Goal: Information Seeking & Learning: Learn about a topic

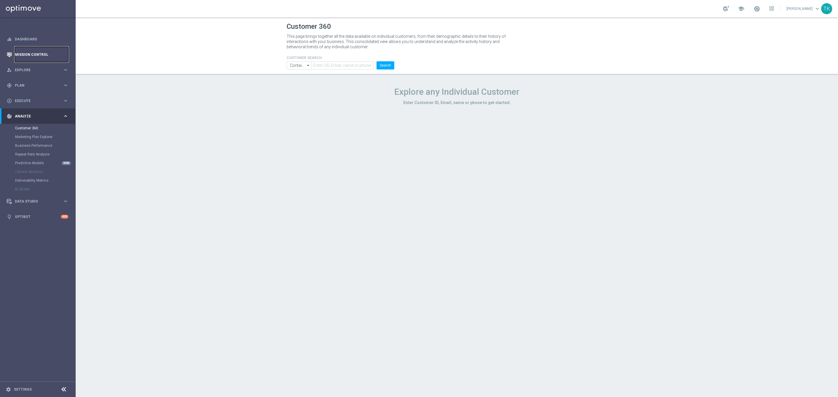
click at [34, 51] on link "Mission Control" at bounding box center [42, 54] width 54 height 15
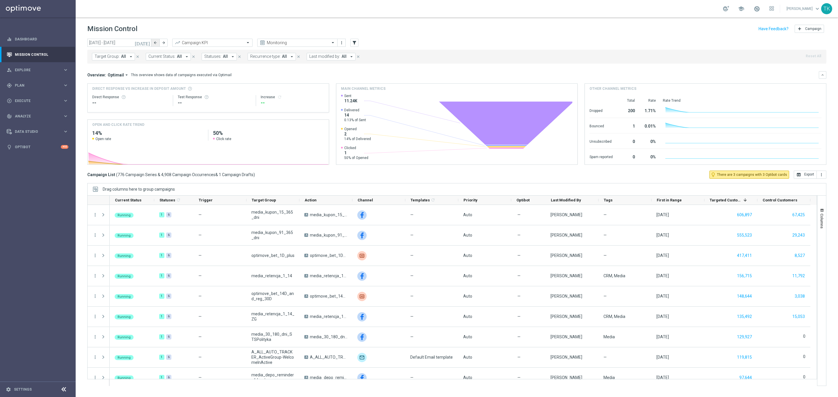
click at [156, 45] on icon "arrow_back" at bounding box center [155, 43] width 4 height 4
type input "25 Aug 2025 - 31 Aug 2025"
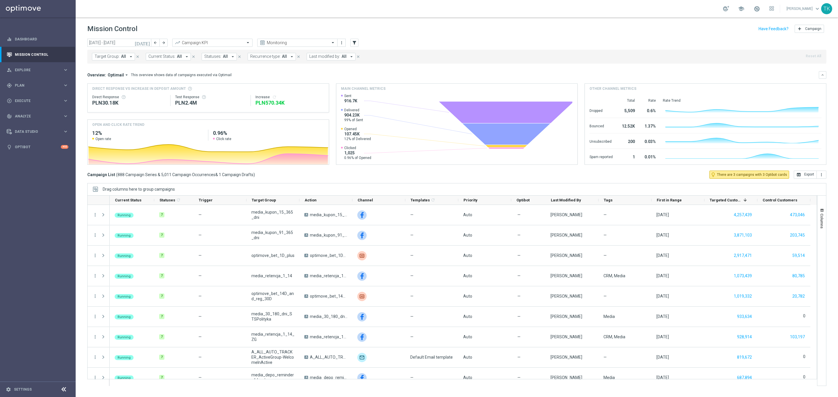
click at [102, 54] on span "Target Group:" at bounding box center [107, 56] width 25 height 5
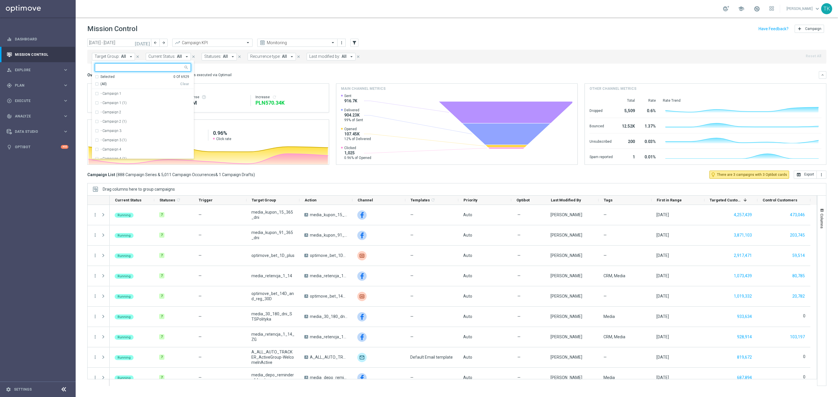
click at [111, 69] on input "text" at bounding box center [140, 67] width 85 height 5
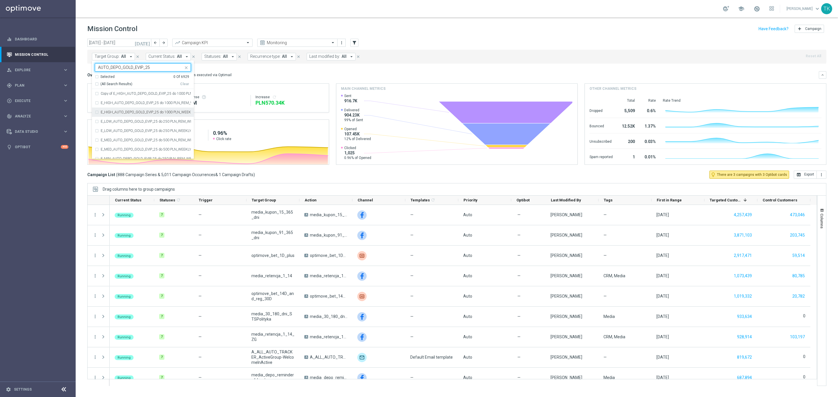
click at [131, 110] on div "E_HIGH_AUTO_DEPO_GOLD_EVIP_25 do 1000 PLN_WEEKLY" at bounding box center [143, 112] width 96 height 9
type input "AUTO_DEPO_GOLD_EVIP_25"
click at [129, 129] on label "E_LOW_AUTO_DEPO_GOLD_EVIP_25 do 250 PLN_WEEKLY" at bounding box center [146, 130] width 90 height 3
click at [123, 149] on label "E_MED_AUTO_DEPO_GOLD_EVIP_25 do 500 PLN_WEEKLY" at bounding box center [146, 149] width 90 height 3
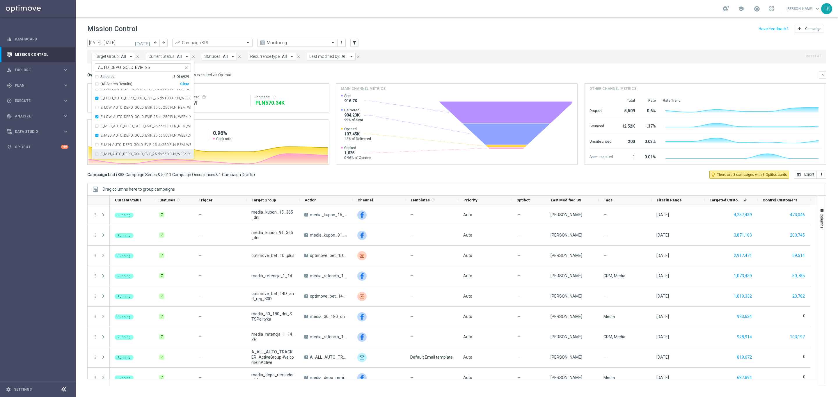
click at [116, 156] on label "E_MIN_AUTO_DEPO_GOLD_EVIP_25 do 250 PLN_WEEKLY" at bounding box center [146, 153] width 90 height 3
click at [79, 106] on div "today 25 Aug 2025 - 31 Aug 2025 arrow_back arrow_forward Campaign KPI trending_…" at bounding box center [457, 215] width 762 height 353
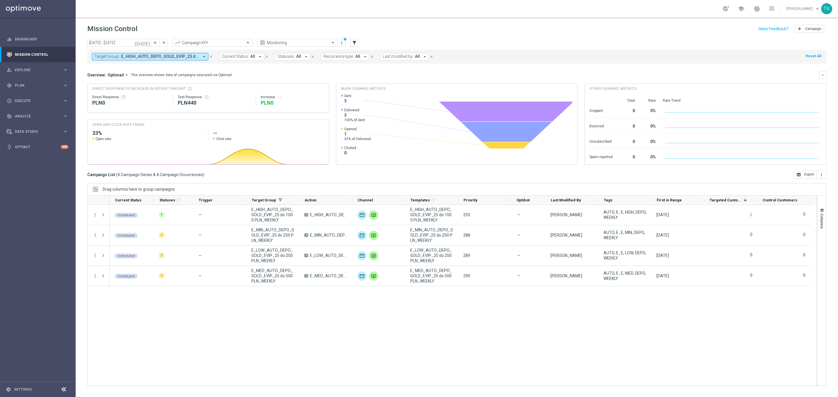
click at [161, 55] on span "E_HIGH_AUTO_DEPO_GOLD_EVIP_25 do 1000 PLN_WEEKLY, E_LOW_AUTO_DEPO_GOLD_EVIP_25 …" at bounding box center [160, 56] width 78 height 5
click at [0, 0] on div "Clear" at bounding box center [0, 0] width 0 height 0
click at [111, 69] on input "text" at bounding box center [140, 67] width 85 height 5
paste input "AUTO_DEPO_SILVER_EVIP_25"
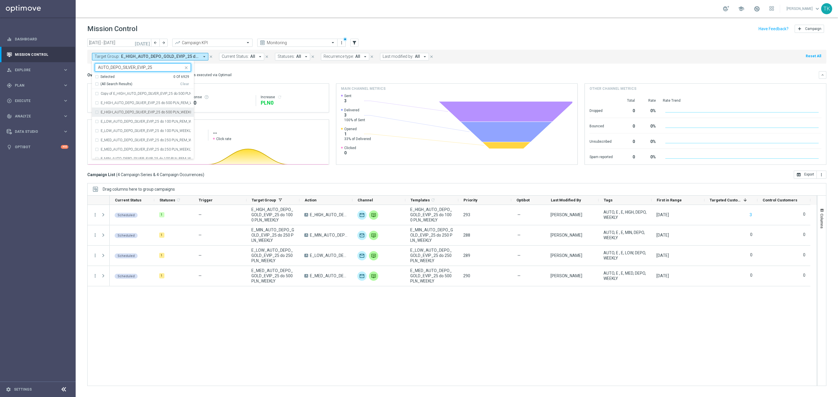
click at [126, 112] on label "E_HIGH_AUTO_DEPO_SILVER_EVIP_25 do 500 PLN_WEEKLY" at bounding box center [146, 112] width 90 height 3
type input "AUTO_DEPO_SILVER_EVIP_25"
click at [124, 128] on div "E_LOW_AUTO_DEPO_SILVER_EVIP_25 do 100 PLN_WEEKLY" at bounding box center [143, 130] width 96 height 9
click at [120, 148] on div "E_MED_AUTO_DEPO_SILVER_EVIP_25 do 250 PLN_WEEKLY" at bounding box center [143, 149] width 96 height 9
click at [116, 152] on div "E_MIN_AUTO_DEPO_SILVER_EVIP_25 do 100 PLN_WEEKLY" at bounding box center [143, 154] width 96 height 9
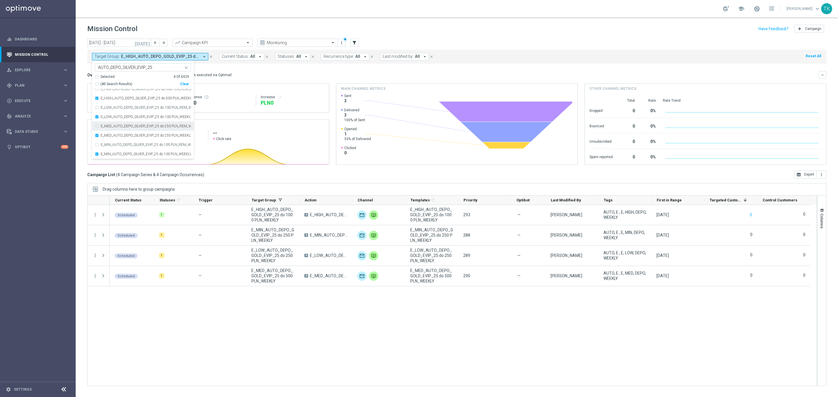
click at [85, 107] on div "today 25 Aug 2025 - 31 Aug 2025 arrow_back arrow_forward Campaign KPI trending_…" at bounding box center [457, 215] width 762 height 353
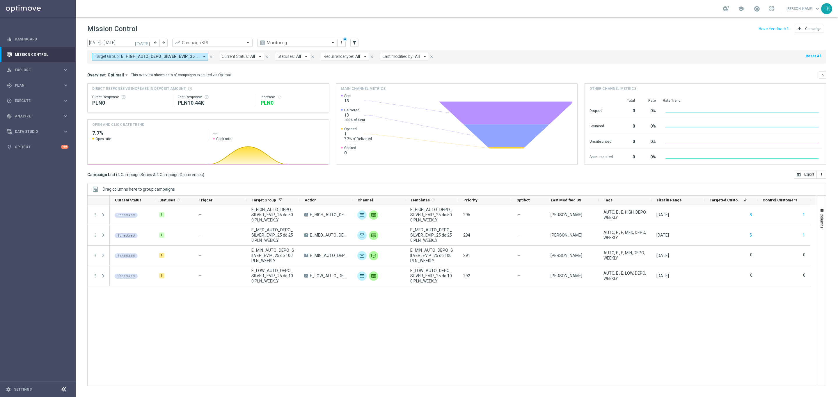
click at [153, 54] on span "E_HIGH_AUTO_DEPO_SILVER_EVIP_25 do 500 PLN_WEEKLY, E_LOW_AUTO_DEPO_SILVER_EVIP_…" at bounding box center [160, 56] width 78 height 5
click at [0, 0] on div "Clear" at bounding box center [0, 0] width 0 height 0
click at [130, 67] on input "text" at bounding box center [140, 67] width 85 height 5
paste input "E_ALL_AUTO_DEPO_GOLD_EVIP_REA_50 do 1000 PLN_WEEKLY"
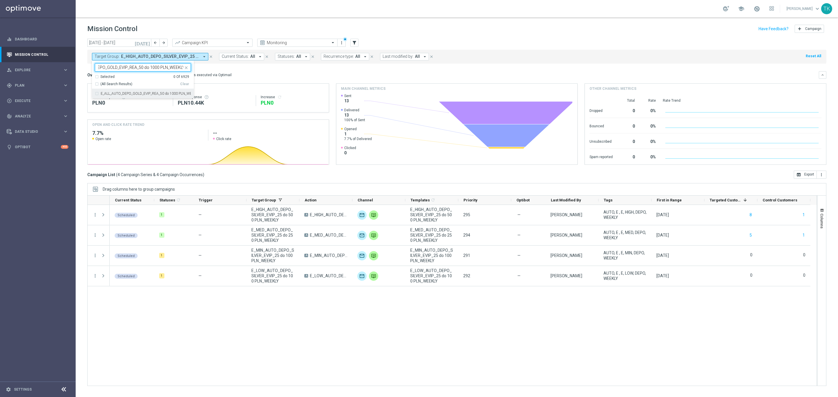
click at [129, 92] on div "E_ALL_AUTO_DEPO_GOLD_EVIP_REA_50 do 1000 PLN_WEEKLY" at bounding box center [143, 93] width 96 height 9
type input "E_ALL_AUTO_DEPO_GOLD_EVIP_REA_50 do 1000 PLN_WEEKLY"
click at [82, 78] on div "today 25 Aug 2025 - 31 Aug 2025 arrow_back arrow_forward Campaign KPI trending_…" at bounding box center [457, 215] width 762 height 353
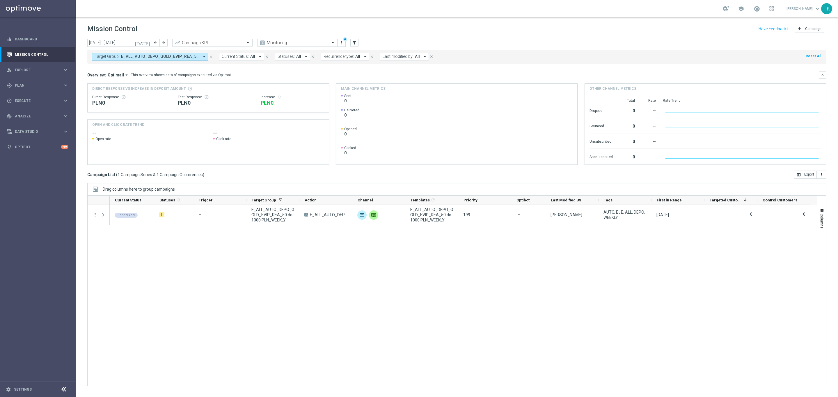
click at [159, 57] on span "E_ALL_AUTO_DEPO_GOLD_EVIP_REA_50 do 1000 PLN_WEEKLY" at bounding box center [160, 56] width 78 height 5
click at [0, 0] on div "Clear" at bounding box center [0, 0] width 0 height 0
click at [140, 68] on input "text" at bounding box center [140, 67] width 85 height 5
paste input "E_ALL_AUTO_DEPO_SILVER_EVIP_REA_50 do 500 PLN_WEEKLY"
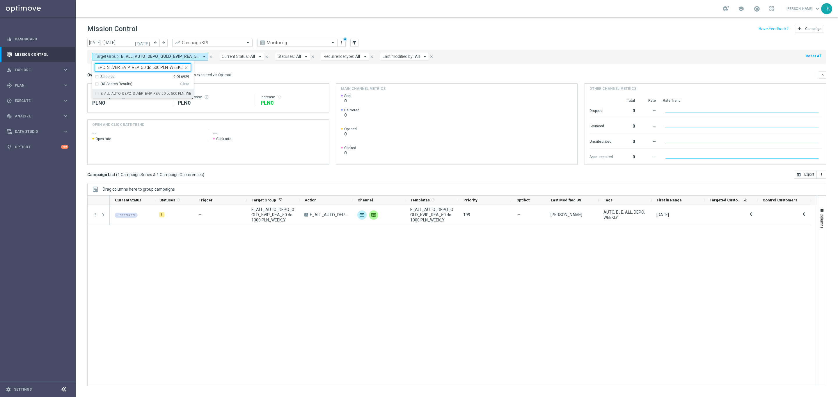
click at [128, 93] on label "E_ALL_AUTO_DEPO_SILVER_EVIP_REA_50 do 500 PLN_WEEKLY" at bounding box center [146, 93] width 90 height 3
type input "E_ALL_AUTO_DEPO_SILVER_EVIP_REA_50 do 500 PLN_WEEKLY"
click at [86, 71] on div "today 25 Aug 2025 - 31 Aug 2025 arrow_back arrow_forward Campaign KPI trending_…" at bounding box center [457, 215] width 762 height 353
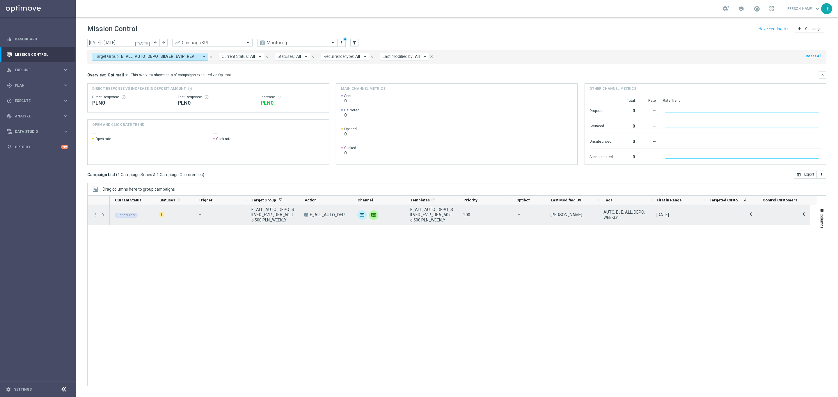
click at [90, 216] on div "more_vert" at bounding box center [93, 215] width 10 height 20
click at [95, 216] on icon "more_vert" at bounding box center [95, 214] width 5 height 5
click at [135, 241] on span "Eligibility & Exclusion" at bounding box center [124, 243] width 35 height 4
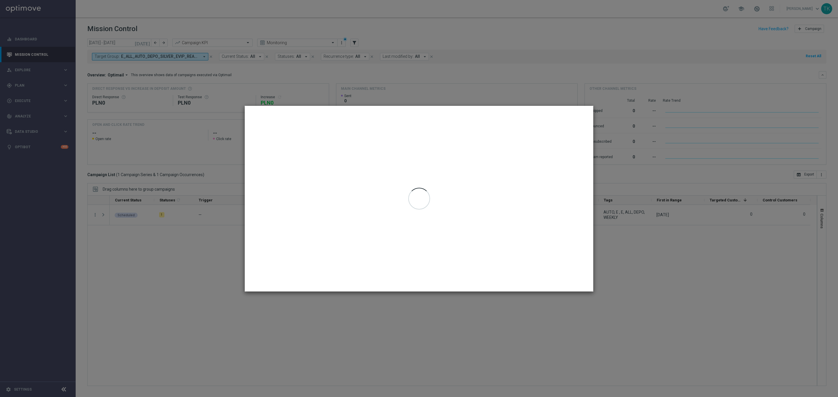
type input "25 Aug 2025 - 29 Aug 2025"
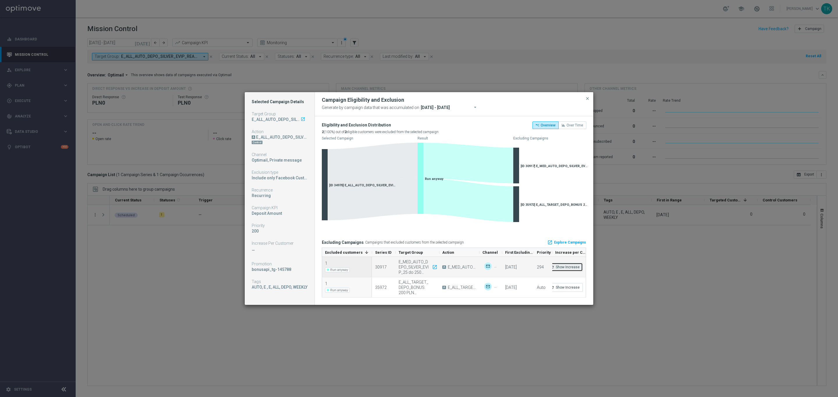
click at [568, 268] on button "refresh Show Increase" at bounding box center [565, 267] width 36 height 9
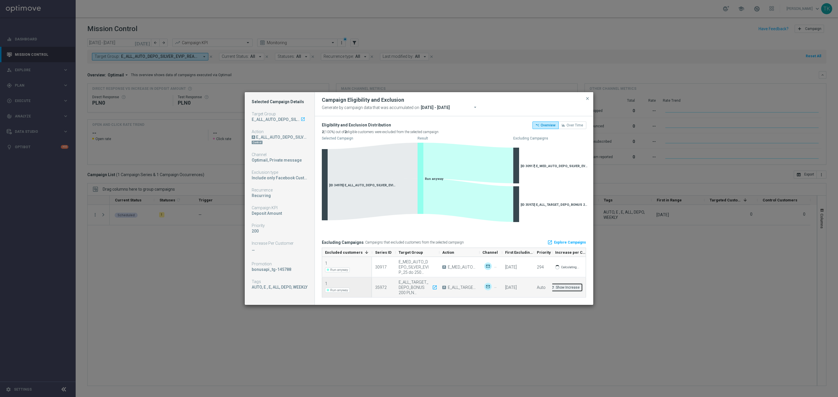
click at [565, 287] on button "refresh Show Increase" at bounding box center [565, 287] width 36 height 9
click at [379, 269] on div "30917" at bounding box center [381, 267] width 12 height 5
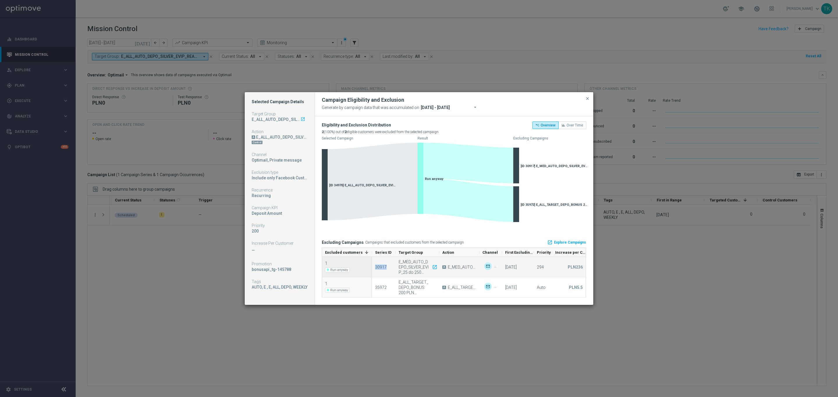
click at [379, 269] on div "30917" at bounding box center [381, 267] width 12 height 5
click at [390, 270] on div "30917" at bounding box center [384, 267] width 24 height 20
click at [563, 242] on link "launch Explore Campaigns" at bounding box center [566, 242] width 39 height 9
click at [332, 264] on div "1" at bounding box center [338, 263] width 26 height 5
click at [340, 283] on div "1" at bounding box center [338, 283] width 26 height 5
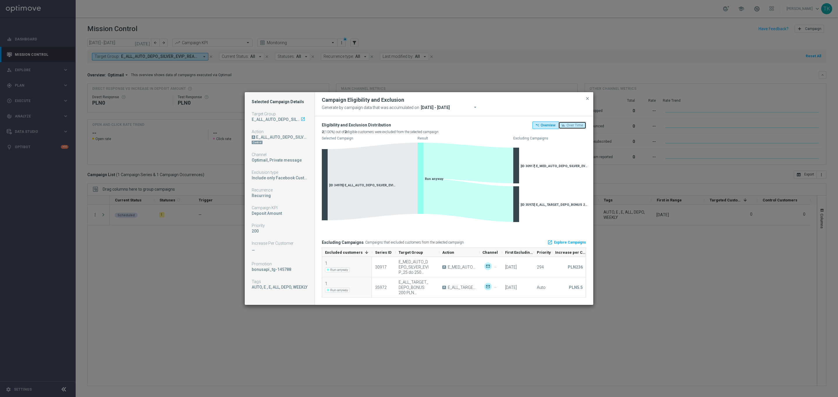
click at [572, 122] on button "Over Time" at bounding box center [572, 126] width 28 height 8
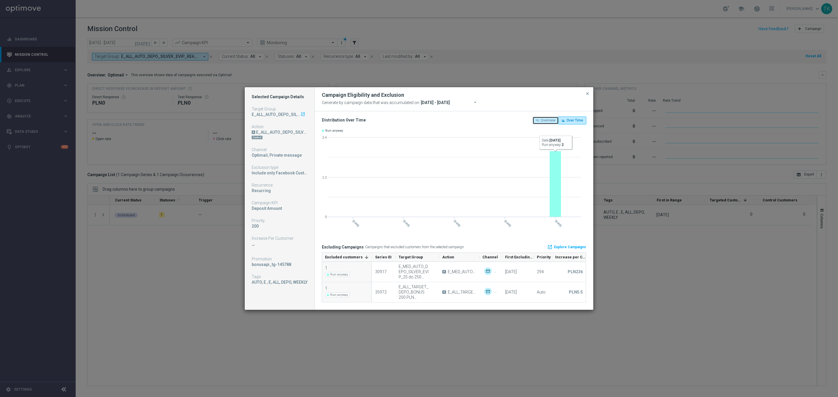
click at [542, 119] on span "Overview" at bounding box center [548, 120] width 15 height 4
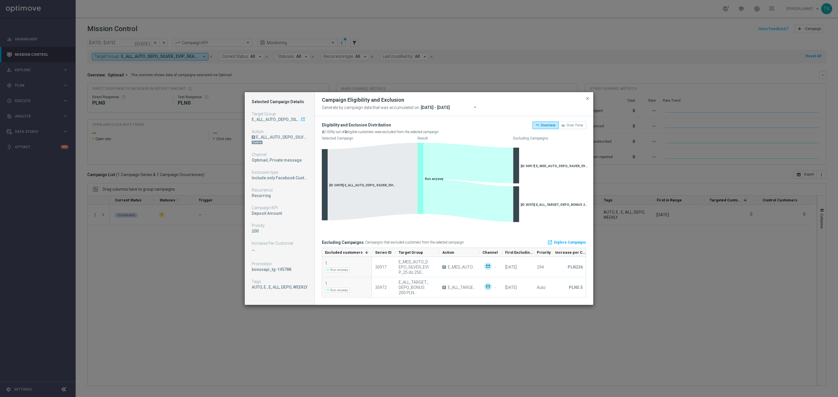
click at [332, 122] on div "Eligibility and Exclusion Distribution" at bounding box center [380, 125] width 117 height 7
click at [588, 96] on span "close" at bounding box center [587, 98] width 5 height 5
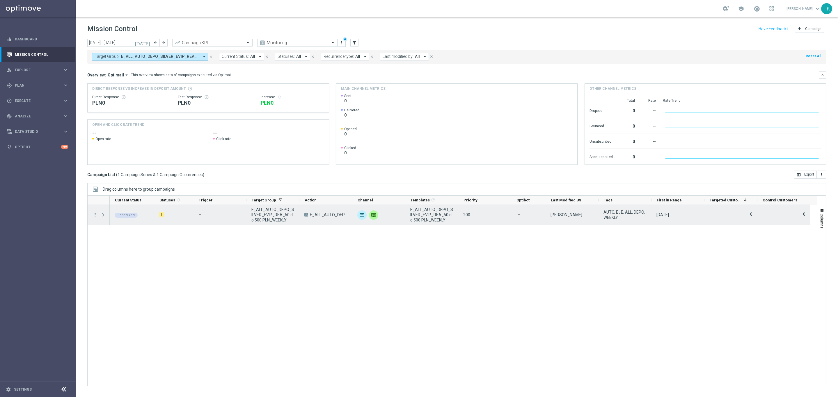
click at [264, 213] on span "E_ALL_AUTO_DEPO_SILVER_EVIP_REA_50 do 500 PLN_WEEKLY" at bounding box center [272, 215] width 43 height 16
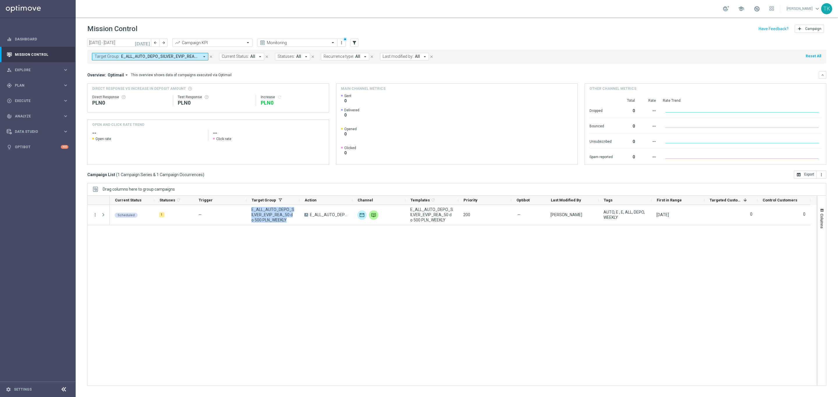
click at [148, 57] on span "E_ALL_AUTO_DEPO_SILVER_EVIP_REA_50 do 500 PLN_WEEKLY" at bounding box center [160, 56] width 78 height 5
click at [0, 0] on div "Clear" at bounding box center [0, 0] width 0 height 0
click at [144, 71] on div at bounding box center [140, 68] width 86 height 6
type input "v"
paste input "E_NH_AUTO_CASHBACK_GOLD_EVIP_5 do 250 PLN_WEEKLY"
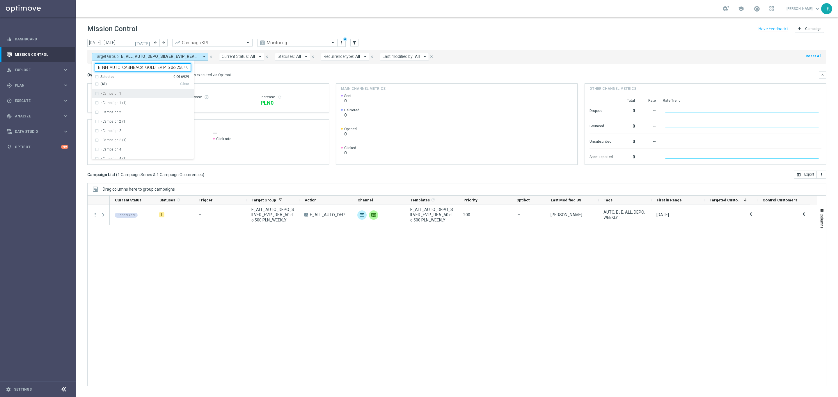
scroll to position [0, 24]
drag, startPoint x: 129, startPoint y: 93, endPoint x: 94, endPoint y: 95, distance: 34.9
click at [129, 94] on label "E_NH_AUTO_CASHBACK_GOLD_EVIP_5 do 250 PLN_WEEKLY" at bounding box center [146, 93] width 90 height 3
type input "E_NH_AUTO_CASHBACK_GOLD_EVIP_5 do 250 PLN_WEEKLY"
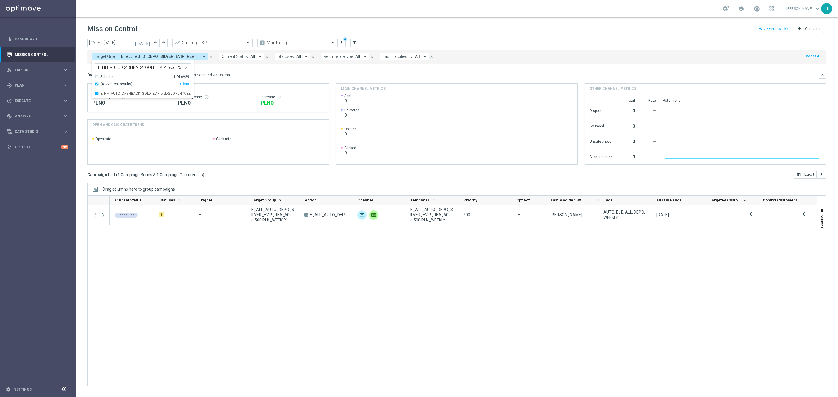
click at [81, 87] on div "today 25 Aug 2025 - 31 Aug 2025 arrow_back arrow_forward Campaign KPI trending_…" at bounding box center [457, 215] width 762 height 353
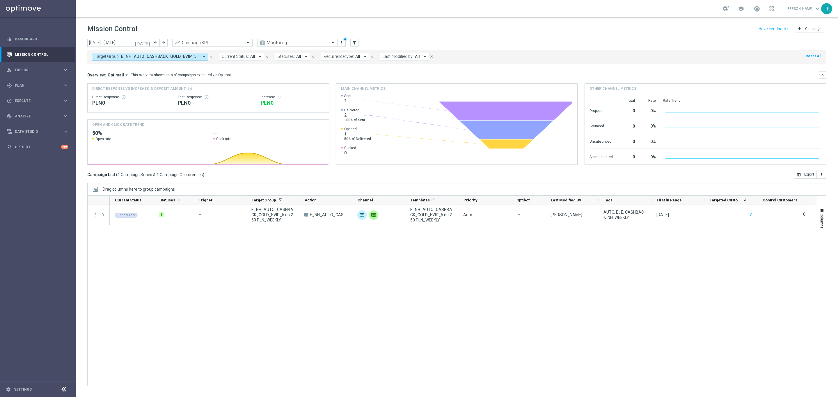
click at [156, 57] on span "E_NH_AUTO_CASHBACK_GOLD_EVIP_5 do 250 PLN_WEEKLY" at bounding box center [160, 56] width 78 height 5
click at [0, 0] on div "Clear" at bounding box center [0, 0] width 0 height 0
click at [133, 66] on input "text" at bounding box center [140, 67] width 85 height 5
paste input "E_NL_AUTO_CASHBACK_GOLD_EVIP_5 do 250 PLN_WEEKLY"
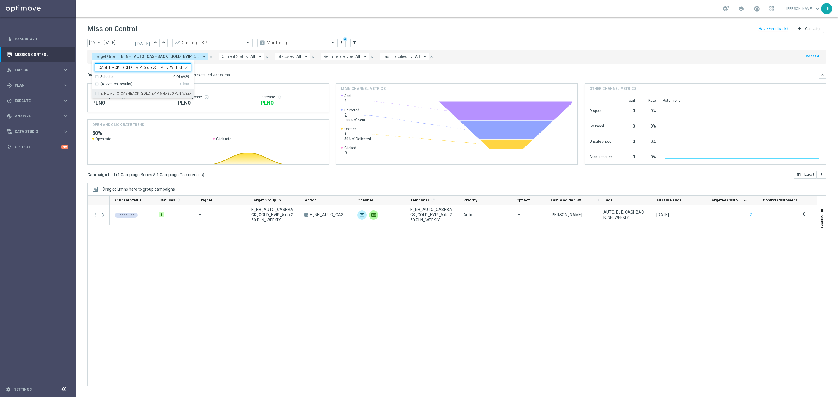
click at [120, 94] on label "E_NL_AUTO_CASHBACK_GOLD_EVIP_5 do 250 PLN_WEEKLY" at bounding box center [146, 93] width 90 height 3
type input "E_NL_AUTO_CASHBACK_GOLD_EVIP_5 do 250 PLN_WEEKLY"
click at [80, 74] on div "today 25 Aug 2025 - 31 Aug 2025 arrow_back arrow_forward Campaign KPI trending_…" at bounding box center [457, 215] width 762 height 353
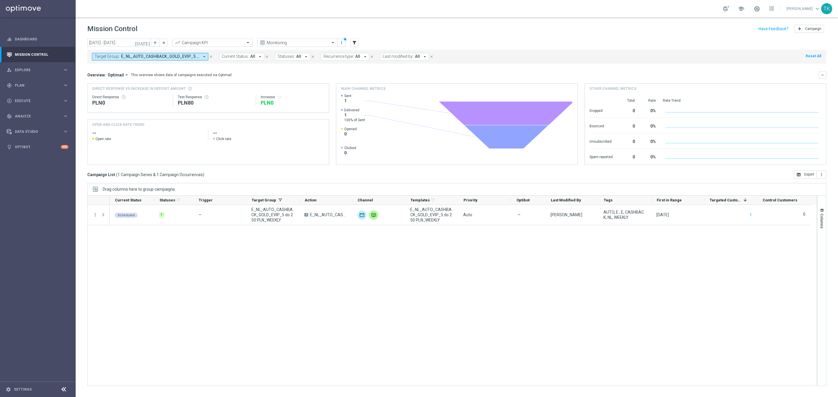
click at [175, 57] on span "E_NL_AUTO_CASHBACK_GOLD_EVIP_5 do 250 PLN_WEEKLY" at bounding box center [160, 56] width 78 height 5
click at [0, 0] on div "Clear" at bounding box center [0, 0] width 0 height 0
click at [116, 67] on input "text" at bounding box center [140, 67] width 85 height 5
paste input "E_NH_AUTO_CASHBACK_SILVER_EVIP_5 do 250 PLN_WEEKLY"
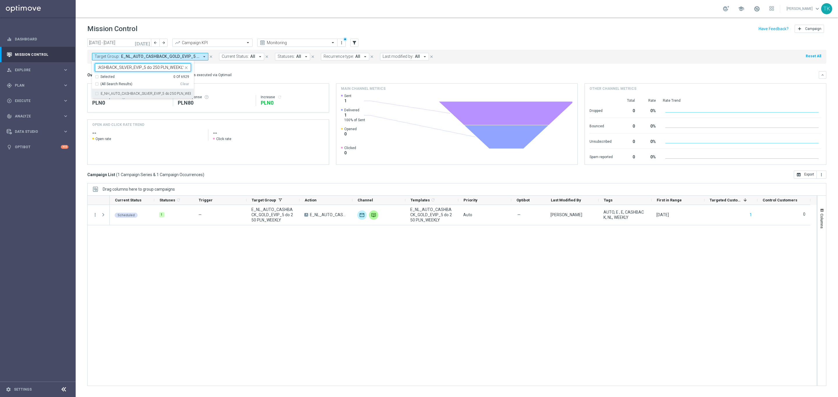
drag, startPoint x: 115, startPoint y: 93, endPoint x: 92, endPoint y: 86, distance: 24.4
click at [114, 94] on label "E_NH_AUTO_CASHBACK_SILVER_EVIP_5 do 250 PLN_WEEKLY" at bounding box center [146, 93] width 90 height 3
type input "E_NH_AUTO_CASHBACK_SILVER_EVIP_5 do 250 PLN_WEEKLY"
click at [83, 78] on div "today 25 Aug 2025 - 31 Aug 2025 arrow_back arrow_forward Campaign KPI trending_…" at bounding box center [457, 215] width 762 height 353
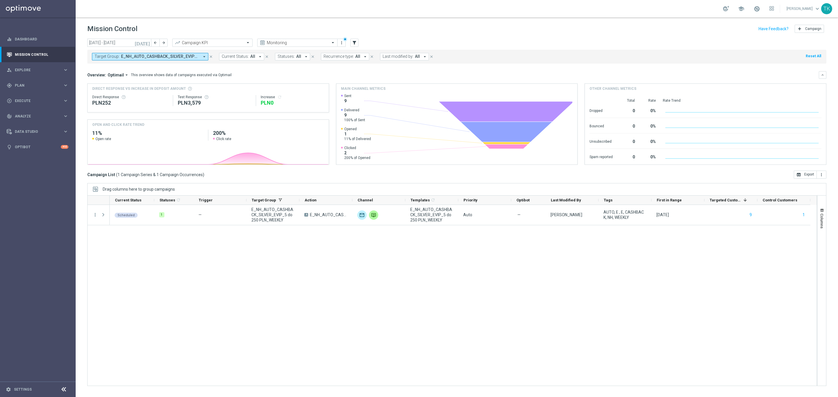
click at [163, 59] on span "E_NH_AUTO_CASHBACK_SILVER_EVIP_5 do 250 PLN_WEEKLY" at bounding box center [160, 56] width 78 height 5
drag, startPoint x: 186, startPoint y: 84, endPoint x: 178, endPoint y: 84, distance: 7.9
click at [0, 0] on div "Clear" at bounding box center [0, 0] width 0 height 0
click at [141, 66] on input "text" at bounding box center [140, 67] width 85 height 5
paste input "E_NL_AUTO_CASHBACK_SILVER_EVIP_5 do 250 PLN_WEEKLY"
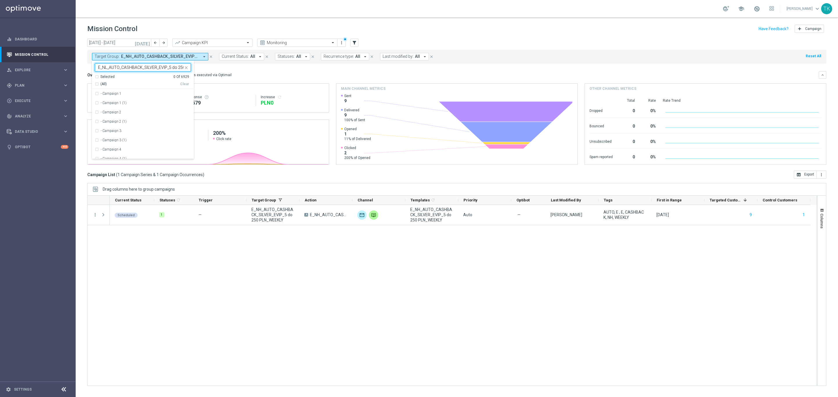
scroll to position [0, 26]
click at [134, 94] on label "E_NL_AUTO_CASHBACK_SILVER_EVIP_5 do 250 PLN_WEEKLY" at bounding box center [146, 93] width 90 height 3
type input "E_NL_AUTO_CASHBACK_SILVER_EVIP_5 do 250 PLN_WEEKLY"
click at [78, 69] on div "today 25 Aug 2025 - 31 Aug 2025 arrow_back arrow_forward Campaign KPI trending_…" at bounding box center [457, 215] width 762 height 353
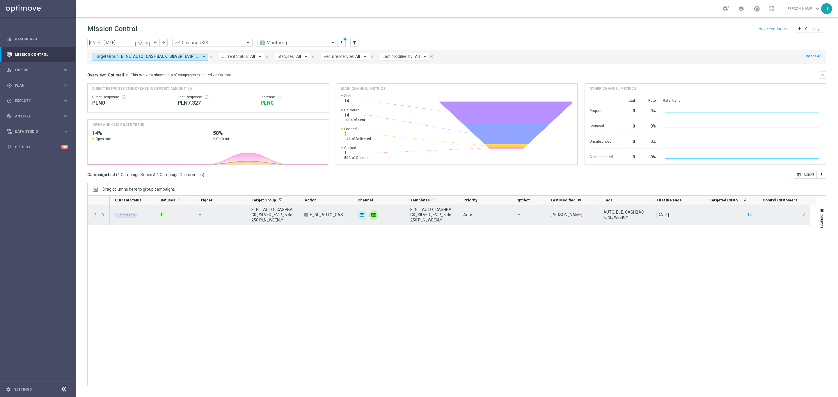
click at [95, 216] on icon "more_vert" at bounding box center [95, 214] width 5 height 5
click at [127, 230] on div "show_chart Campaign Metrics" at bounding box center [130, 227] width 65 height 8
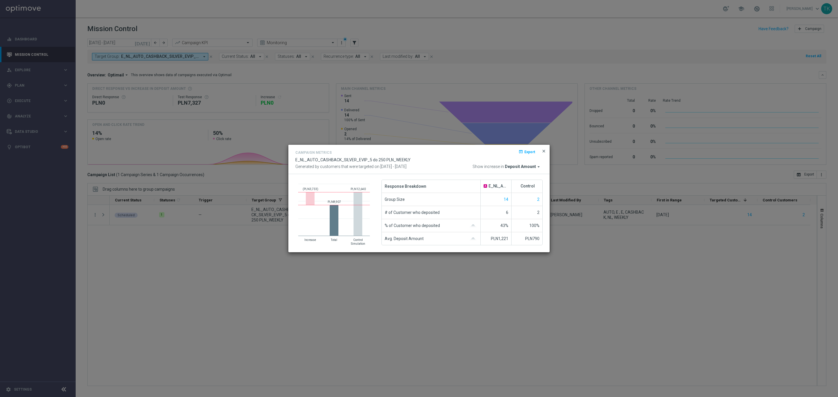
click at [546, 151] on span "close" at bounding box center [543, 151] width 5 height 5
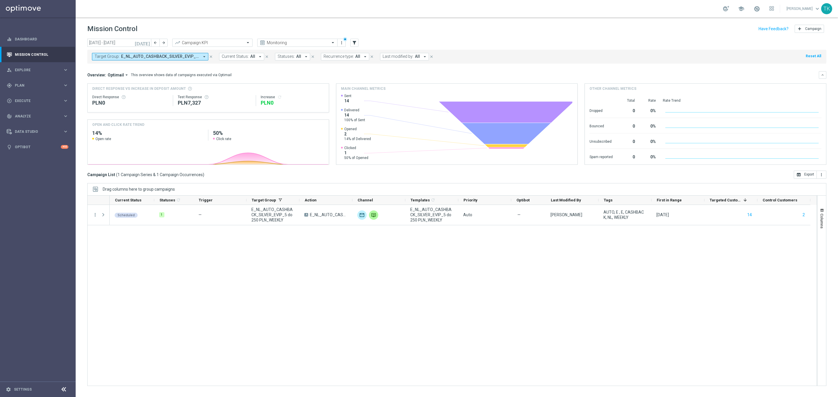
click at [183, 54] on span "E_NL_AUTO_CASHBACK_SILVER_EVIP_5 do 250 PLN_WEEKLY" at bounding box center [160, 56] width 78 height 5
click at [183, 81] on div "(All) Clear" at bounding box center [142, 82] width 94 height 7
click at [0, 0] on div "Clear" at bounding box center [0, 0] width 0 height 0
click at [134, 72] on div at bounding box center [143, 67] width 96 height 8
paste input "E_NH_AUTO_CASHBACK_SILVER_EVIP_5 do 250 PLN_WEEKLY"
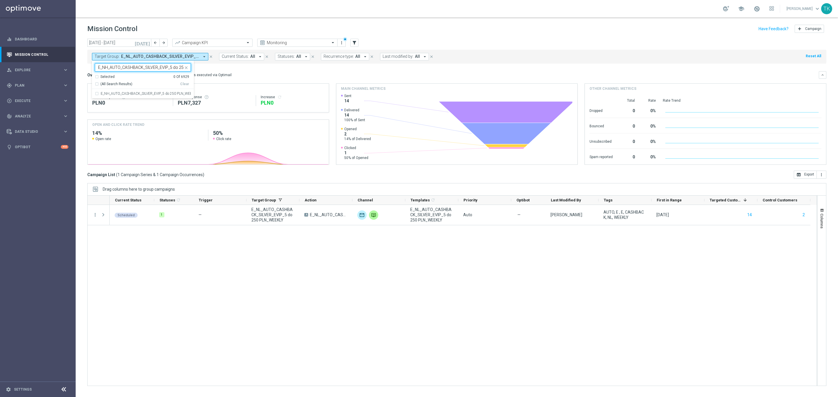
scroll to position [0, 26]
click at [117, 98] on div "E_NH_AUTO_CASHBACK_SILVER_EVIP_5 do 250 PLN_WEEKLY" at bounding box center [143, 93] width 96 height 9
type input "E_NH_AUTO_CASHBACK_SILVER_EVIP_5 do 250 PLN_WEEKLY"
click at [83, 81] on div "today 25 Aug 2025 - 31 Aug 2025 arrow_back arrow_forward Campaign KPI trending_…" at bounding box center [457, 215] width 762 height 353
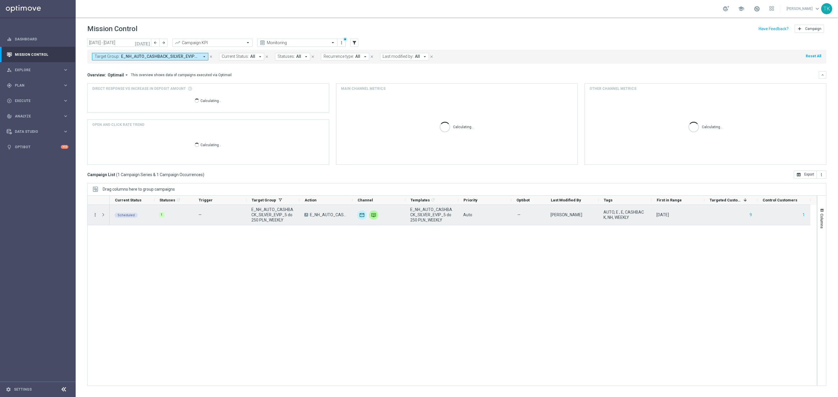
click at [95, 216] on icon "more_vert" at bounding box center [95, 214] width 5 height 5
click at [126, 226] on span "Campaign Metrics" at bounding box center [122, 227] width 30 height 4
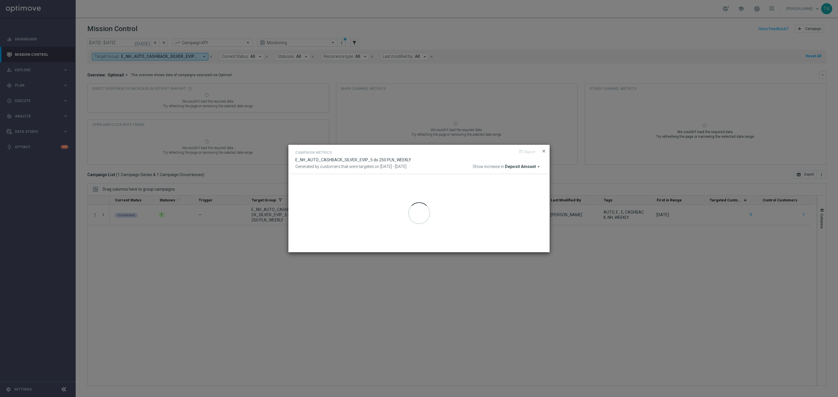
click at [543, 153] on span "close" at bounding box center [543, 151] width 5 height 5
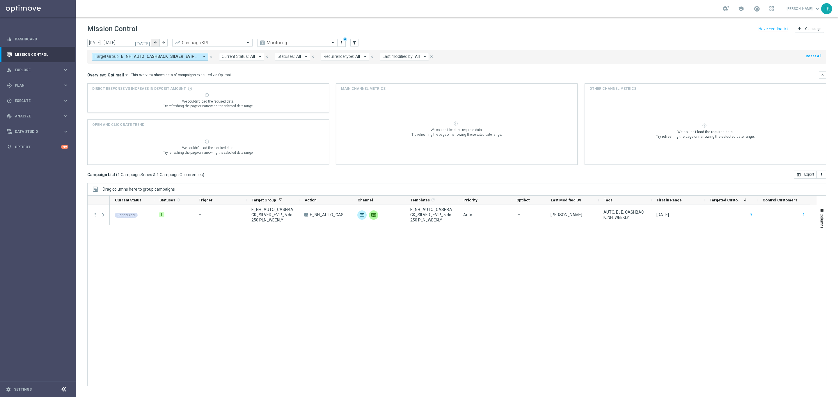
click at [154, 42] on icon "arrow_back" at bounding box center [155, 43] width 4 height 4
type input "18 Aug 2025 - 24 Aug 2025"
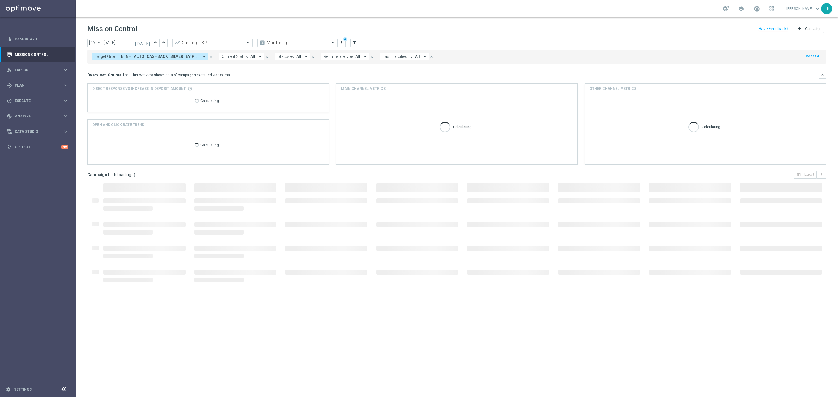
drag, startPoint x: 156, startPoint y: 56, endPoint x: 160, endPoint y: 58, distance: 3.8
click at [156, 56] on span "E_NH_AUTO_CASHBACK_SILVER_EVIP_5 do 250 PLN_WEEKLY" at bounding box center [160, 56] width 78 height 5
click at [0, 0] on div "Clear" at bounding box center [0, 0] width 0 height 0
click at [110, 67] on input "text" at bounding box center [140, 67] width 85 height 5
paste input "E_NL_AUTO_CASHBACK_SILVER_EVIP_5 do 250 PLN_WEEKLY"
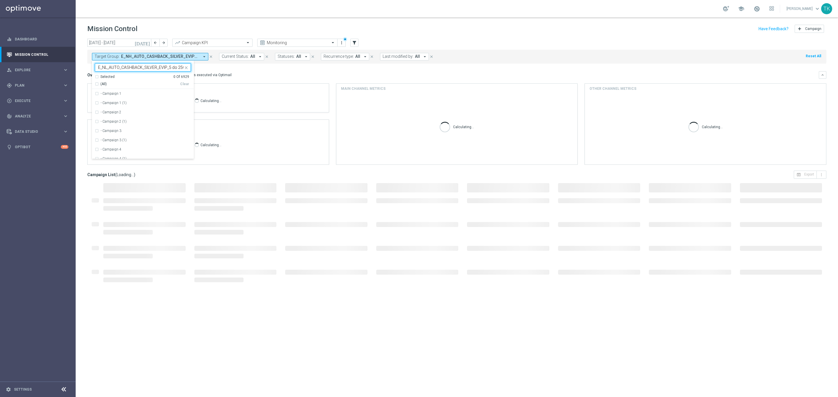
scroll to position [0, 26]
click at [110, 97] on div "E_NL_AUTO_CASHBACK_SILVER_EVIP_5 do 250 PLN_WEEKLY" at bounding box center [143, 93] width 96 height 9
type input "E_NL_AUTO_CASHBACK_SILVER_EVIP_5 do 250 PLN_WEEKLY"
click at [77, 77] on div "today 18 Aug 2025 - 24 Aug 2025 arrow_back arrow_forward Campaign KPI trending_…" at bounding box center [457, 215] width 762 height 353
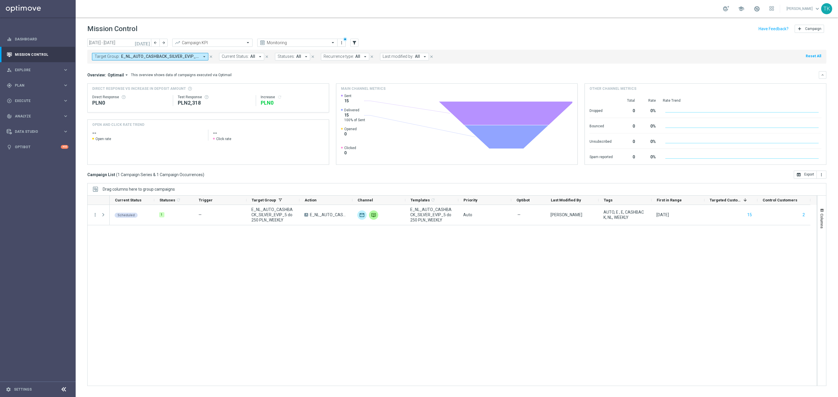
click at [181, 56] on span "E_NL_AUTO_CASHBACK_SILVER_EVIP_5 do 250 PLN_WEEKLY" at bounding box center [160, 56] width 78 height 5
click at [0, 0] on div "Clear" at bounding box center [0, 0] width 0 height 0
click at [131, 66] on input "text" at bounding box center [140, 67] width 85 height 5
paste input "E_NH_AUTO_CASHBACK_SILVER_EVIP_5 do 250 PLN_WEEKLY"
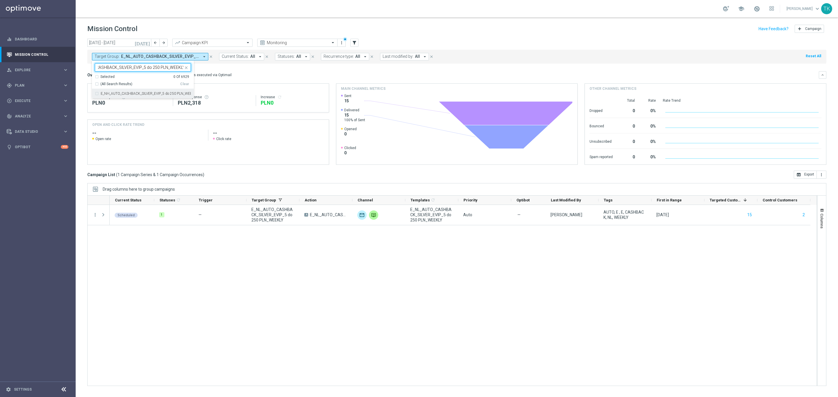
click at [110, 94] on label "E_NH_AUTO_CASHBACK_SILVER_EVIP_5 do 250 PLN_WEEKLY" at bounding box center [146, 93] width 90 height 3
type input "E_NH_AUTO_CASHBACK_SILVER_EVIP_5 do 250 PLN_WEEKLY"
click at [81, 81] on div "today 18 Aug 2025 - 24 Aug 2025 arrow_back arrow_forward Campaign KPI trending_…" at bounding box center [457, 215] width 762 height 353
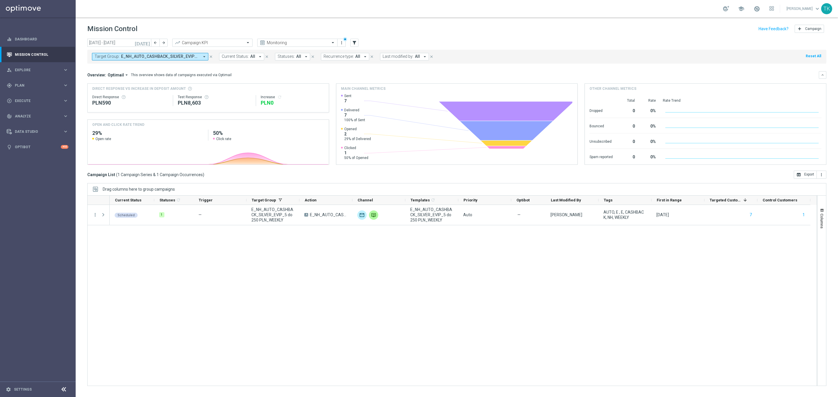
click at [178, 54] on button "Target Group: E_NH_AUTO_CASHBACK_SILVER_EVIP_5 do 250 PLN_WEEKLY arrow_drop_down" at bounding box center [150, 57] width 116 height 8
click at [0, 0] on div "Clear" at bounding box center [0, 0] width 0 height 0
click at [120, 40] on input "18 Aug 2025 - 24 Aug 2025" at bounding box center [119, 43] width 64 height 8
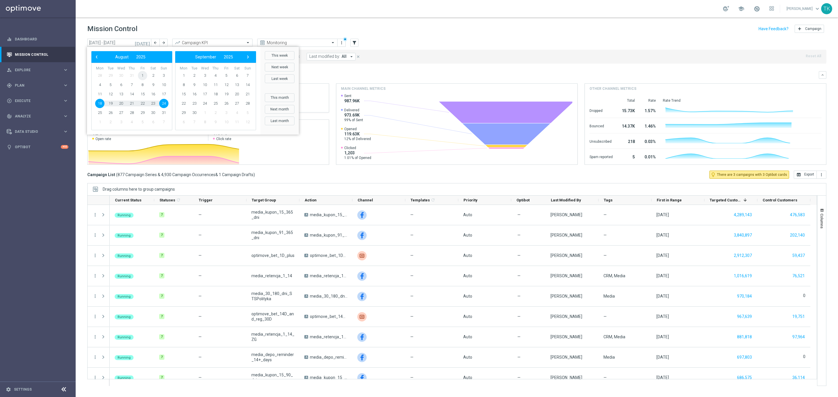
click at [138, 76] on span "1" at bounding box center [142, 75] width 9 height 9
click at [162, 111] on span "31" at bounding box center [163, 112] width 9 height 9
type input "01 Aug 2025 - 31 Aug 2025"
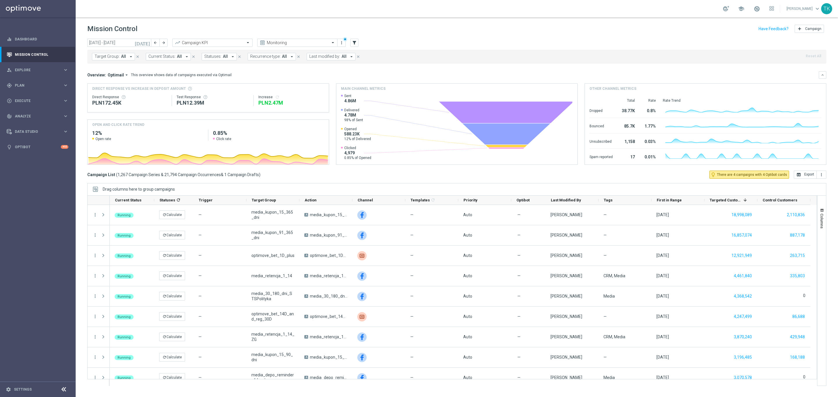
click at [109, 55] on span "Target Group:" at bounding box center [107, 56] width 25 height 5
click at [97, 86] on div "(All Search Results)" at bounding box center [137, 84] width 85 height 5
click at [112, 65] on input "AUTO_SCRATCH_GOLD_EVIP" at bounding box center [140, 67] width 85 height 5
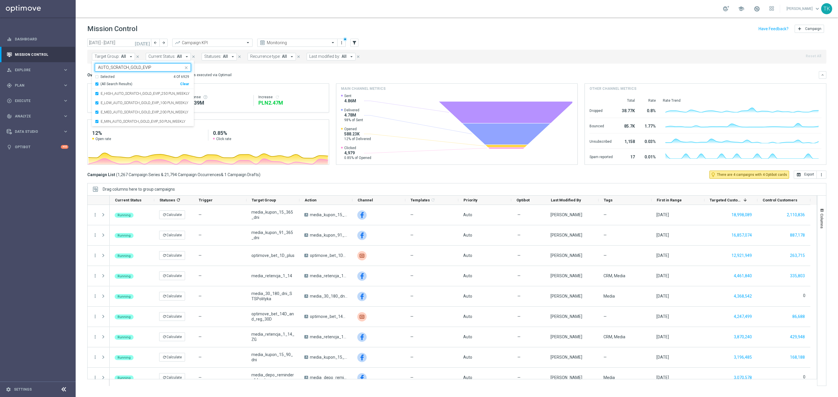
paste input "SCRATCH_SILVER"
click at [96, 84] on div "(All Search Results)" at bounding box center [137, 84] width 85 height 5
type input "SCRATCH_SILVER_EVIP"
click at [80, 72] on div "today 01 Aug 2025 - 31 Aug 2025 arrow_back arrow_forward Campaign KPI trending_…" at bounding box center [457, 215] width 762 height 353
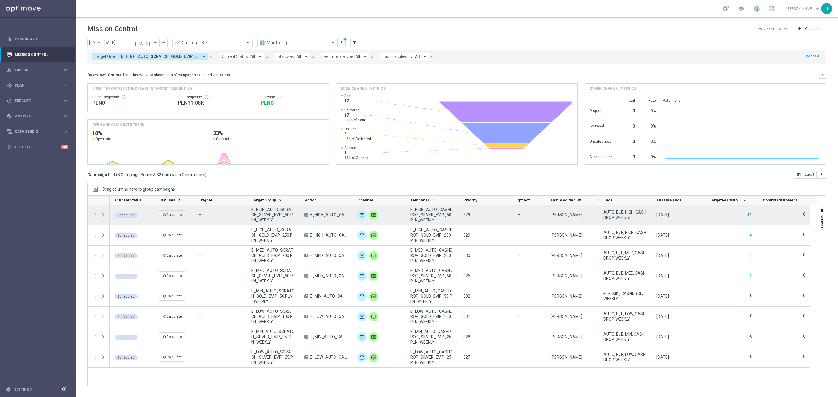
click at [748, 214] on button "11" at bounding box center [750, 215] width 6 height 7
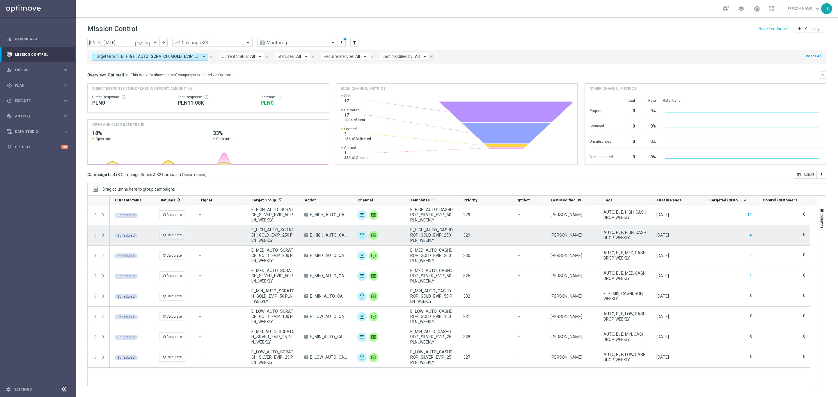
click at [751, 237] on button "4" at bounding box center [750, 235] width 3 height 7
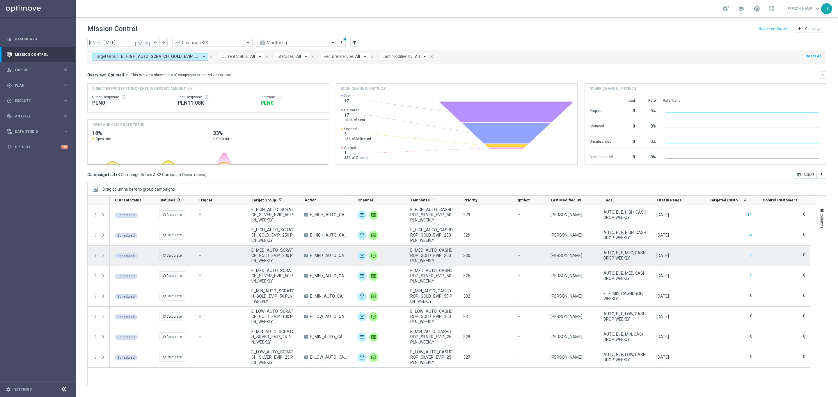
click at [750, 254] on button "1" at bounding box center [750, 255] width 3 height 7
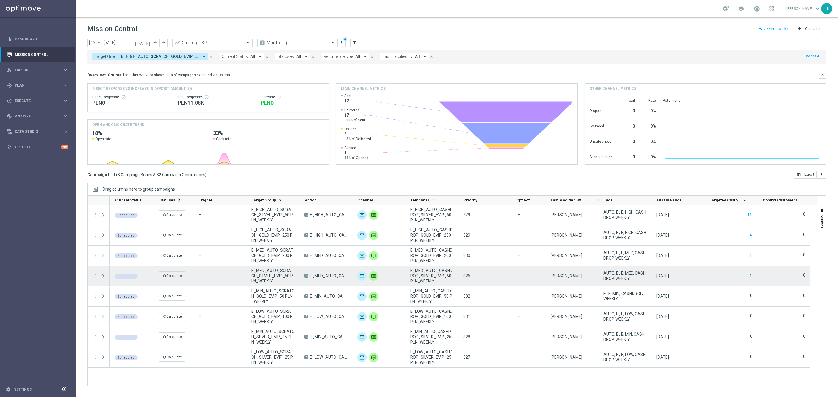
click at [749, 277] on button "1" at bounding box center [750, 276] width 3 height 7
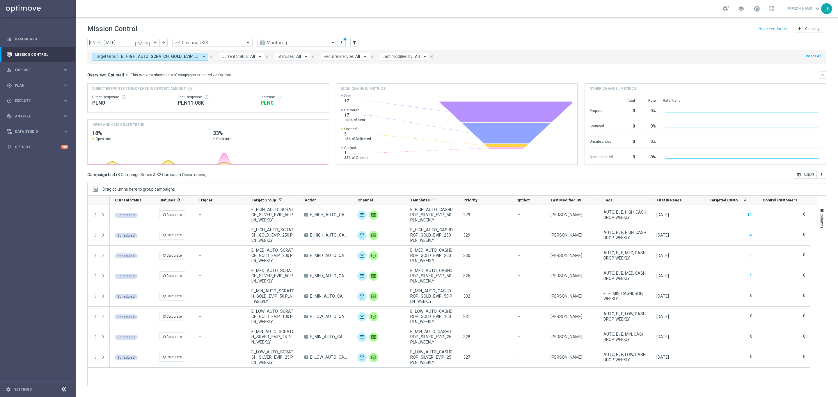
click at [172, 58] on span "E_HIGH_AUTO_SCRATCH_GOLD_EVIP_250 PLN_WEEKLY, E_HIGH_AUTO_SCRATCH_SILVER_EVIP_5…" at bounding box center [160, 56] width 78 height 5
click at [0, 0] on div "Clear" at bounding box center [0, 0] width 0 height 0
click at [111, 67] on input "text" at bounding box center [140, 67] width 85 height 5
paste input "AUTO_DEPO_GOLD_EVIP_25"
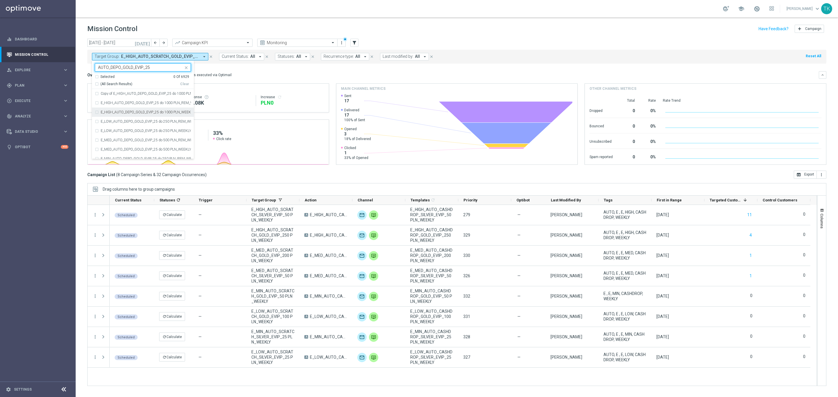
click at [122, 113] on label "E_HIGH_AUTO_DEPO_GOLD_EVIP_25 do 1000 PLN_WEEKLY" at bounding box center [146, 112] width 90 height 3
type input "AUTO_DEPO_GOLD_EVIP_25"
click at [120, 130] on label "E_LOW_AUTO_DEPO_GOLD_EVIP_25 do 250 PLN_WEEKLY" at bounding box center [146, 130] width 90 height 3
click at [115, 147] on div "E_MED_AUTO_DEPO_GOLD_EVIP_25 do 500 PLN_WEEKLY" at bounding box center [143, 149] width 96 height 9
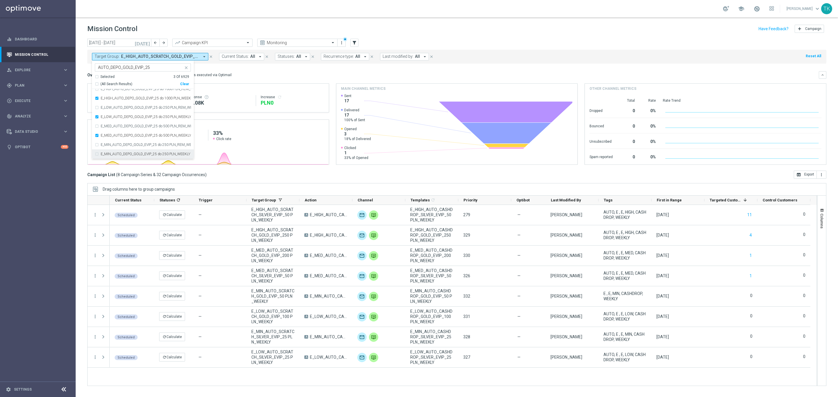
click at [110, 152] on div "E_MIN_AUTO_DEPO_GOLD_EVIP_25 do 250 PLN_WEEKLY" at bounding box center [143, 154] width 96 height 9
click at [81, 97] on div "today 01 Aug 2025 - 31 Aug 2025 arrow_back arrow_forward Campaign KPI trending_…" at bounding box center [457, 215] width 762 height 353
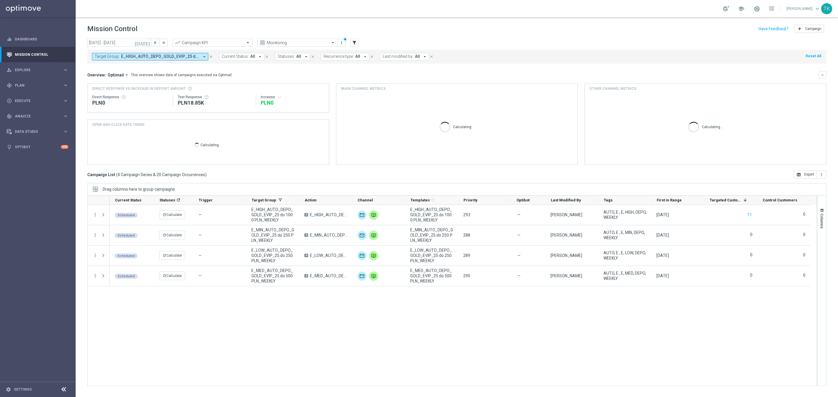
click at [143, 57] on span "E_HIGH_AUTO_DEPO_GOLD_EVIP_25 do 1000 PLN_WEEKLY, E_LOW_AUTO_DEPO_GOLD_EVIP_25 …" at bounding box center [160, 56] width 78 height 5
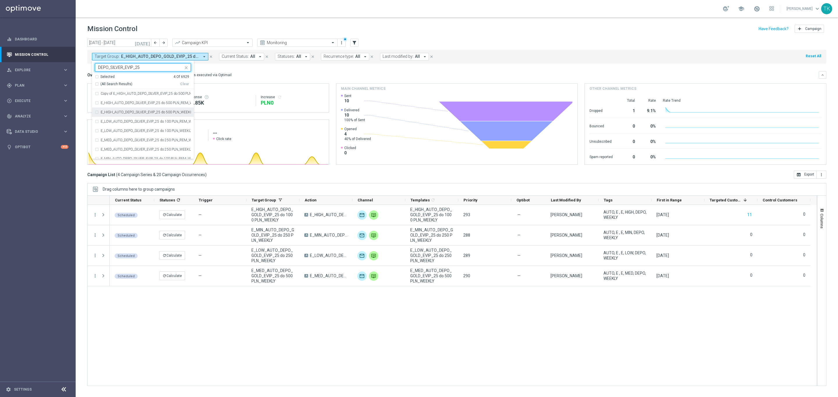
click at [129, 113] on label "E_HIGH_AUTO_DEPO_SILVER_EVIP_25 do 500 PLN_WEEKLY" at bounding box center [146, 112] width 90 height 3
type input "DEPO_SILVER_EVIP_25"
click at [131, 135] on div "E_LOW_AUTO_DEPO_SILVER_EVIP_25 do 100 PLN_WEEKLY" at bounding box center [143, 130] width 96 height 9
click at [132, 150] on label "E_MED_AUTO_DEPO_SILVER_EVIP_25 do 250 PLN_WEEKLY" at bounding box center [146, 149] width 90 height 3
click at [127, 153] on label "E_MIN_AUTO_DEPO_SILVER_EVIP_25 do 100 PLN_WEEKLY" at bounding box center [146, 153] width 90 height 3
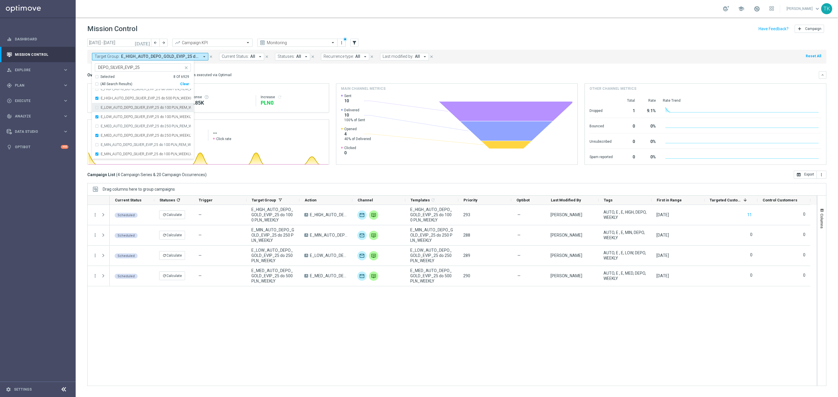
click at [80, 94] on div "today 01 Aug 2025 - 31 Aug 2025 arrow_back arrow_forward Campaign KPI trending_…" at bounding box center [457, 215] width 762 height 353
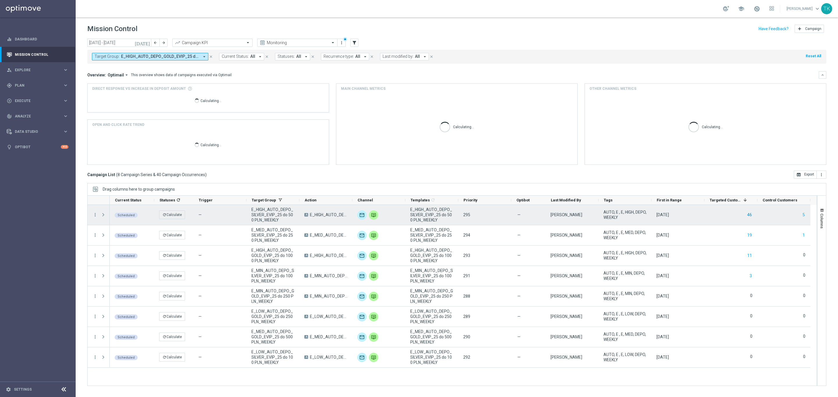
click at [751, 216] on button "46" at bounding box center [750, 215] width 6 height 7
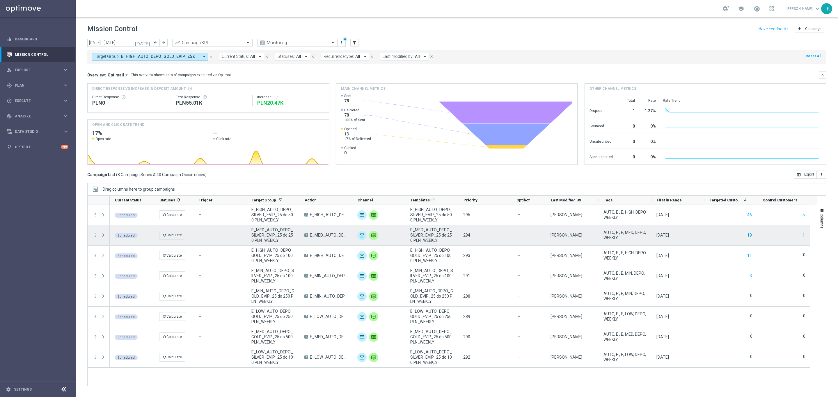
click at [750, 235] on button "19" at bounding box center [750, 235] width 6 height 7
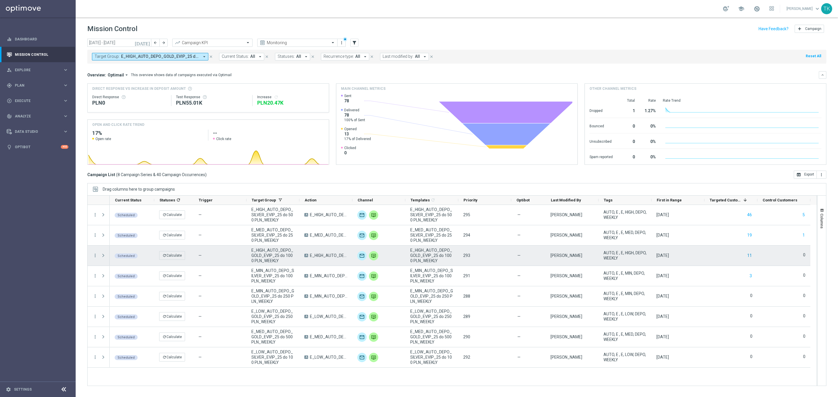
click at [749, 255] on button "11" at bounding box center [750, 255] width 6 height 7
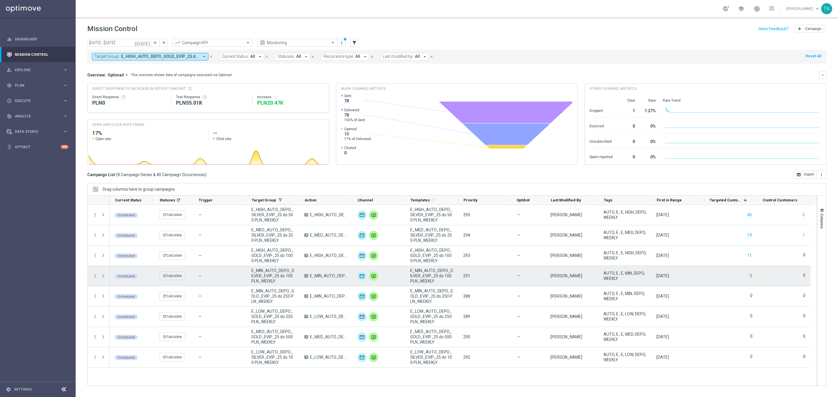
click at [750, 277] on button "3" at bounding box center [750, 276] width 3 height 7
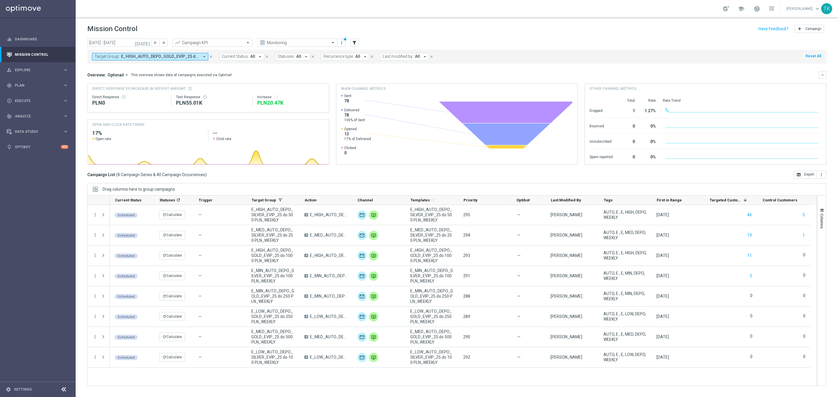
click at [165, 55] on span "E_HIGH_AUTO_DEPO_GOLD_EVIP_25 do 1000 PLN_WEEKLY, E_HIGH_AUTO_DEPO_SILVER_EVIP_…" at bounding box center [160, 56] width 78 height 5
click at [129, 69] on input "text" at bounding box center [140, 67] width 85 height 5
paste input "AUTO_WAGER_GOLD_EVIP_20"
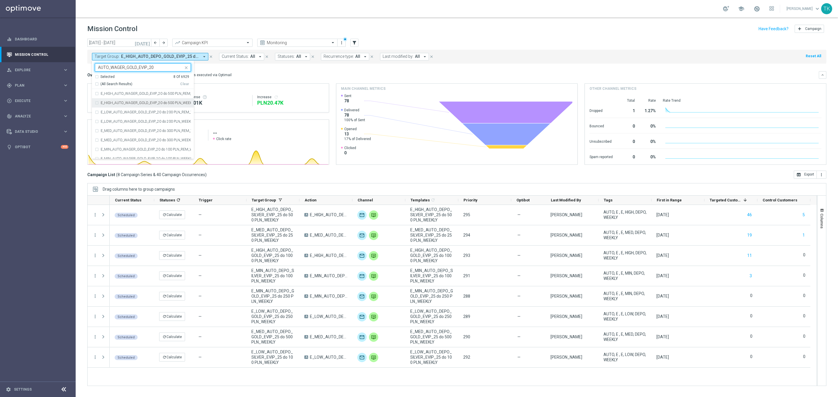
click at [134, 106] on div "E_HIGH_AUTO_WAGER_GOLD_EVIP_20 do 500 PLN_WEEKLY" at bounding box center [143, 102] width 96 height 9
type input "AUTO_WAGER_GOLD_EVIP_20"
click at [133, 121] on label "E_LOW_AUTO_WAGER_GOLD_EVIP_20 do 200 PLN_WEEKLY" at bounding box center [146, 121] width 90 height 3
click at [130, 140] on label "E_MED_AUTO_WAGER_GOLD_EVIP_20 do 300 PLN_WEEKLY" at bounding box center [146, 139] width 90 height 3
click at [130, 157] on label "E_MIN_AUTO_WAGER_GOLD_EVIP_20 do 100 PLN_WEEKLY" at bounding box center [146, 158] width 90 height 3
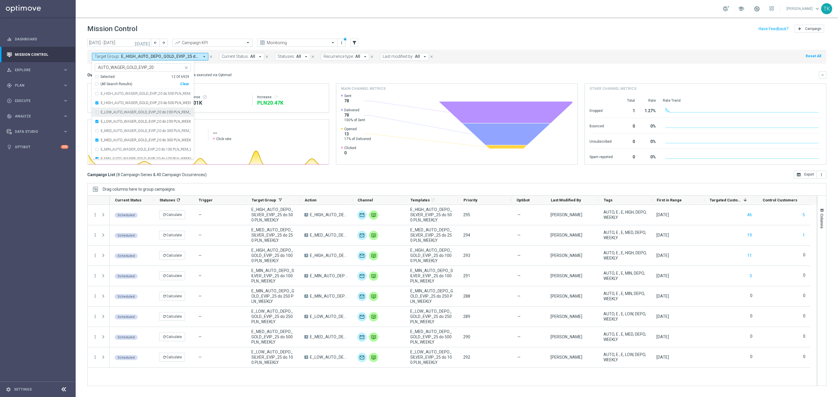
click at [81, 93] on div "today 01 Aug 2025 - 31 Aug 2025 arrow_back arrow_forward Campaign KPI trending_…" at bounding box center [457, 215] width 762 height 353
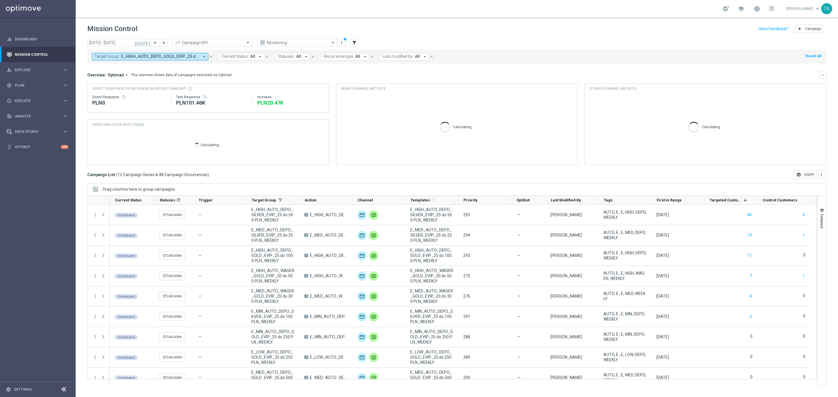
click at [170, 54] on span "E_HIGH_AUTO_DEPO_GOLD_EVIP_25 do 1000 PLN_WEEKLY, E_HIGH_AUTO_DEPO_SILVER_EVIP_…" at bounding box center [160, 56] width 78 height 5
click at [0, 0] on div "Clear" at bounding box center [0, 0] width 0 height 0
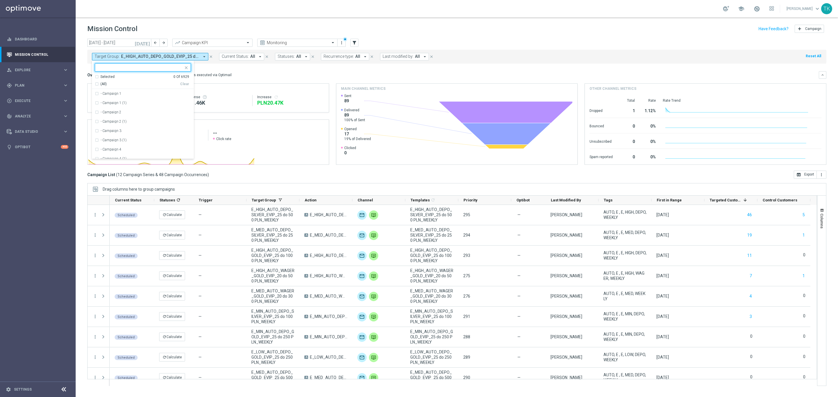
click at [129, 67] on input "text" at bounding box center [140, 67] width 85 height 5
paste input "AUTO_WAGER_GOLD_EVIP_20"
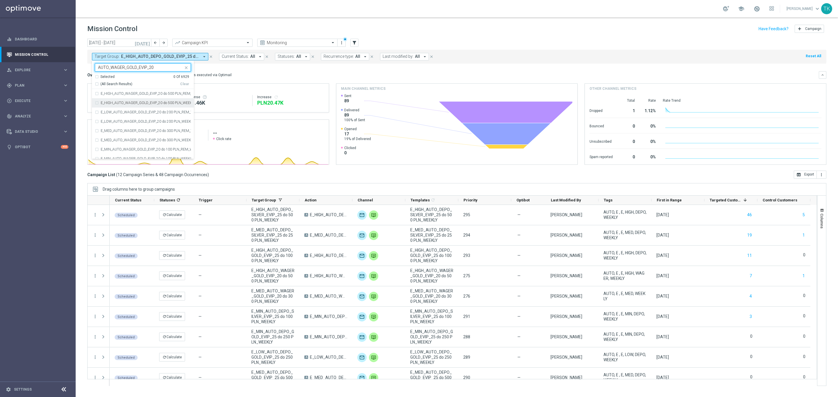
click at [123, 102] on label "E_HIGH_AUTO_WAGER_GOLD_EVIP_20 do 500 PLN_WEEKLY" at bounding box center [146, 102] width 90 height 3
type input "AUTO_WAGER_GOLD_EVIP_20"
click at [124, 120] on div "E_LOW_AUTO_WAGER_GOLD_EVIP_20 do 200 PLN_WEEKLY" at bounding box center [143, 121] width 96 height 9
click at [126, 140] on label "E_MED_AUTO_WAGER_GOLD_EVIP_20 do 300 PLN_WEEKLY" at bounding box center [146, 139] width 90 height 3
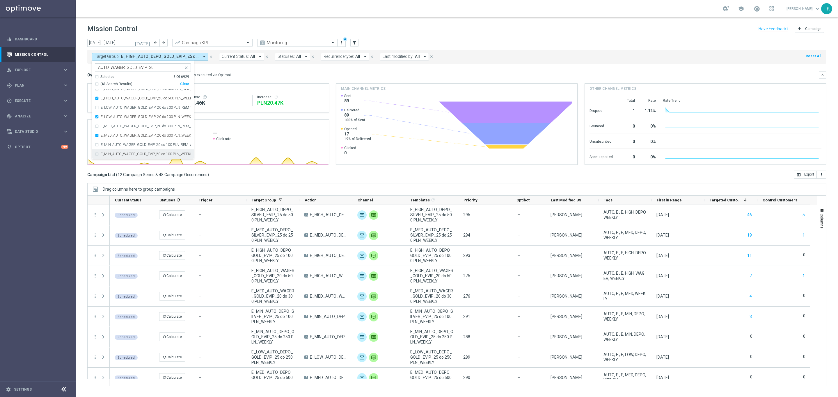
click at [126, 152] on div "E_MIN_AUTO_WAGER_GOLD_EVIP_20 do 100 PLN_WEEKLY" at bounding box center [143, 154] width 96 height 9
click at [81, 99] on div "today 01 Aug 2025 - 31 Aug 2025 arrow_back arrow_forward Campaign KPI trending_…" at bounding box center [457, 215] width 762 height 353
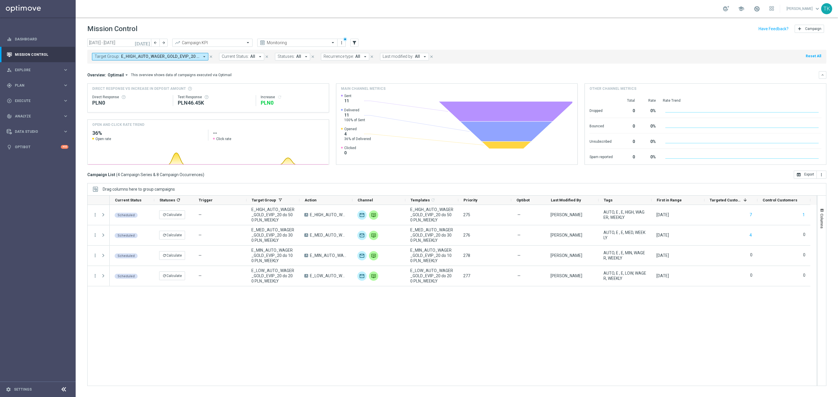
click at [122, 58] on span "E_HIGH_AUTO_WAGER_GOLD_EVIP_20 do 500 PLN_WEEKLY, E_LOW_AUTO_WAGER_GOLD_EVIP_20…" at bounding box center [160, 56] width 78 height 5
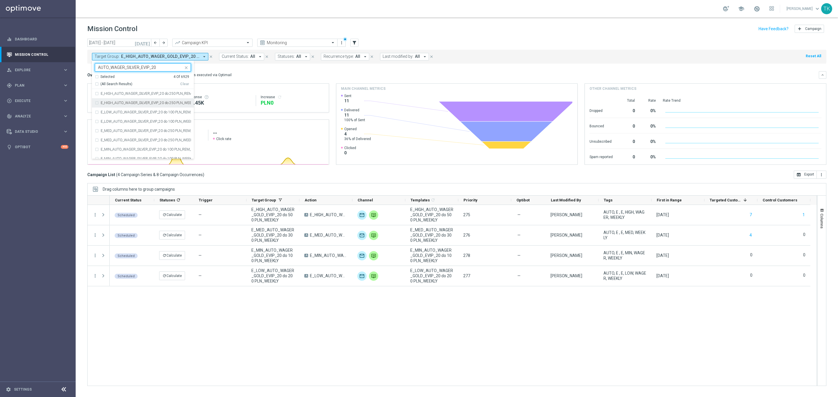
click at [128, 102] on label "E_HIGH_AUTO_WAGER_SILVER_EVIP_20 do 250 PLN_WEEKLY" at bounding box center [146, 102] width 90 height 3
type input "AUTO_WAGER_SILVER_EVIP_20"
click at [125, 117] on div "E_LOW_AUTO_WAGER_SILVER_EVIP_20 do 100 PLN_WEEKLY" at bounding box center [143, 121] width 96 height 9
click at [125, 137] on div "E_MED_AUTO_WAGER_SILVER_EVIP_20 do 250 PLN_WEEKLY" at bounding box center [143, 140] width 96 height 9
click at [122, 157] on div "E_MIN_AUTO_WAGER_SILVER_EVIP_20 do 100 PLN_WEEKLY" at bounding box center [143, 158] width 96 height 9
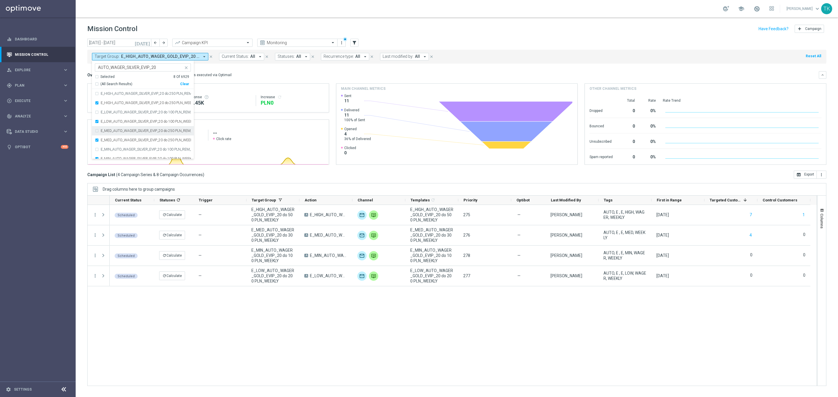
click at [81, 88] on div "today 01 Aug 2025 - 31 Aug 2025 arrow_back arrow_forward Campaign KPI trending_…" at bounding box center [457, 215] width 762 height 353
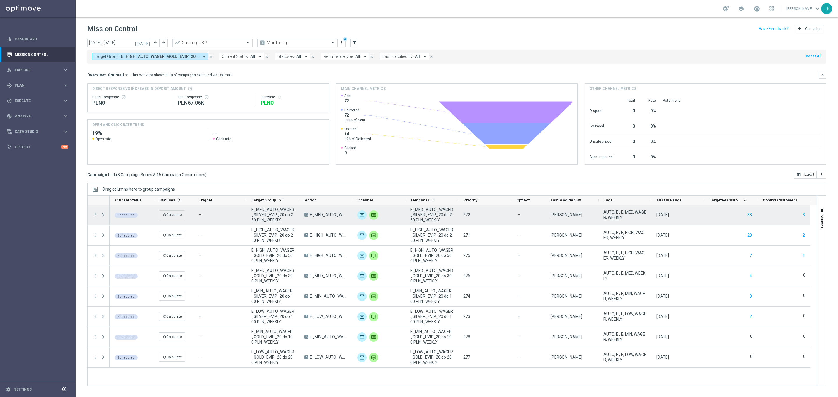
click at [752, 214] on button "33" at bounding box center [750, 215] width 6 height 7
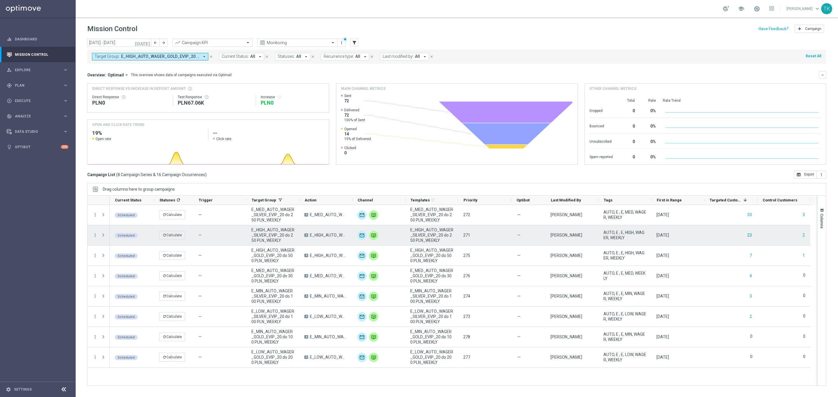
click at [747, 233] on button "23" at bounding box center [750, 235] width 6 height 7
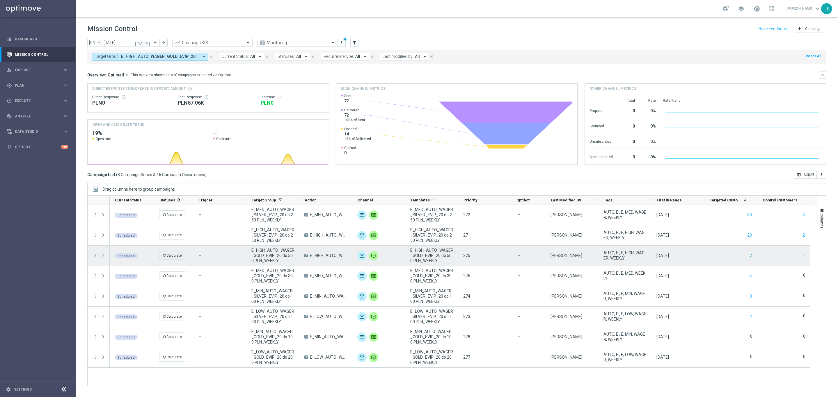
click at [749, 257] on button "7" at bounding box center [750, 255] width 3 height 7
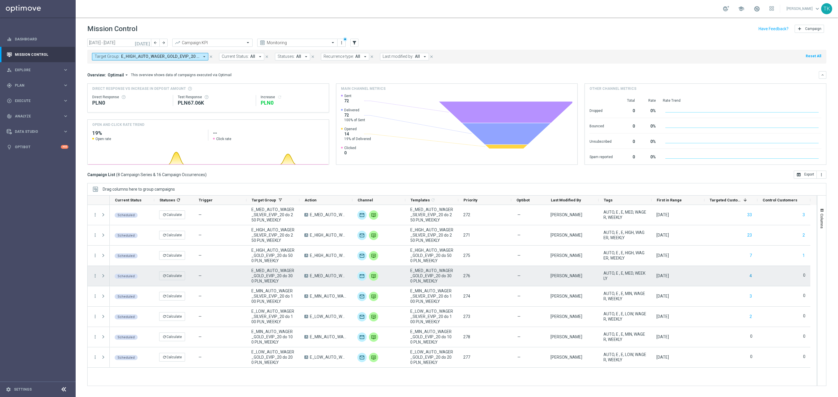
click at [750, 276] on button "4" at bounding box center [750, 276] width 3 height 7
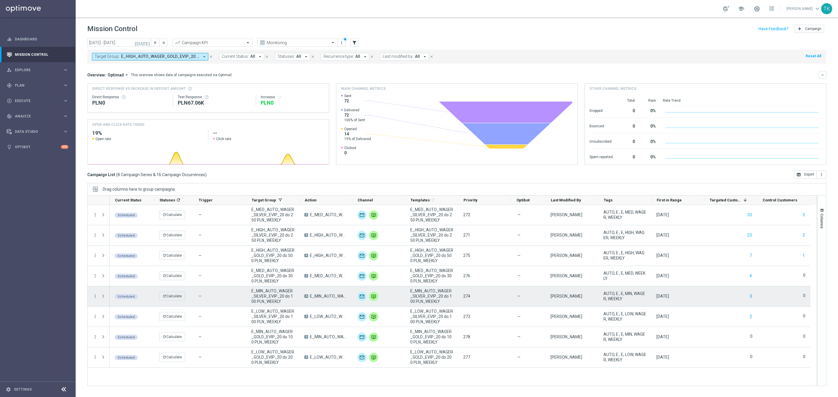
click at [751, 296] on button "3" at bounding box center [750, 296] width 3 height 7
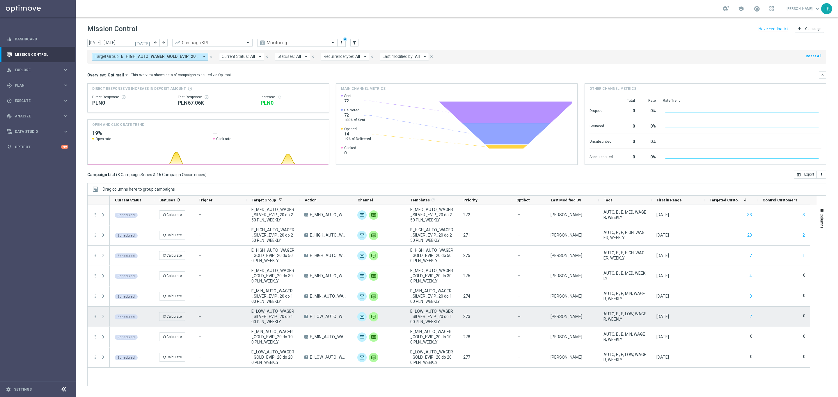
click at [750, 318] on button "2" at bounding box center [750, 316] width 3 height 7
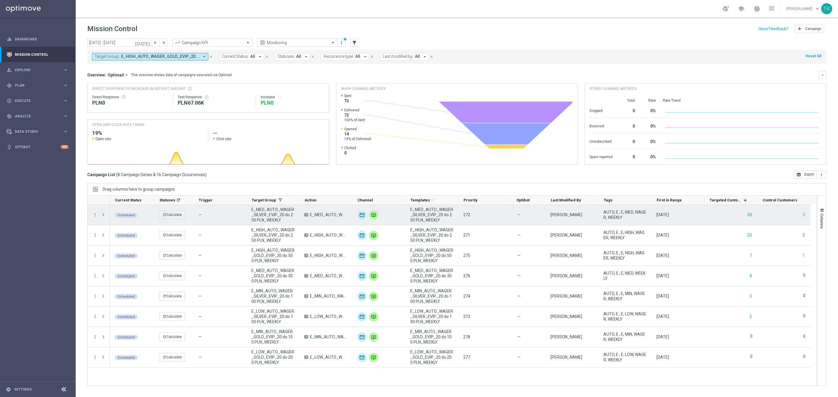
click at [751, 216] on button "33" at bounding box center [750, 215] width 6 height 7
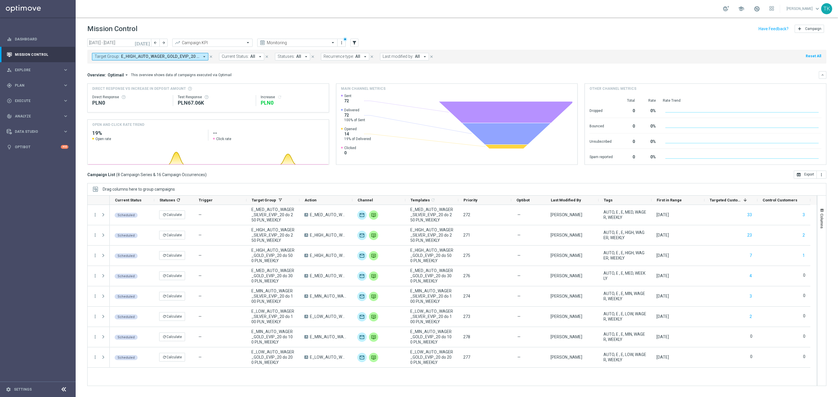
click at [170, 55] on span "E_HIGH_AUTO_WAGER_GOLD_EVIP_20 do 500 PLN_WEEKLY, E_HIGH_AUTO_WAGER_SILVER_EVIP…" at bounding box center [160, 56] width 78 height 5
click at [0, 0] on div "Clear" at bounding box center [0, 0] width 0 height 0
drag, startPoint x: 147, startPoint y: 59, endPoint x: 163, endPoint y: 71, distance: 19.6
click at [147, 59] on button "Target Group: E_HIGH_AUTO_WAGER_GOLD_EVIP_20 do 500 PLN_WEEKLY, E_HIGH_AUTO_WAG…" at bounding box center [150, 57] width 116 height 8
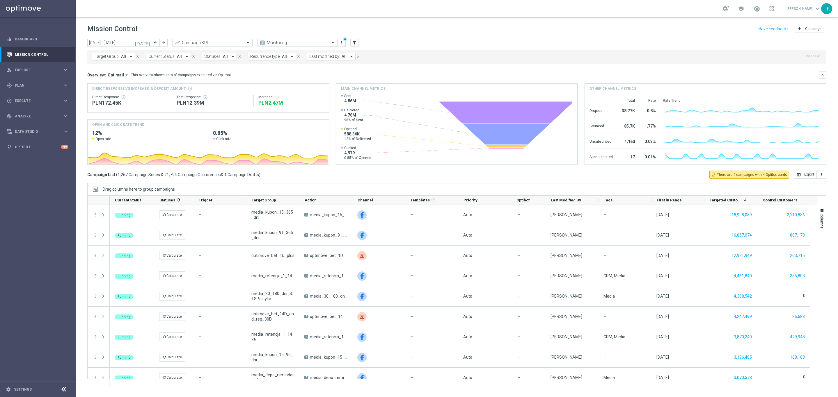
click at [109, 56] on span "Target Group:" at bounding box center [107, 56] width 25 height 5
click at [106, 65] on div at bounding box center [139, 67] width 88 height 7
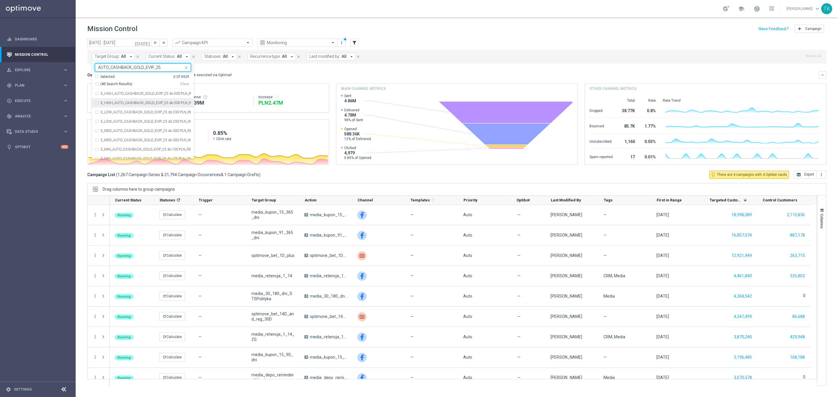
click at [129, 104] on label "E_HIGH_AUTO_CASHBACK_GOLD_EVIP_25 do 500 PLN_WEEKLY" at bounding box center [146, 102] width 90 height 3
type input "AUTO_CASHBACK_GOLD_EVIP_25"
click at [122, 121] on label "E_LOW_AUTO_CASHBACK_GOLD_EVIP_25 do 200 PLN_WEEKLY" at bounding box center [146, 121] width 90 height 3
click at [116, 141] on label "E_MED_AUTO_CASHBACK_GOLD_EVIP_25 do 300 PLN_WEEKLY" at bounding box center [146, 139] width 90 height 3
click at [114, 156] on div "E_MIN_AUTO_CASHBACK_GOLD_EVIP_25 do 100 PLN_WEEKLY" at bounding box center [143, 158] width 96 height 9
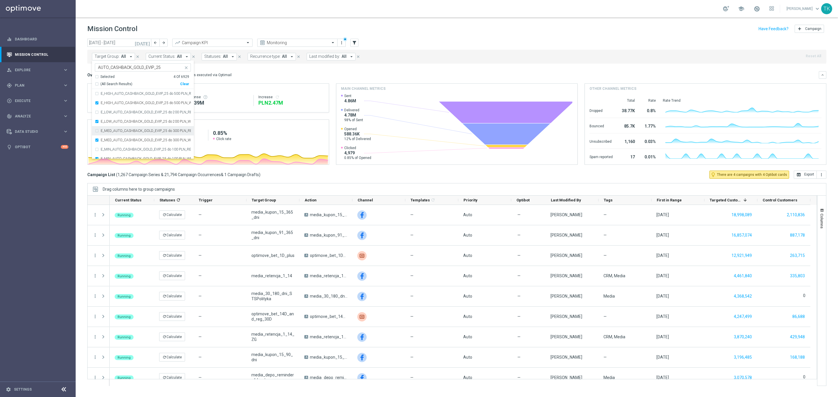
click at [80, 90] on div "today 01 Aug 2025 - 31 Aug 2025 arrow_back arrow_forward Campaign KPI trending_…" at bounding box center [457, 215] width 762 height 353
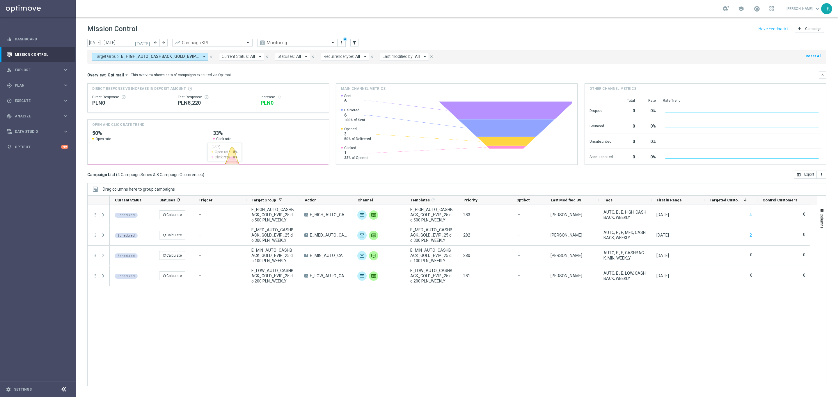
drag, startPoint x: 138, startPoint y: 56, endPoint x: 132, endPoint y: 57, distance: 6.1
click at [138, 56] on span "E_HIGH_AUTO_CASHBACK_GOLD_EVIP_25 do 500 PLN_WEEKLY, E_LOW_AUTO_CASHBACK_GOLD_E…" at bounding box center [160, 56] width 78 height 5
click at [106, 68] on input "text" at bounding box center [140, 67] width 85 height 5
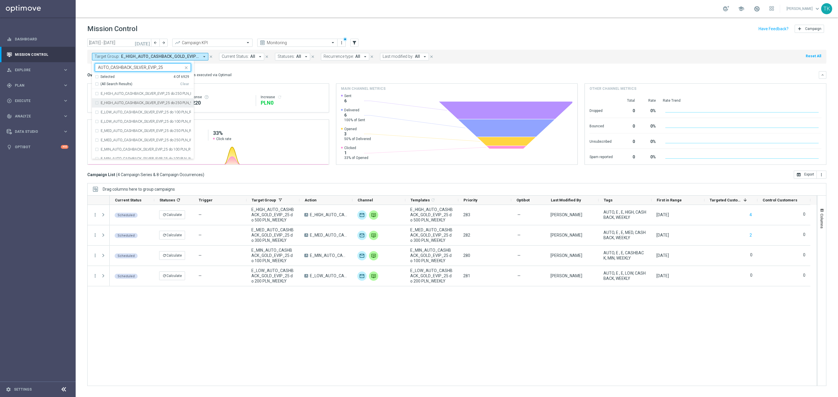
click at [107, 102] on label "E_HIGH_AUTO_CASHBACK_SILVER_EVIP_25 do 250 PLN_WEEKLY" at bounding box center [146, 102] width 90 height 3
type input "AUTO_CASHBACK_SILVER_EVIP_25"
click at [107, 122] on label "E_LOW_AUTO_CASHBACK_SILVER_EVIP_25 do 100 PLN_WEEKLY" at bounding box center [146, 121] width 90 height 3
click at [107, 139] on label "E_MED_AUTO_CASHBACK_SILVER_EVIP_25 do 250 PLN_WEEKLY" at bounding box center [146, 139] width 90 height 3
click at [104, 154] on div "E_MIN_AUTO_CASHBACK_SILVER_EVIP_25 do 100 PLN_WEEKLY" at bounding box center [143, 158] width 96 height 9
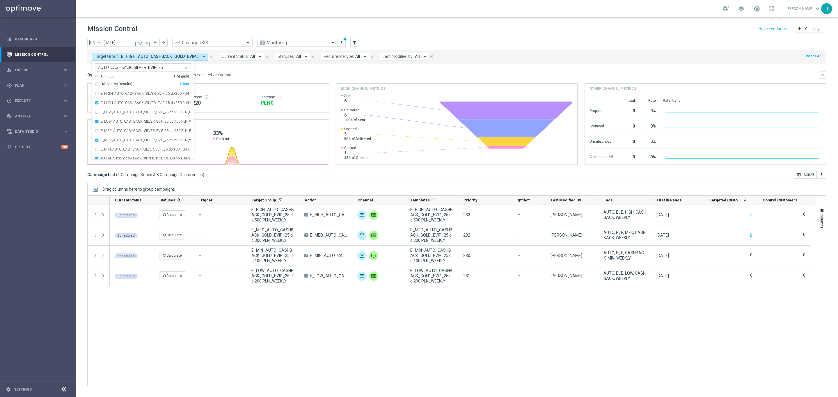
click at [80, 91] on div "today 01 Aug 2025 - 31 Aug 2025 arrow_back arrow_forward Campaign KPI trending_…" at bounding box center [457, 215] width 762 height 353
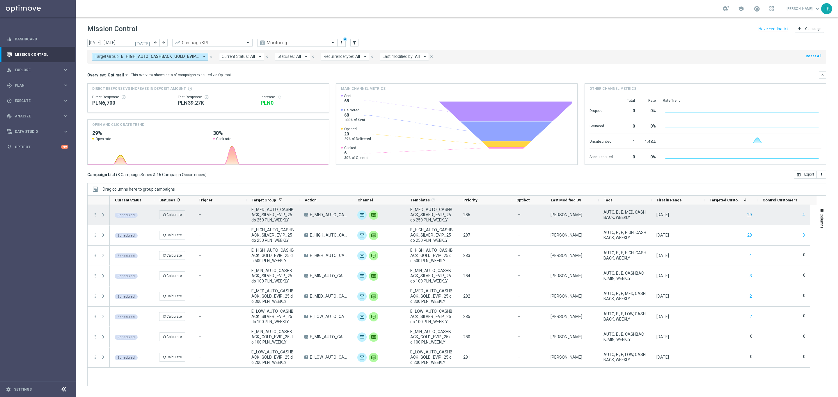
click at [749, 215] on button "29" at bounding box center [750, 215] width 6 height 7
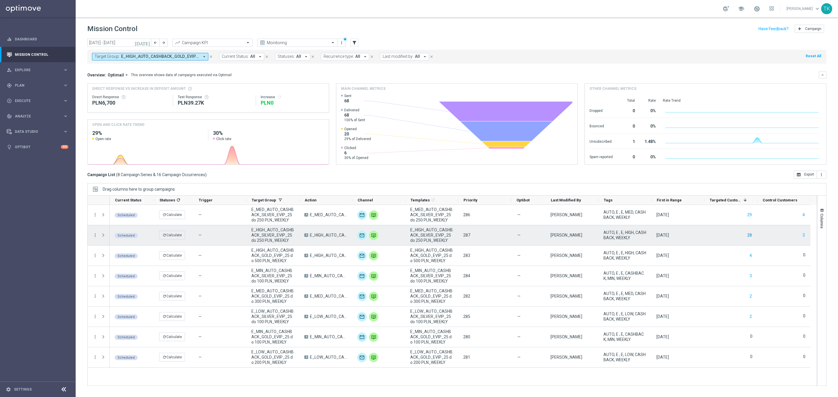
click at [747, 237] on button "28" at bounding box center [750, 235] width 6 height 7
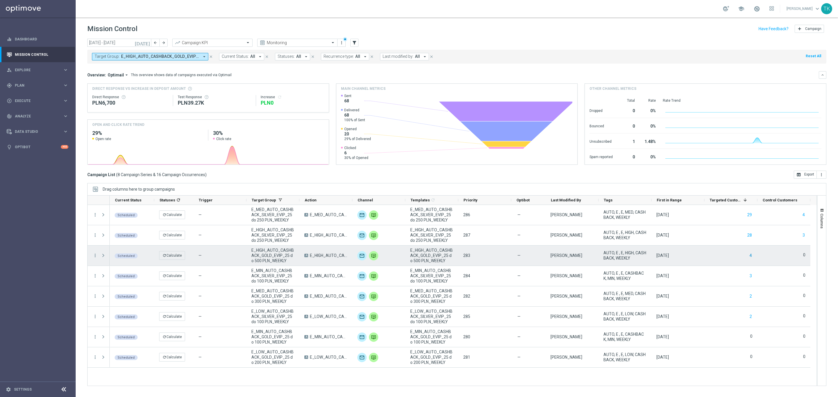
click at [751, 254] on button "4" at bounding box center [750, 255] width 3 height 7
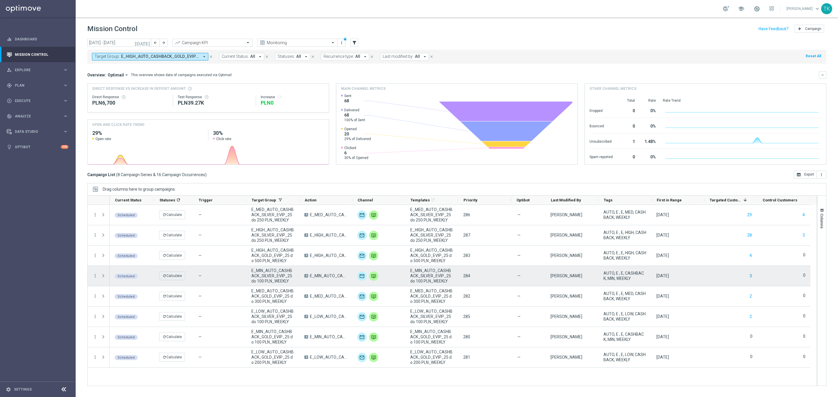
click at [750, 274] on button "3" at bounding box center [750, 276] width 3 height 7
click at [750, 298] on button "2" at bounding box center [750, 296] width 3 height 7
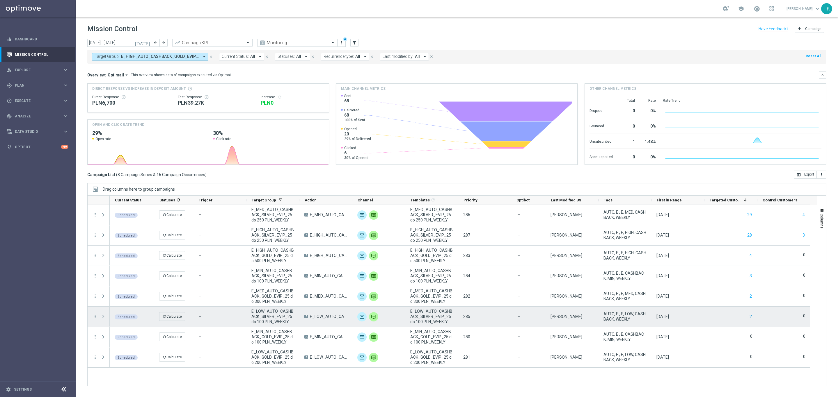
click at [750, 316] on button "2" at bounding box center [750, 316] width 3 height 7
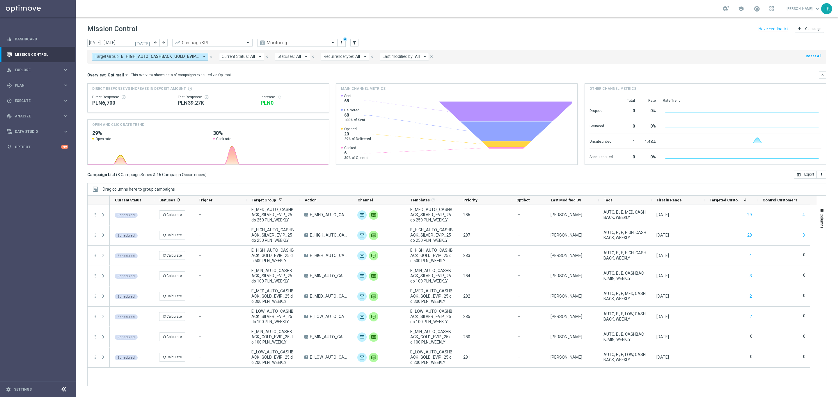
click at [174, 58] on span "E_HIGH_AUTO_CASHBACK_GOLD_EVIP_25 do 500 PLN_WEEKLY, E_HIGH_AUTO_CASHBACK_SILVE…" at bounding box center [160, 56] width 78 height 5
click at [0, 0] on div "Clear" at bounding box center [0, 0] width 0 height 0
click at [117, 69] on input "text" at bounding box center [140, 67] width 85 height 5
paste input "CASHBACK_GOLD_EVIP_5"
click at [95, 83] on div "(All Search Results)" at bounding box center [137, 84] width 85 height 5
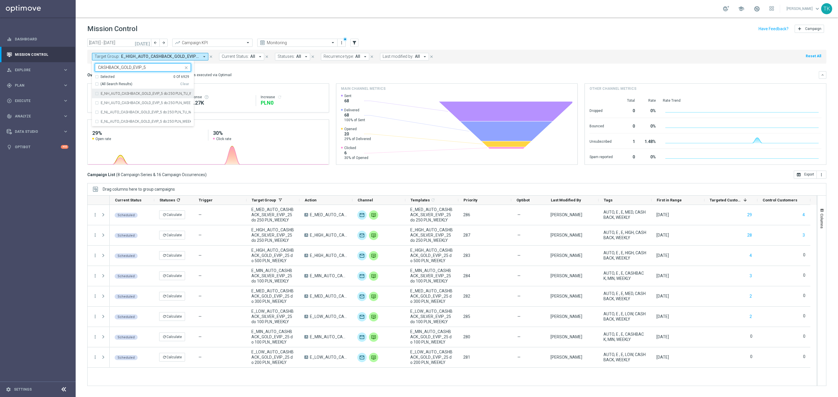
type input "CASHBACK_GOLD_EVIP_5"
click at [83, 74] on div "today 01 Aug 2025 - 31 Aug 2025 arrow_back arrow_forward Campaign KPI trending_…" at bounding box center [457, 215] width 762 height 353
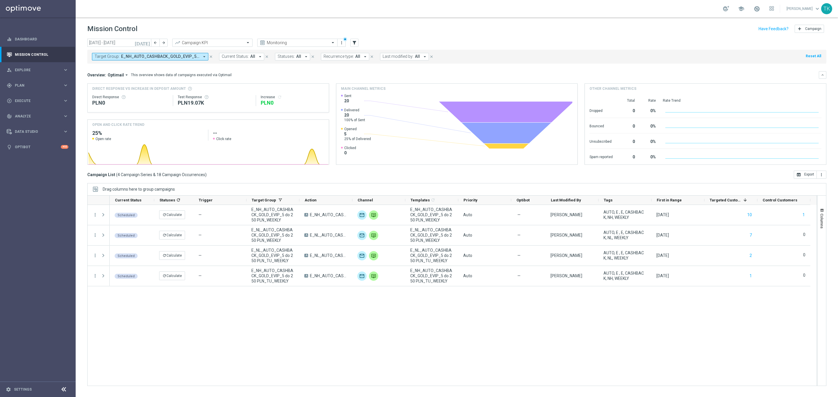
click at [124, 55] on span "E_NH_AUTO_CASHBACK_GOLD_EVIP_5 do 250 PLN_TU_WEEKLY, E_NH_AUTO_CASHBACK_GOLD_EV…" at bounding box center [160, 56] width 78 height 5
click at [98, 86] on div "(All Search Results)" at bounding box center [137, 84] width 85 height 5
type input "CASHBACK_SILVER_EVIP_5"
click at [83, 76] on div "today 01 Aug 2025 - 31 Aug 2025 arrow_back arrow_forward Campaign KPI trending_…" at bounding box center [457, 215] width 762 height 353
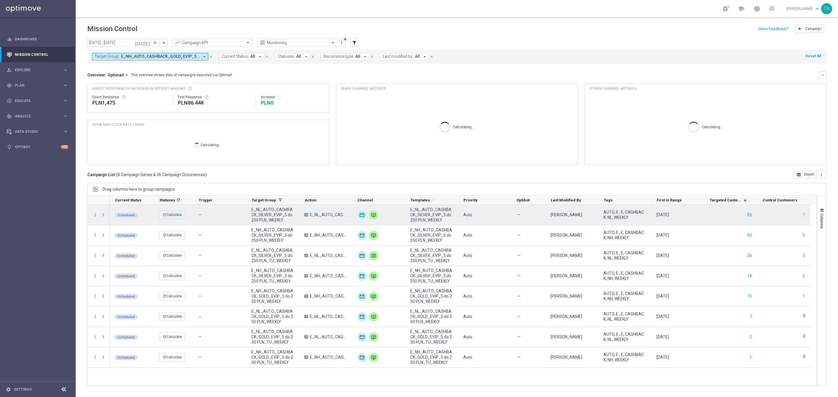
click at [748, 215] on button "55" at bounding box center [750, 215] width 6 height 7
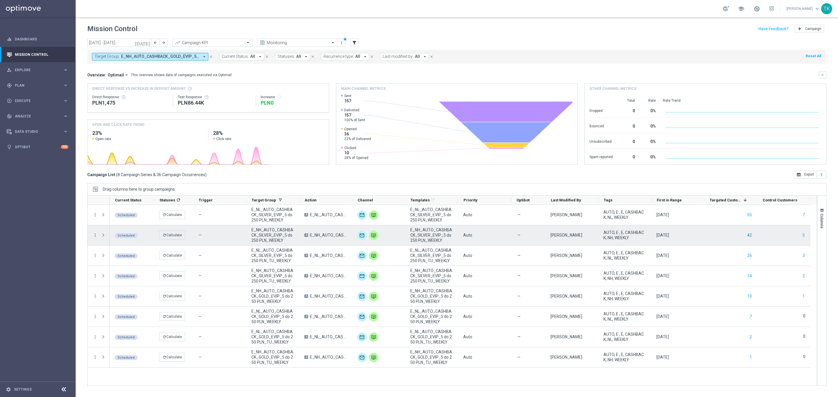
click at [749, 235] on button "42" at bounding box center [750, 235] width 6 height 7
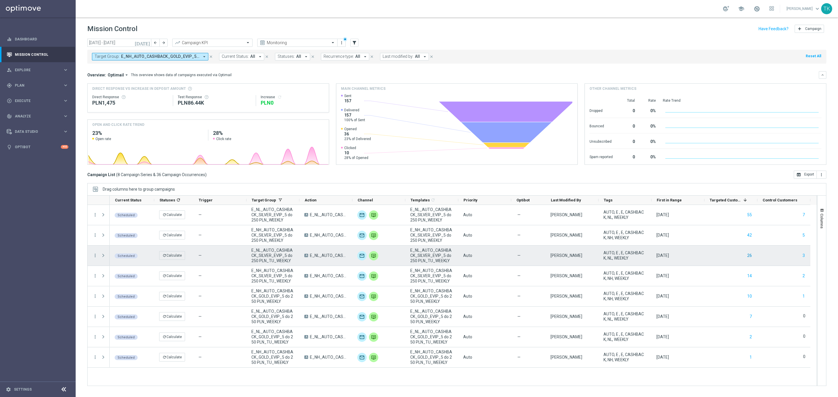
click at [747, 257] on button "26" at bounding box center [750, 255] width 6 height 7
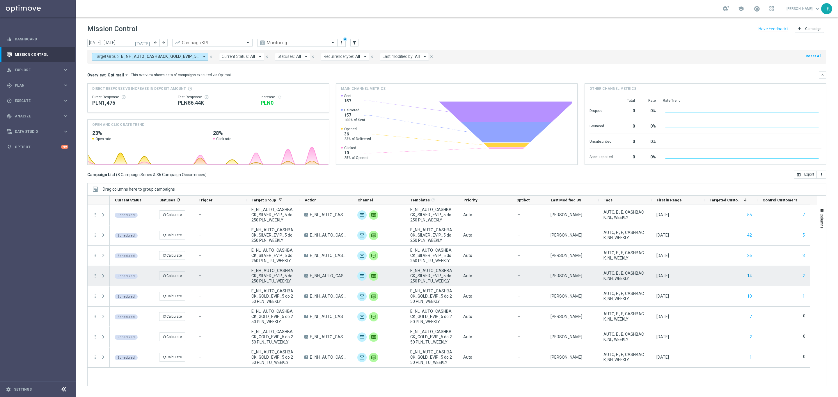
click at [750, 275] on button "14" at bounding box center [750, 276] width 6 height 7
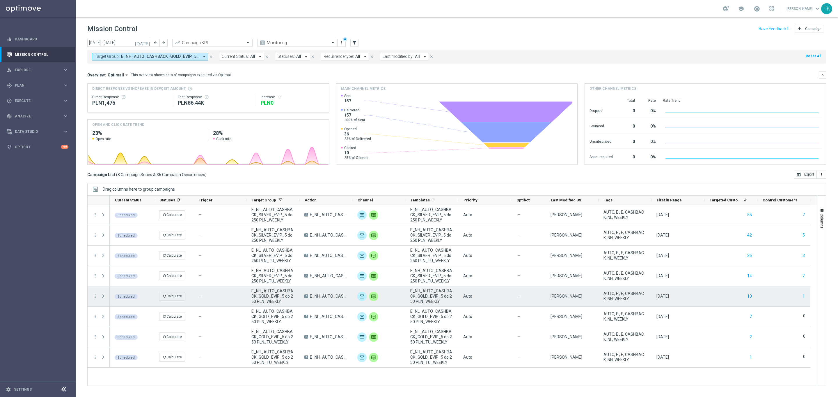
click at [751, 298] on button "10" at bounding box center [750, 296] width 6 height 7
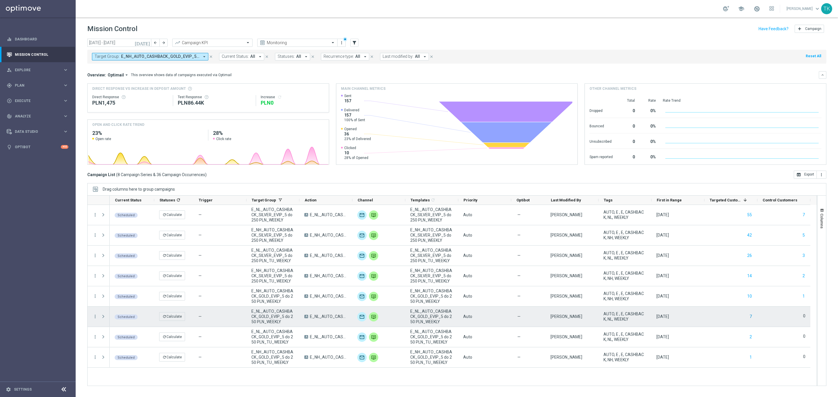
click at [750, 314] on button "7" at bounding box center [750, 316] width 3 height 7
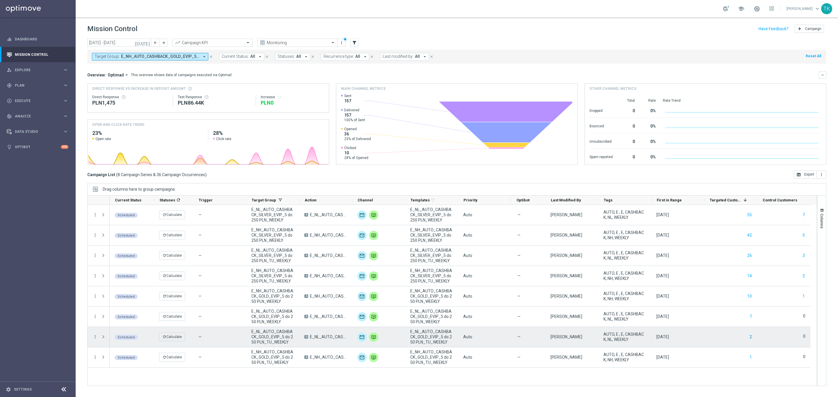
click at [749, 335] on button "2" at bounding box center [750, 337] width 3 height 7
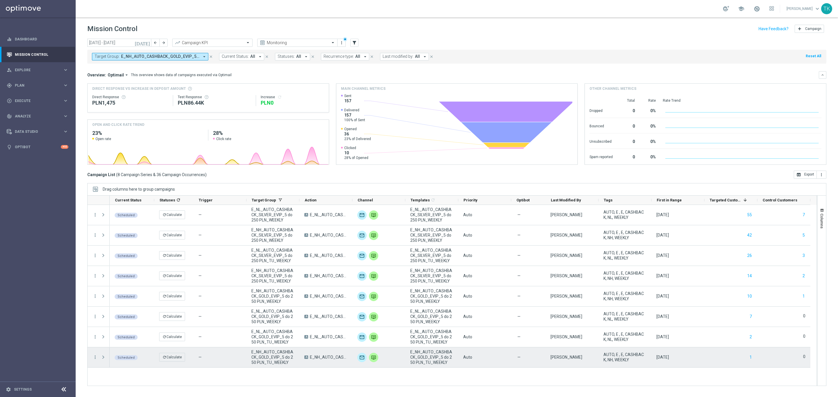
click at [748, 358] on div "1" at bounding box center [730, 358] width 53 height 20
click at [751, 358] on button "1" at bounding box center [750, 357] width 3 height 7
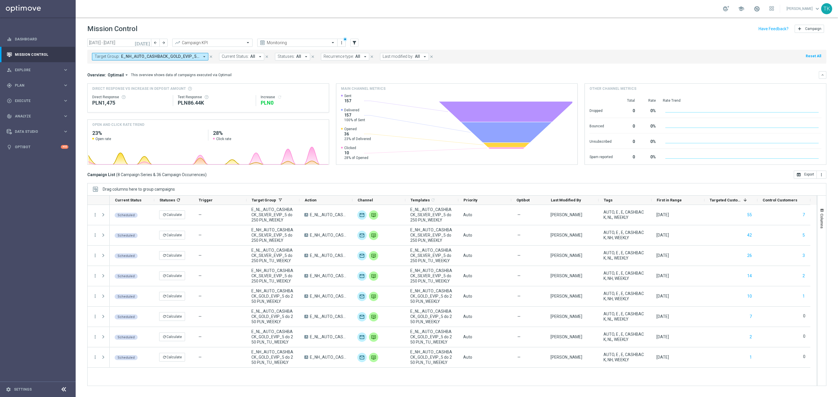
click at [156, 52] on div "Target Group: E_NH_AUTO_CASHBACK_GOLD_EVIP_5 do 250 PLN_TU_WEEKLY, E_NH_AUTO_CA…" at bounding box center [456, 57] width 739 height 14
click at [157, 56] on span "E_NH_AUTO_CASHBACK_GOLD_EVIP_5 do 250 PLN_TU_WEEKLY, E_NH_AUTO_CASHBACK_GOLD_EV…" at bounding box center [160, 56] width 78 height 5
click at [0, 0] on div "Clear" at bounding box center [0, 0] width 0 height 0
click at [130, 64] on div at bounding box center [139, 67] width 88 height 7
paste input "REACQ_ALL_TARGET_OFFER_PLANSZA_290825"
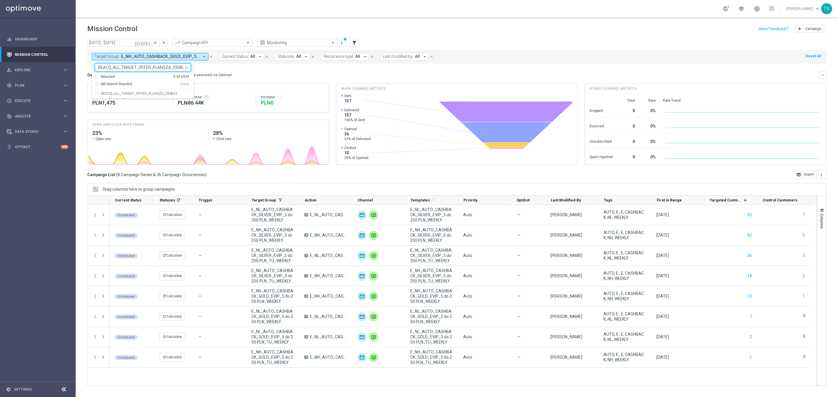
scroll to position [0, 1]
click at [116, 98] on div "REACQ_ALL_TARGET_OFFER_PLANSZA_290825" at bounding box center [143, 93] width 96 height 9
type input "REACQ_ALL_TARGET_OFFER_PLANSZA_290825"
click at [84, 74] on div "today 01 Aug 2025 - 31 Aug 2025 arrow_back arrow_forward Campaign KPI trending_…" at bounding box center [457, 215] width 762 height 353
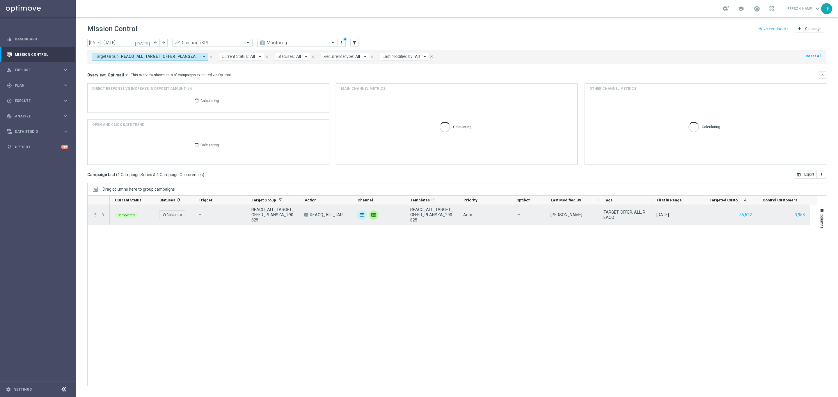
click at [95, 218] on icon "more_vert" at bounding box center [95, 214] width 5 height 5
click at [127, 230] on div "show_chart Campaign Metrics" at bounding box center [130, 227] width 65 height 8
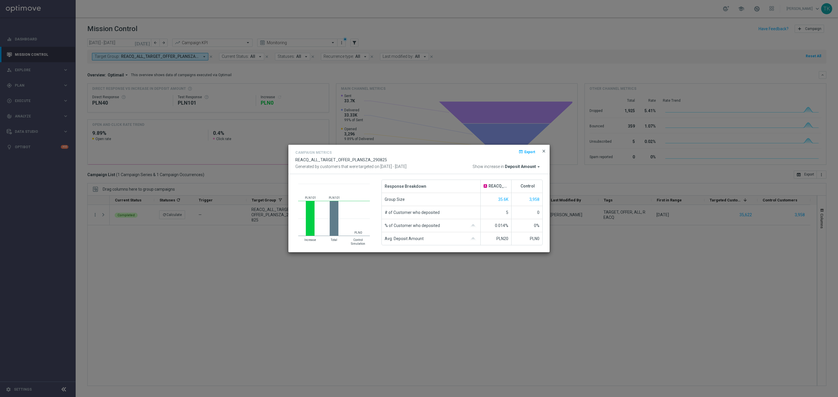
click at [542, 151] on span "close" at bounding box center [543, 151] width 5 height 5
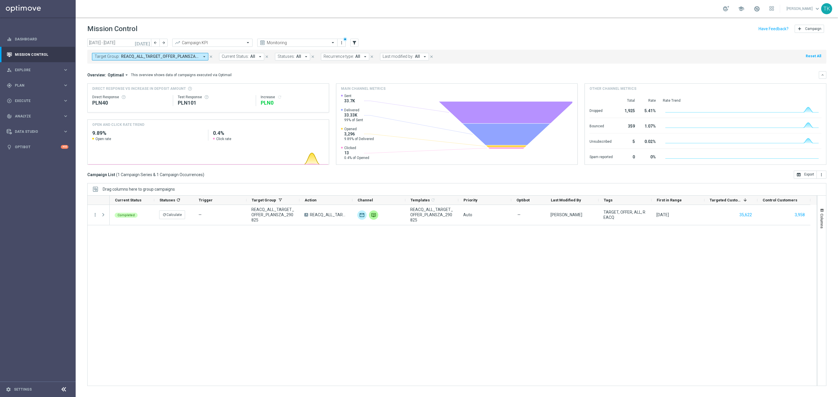
click at [174, 56] on span "REACQ_ALL_TARGET_OFFER_PLANSZA_290825" at bounding box center [160, 56] width 78 height 5
click at [0, 0] on div "Clear" at bounding box center [0, 0] width 0 height 0
click at [108, 67] on input "text" at bounding box center [140, 67] width 85 height 5
paste input "E_ALL_TARGET_OFFER_EUROBASKET_290825"
click at [108, 92] on div "E_ALL_TARGET_OFFER_EUROBASKET_290825" at bounding box center [143, 93] width 96 height 9
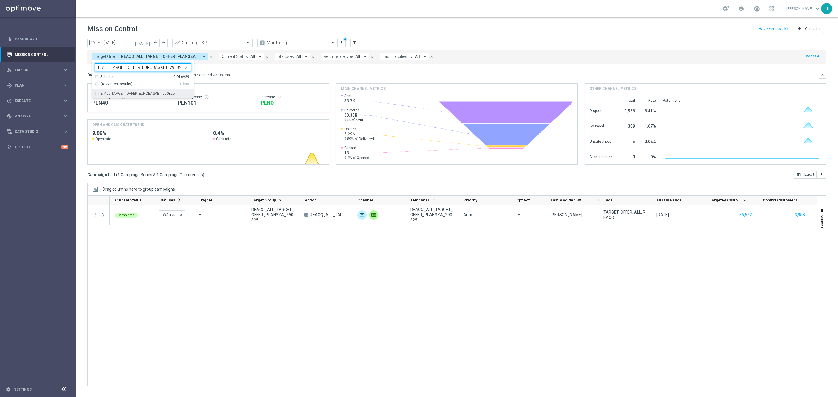
type input "E_ALL_TARGET_OFFER_EUROBASKET_290825"
click at [78, 79] on div "today 01 Aug 2025 - 31 Aug 2025 arrow_back arrow_forward Campaign KPI trending_…" at bounding box center [457, 215] width 762 height 353
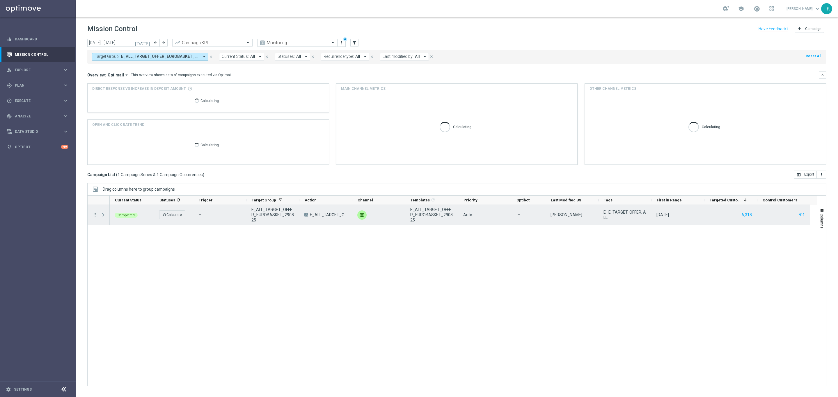
click at [93, 215] on div "more_vert" at bounding box center [93, 215] width 10 height 20
click at [95, 215] on icon "more_vert" at bounding box center [95, 214] width 5 height 5
click at [113, 227] on span "Campaign Metrics" at bounding box center [122, 227] width 30 height 4
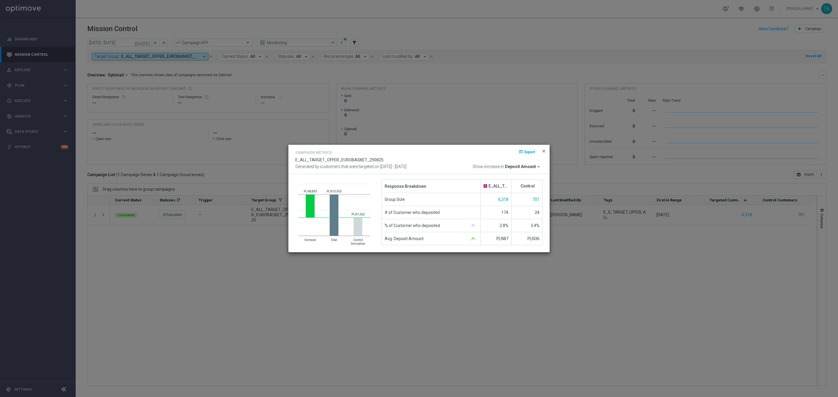
click at [542, 150] on span "close" at bounding box center [543, 151] width 5 height 5
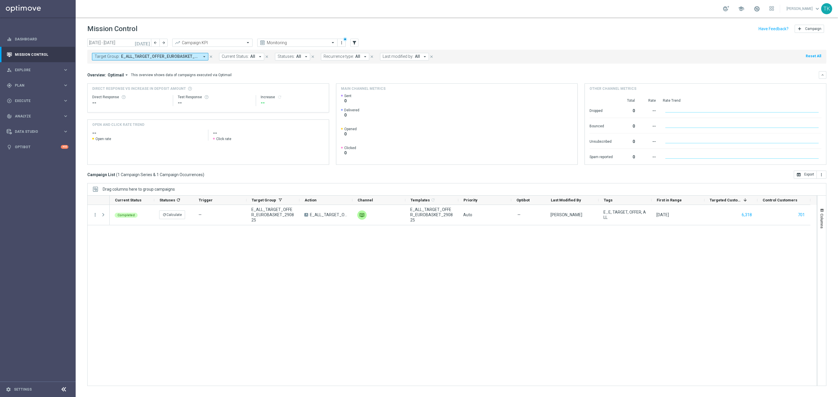
click at [157, 55] on span "E_ALL_TARGET_OFFER_EUROBASKET_290825" at bounding box center [160, 56] width 78 height 5
click at [0, 0] on div "Clear" at bounding box center [0, 0] width 0 height 0
click at [114, 66] on input "text" at bounding box center [140, 67] width 85 height 5
paste input "E_ALL_TARGET_OFFER_PLANSZA_290825"
click at [112, 91] on div "E_ALL_TARGET_OFFER_PLANSZA_290825" at bounding box center [143, 93] width 96 height 9
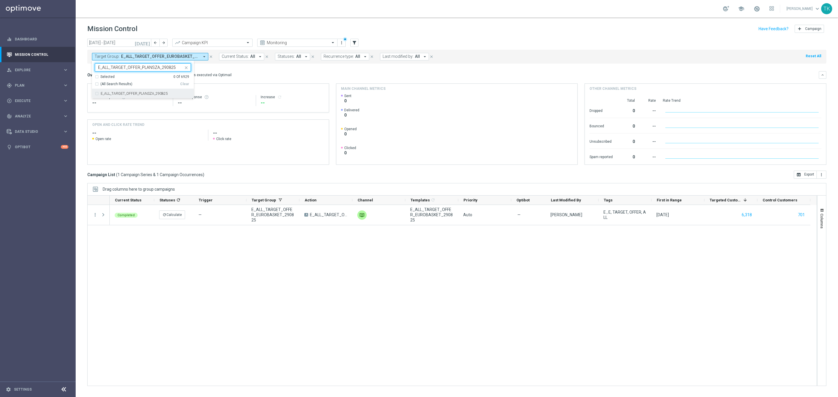
type input "E_ALL_TARGET_OFFER_PLANSZA_290825"
click at [79, 81] on div "today 01 Aug 2025 - 31 Aug 2025 arrow_back arrow_forward Campaign KPI trending_…" at bounding box center [457, 215] width 762 height 353
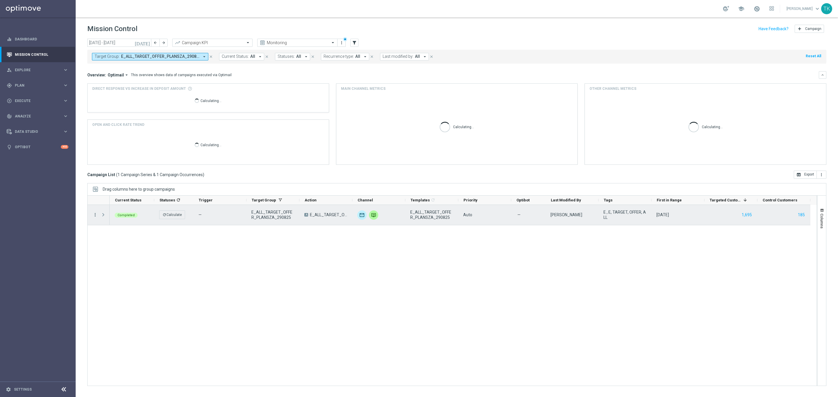
click at [93, 216] on icon "more_vert" at bounding box center [95, 214] width 5 height 5
click at [113, 223] on div "show_chart Campaign Metrics" at bounding box center [130, 227] width 65 height 8
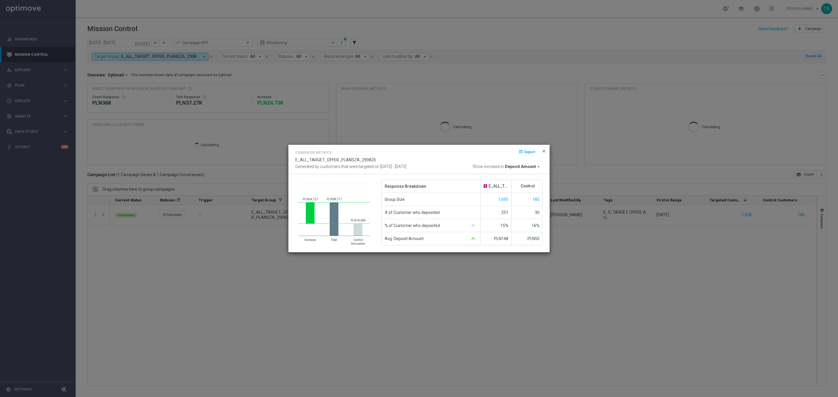
click at [543, 150] on span "close" at bounding box center [543, 151] width 5 height 5
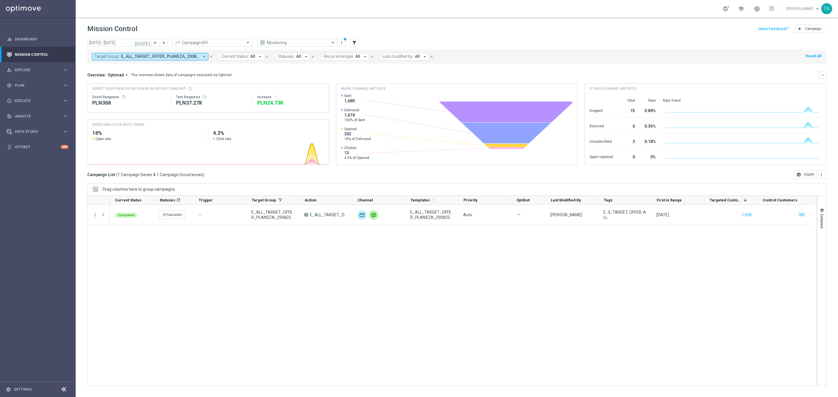
click at [163, 57] on span "E_ALL_TARGET_OFFER_PLANSZA_290825" at bounding box center [160, 56] width 78 height 5
click at [0, 0] on div "Clear" at bounding box center [0, 0] width 0 height 0
click at [134, 70] on input "text" at bounding box center [140, 67] width 85 height 5
paste input "E_ALL_TARGET_OFFER PLANSZA I CASHBACK REM_290825"
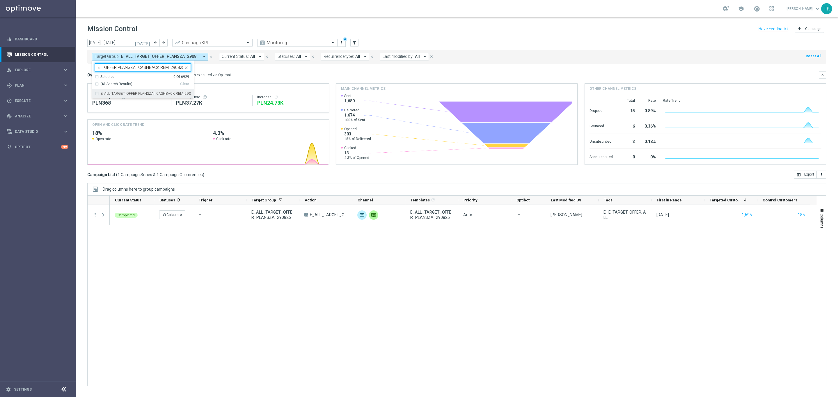
click at [117, 93] on label "E_ALL_TARGET_OFFER PLANSZA I CASHBACK REM_290825" at bounding box center [146, 93] width 90 height 3
type input "E_ALL_TARGET_OFFER PLANSZA I CASHBACK REM_290825"
click at [83, 73] on div "today 01 Aug 2025 - 31 Aug 2025 arrow_back arrow_forward Campaign KPI trending_…" at bounding box center [457, 215] width 762 height 353
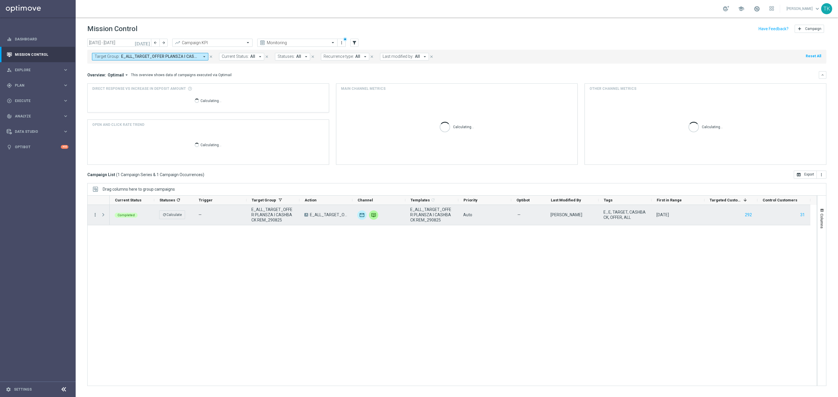
click at [95, 217] on icon "more_vert" at bounding box center [95, 214] width 5 height 5
click at [113, 226] on span "Campaign Metrics" at bounding box center [122, 227] width 30 height 4
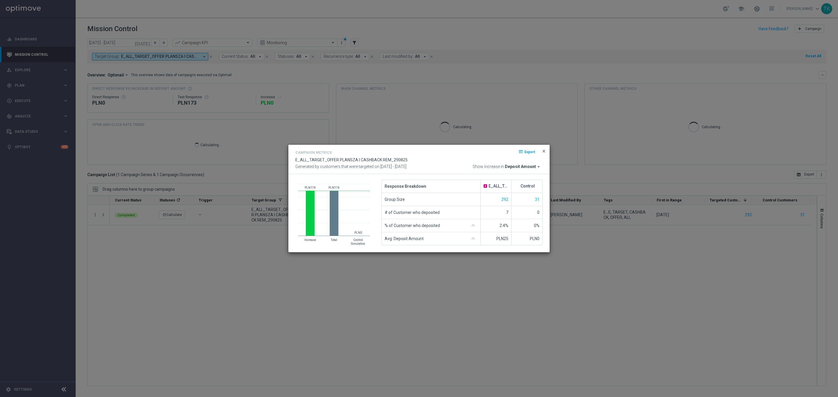
click at [544, 150] on span "close" at bounding box center [543, 151] width 5 height 5
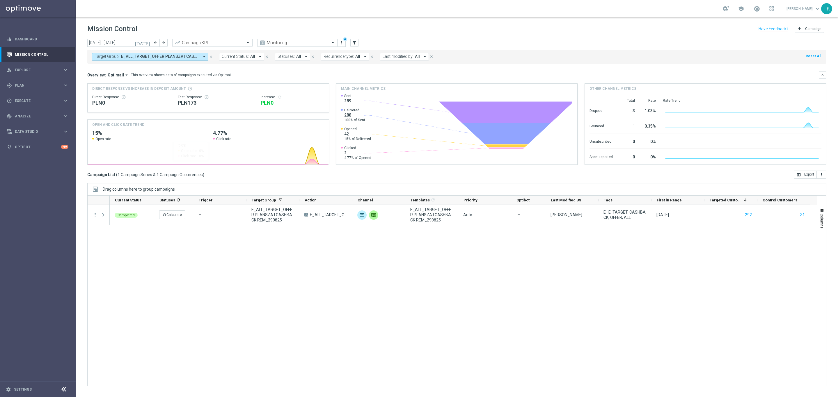
click at [175, 56] on span "E_ALL_TARGET_OFFER PLANSZA I CASHBACK REM_290825" at bounding box center [160, 56] width 78 height 5
click at [0, 0] on div "Clear" at bounding box center [0, 0] width 0 height 0
click at [20, 86] on span "Plan" at bounding box center [39, 85] width 48 height 3
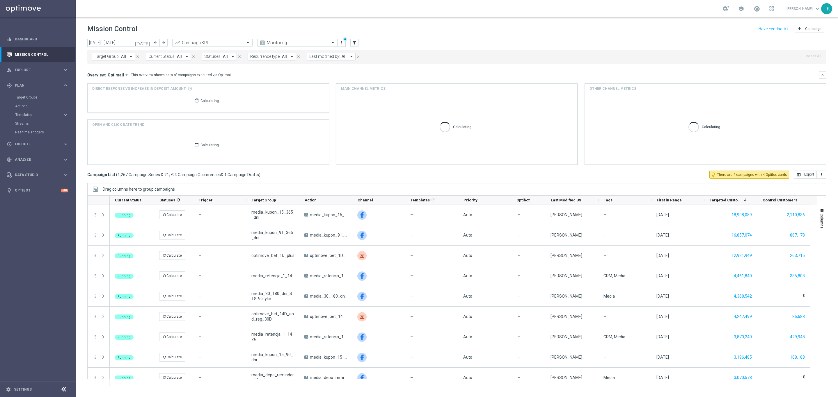
click at [27, 94] on div "Target Groups" at bounding box center [45, 97] width 60 height 9
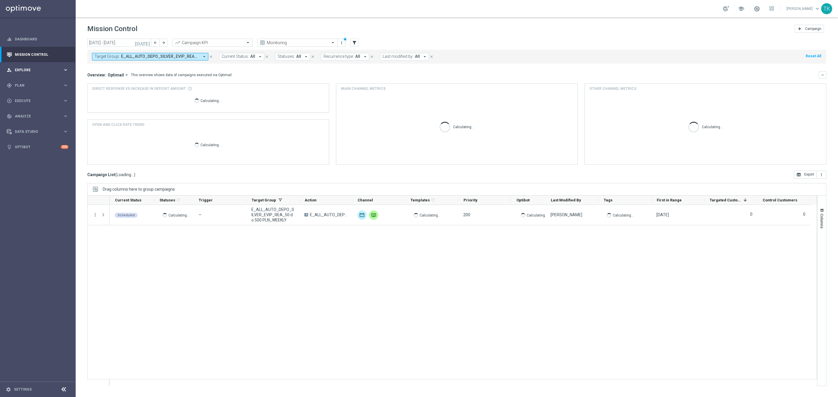
click at [27, 72] on div "person_search Explore" at bounding box center [35, 69] width 56 height 5
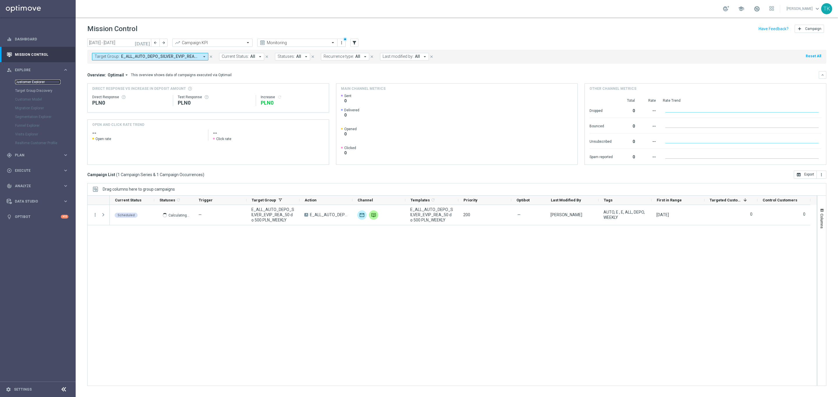
click at [31, 82] on link "Customer Explorer" at bounding box center [37, 82] width 45 height 5
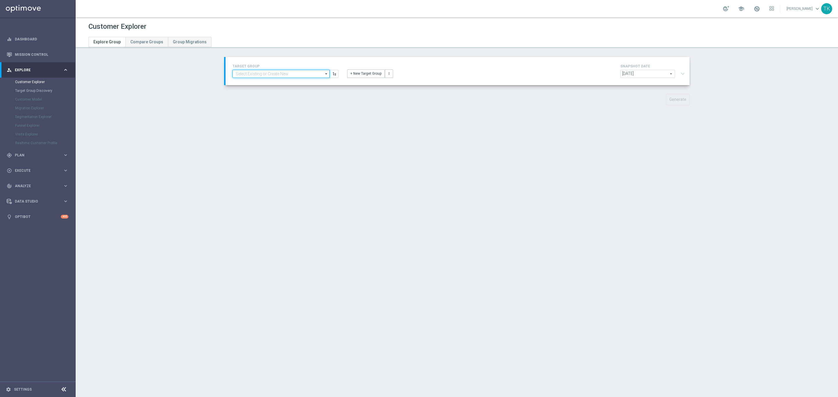
click at [239, 74] on input at bounding box center [280, 74] width 97 height 8
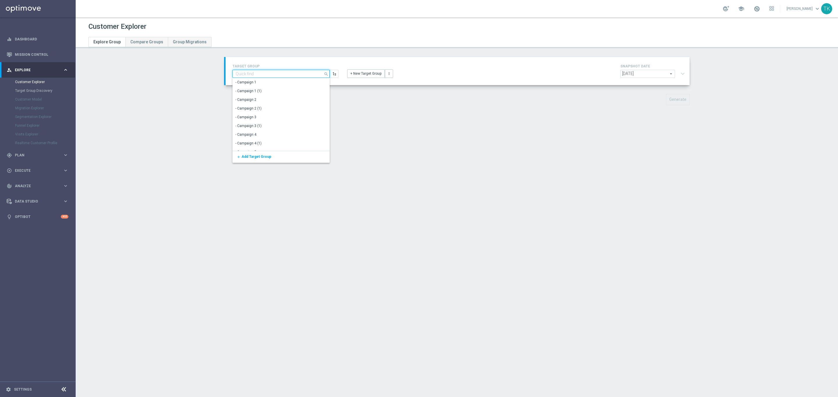
paste input "30917"
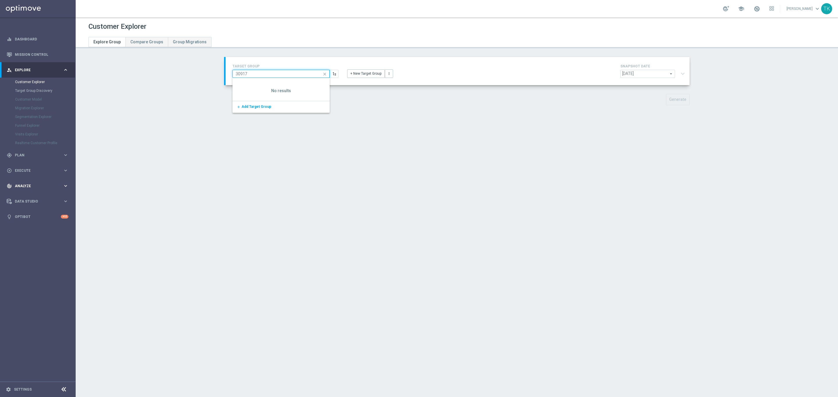
type input "30917"
click at [21, 186] on span "Analyze" at bounding box center [39, 185] width 48 height 3
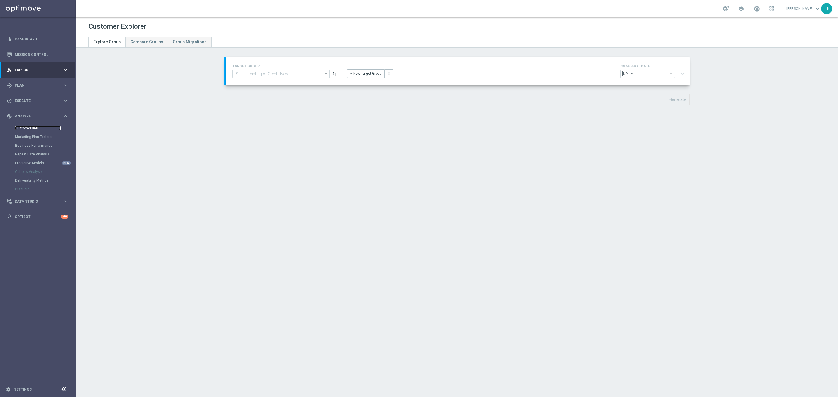
click at [26, 129] on link "Customer 360" at bounding box center [37, 128] width 45 height 5
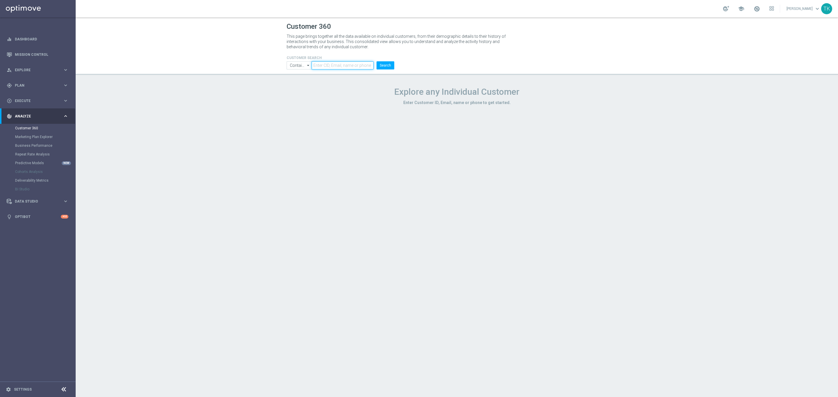
click at [329, 62] on input "text" at bounding box center [343, 65] width 62 height 8
paste input "30917"
type input "30917"
click at [383, 66] on button "Search" at bounding box center [385, 65] width 18 height 8
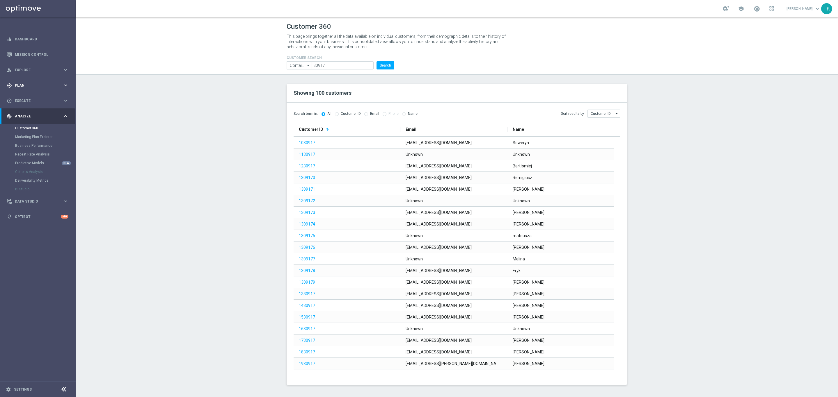
click at [22, 83] on div "gps_fixed Plan" at bounding box center [35, 85] width 56 height 5
click at [29, 98] on link "Target Groups" at bounding box center [37, 97] width 45 height 5
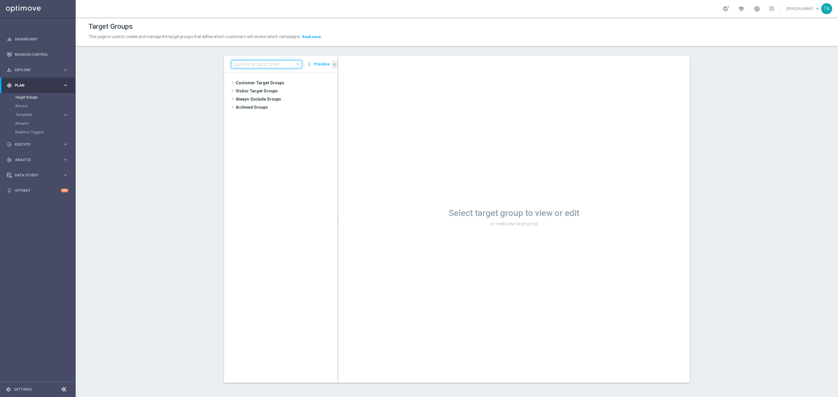
click at [237, 66] on input at bounding box center [266, 64] width 71 height 8
paste input "E_ALL_AUTO_DEPO_SILVER_EVIP_REA_50 do 500 PLN_WEEKLY"
type input "E_ALL_AUTO_DEPO_SILVER_EVIP_REA_50 do 500 PLN_WEEKLY"
click at [292, 123] on span "E_ALL_AUTO_DEPO_SILVER_EVIP_REA_50 do 500 PLN_WEEKLY" at bounding box center [298, 124] width 54 height 5
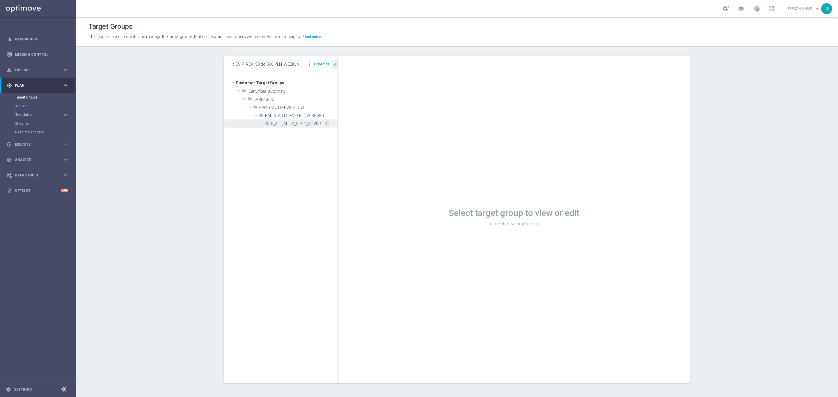
scroll to position [0, 0]
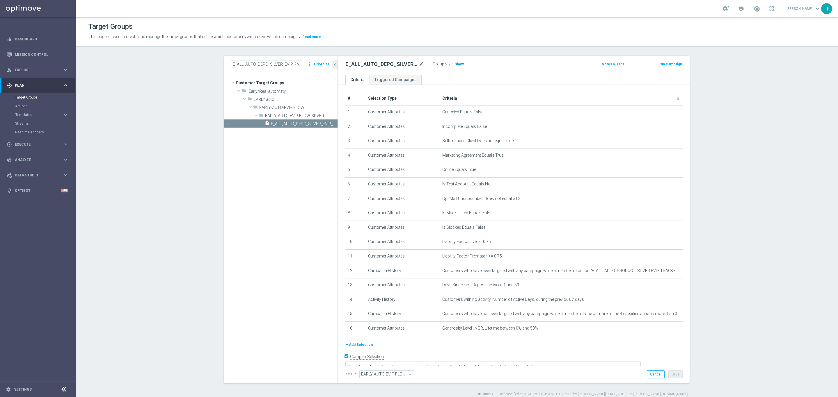
click at [454, 63] on span "Show" at bounding box center [458, 64] width 9 height 4
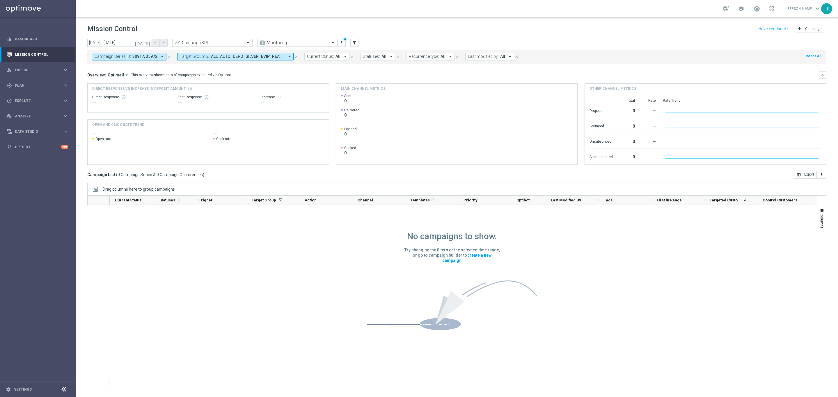
click at [149, 57] on span "30917, 35972" at bounding box center [144, 56] width 25 height 5
click at [0, 0] on div "Clear" at bounding box center [0, 0] width 0 height 0
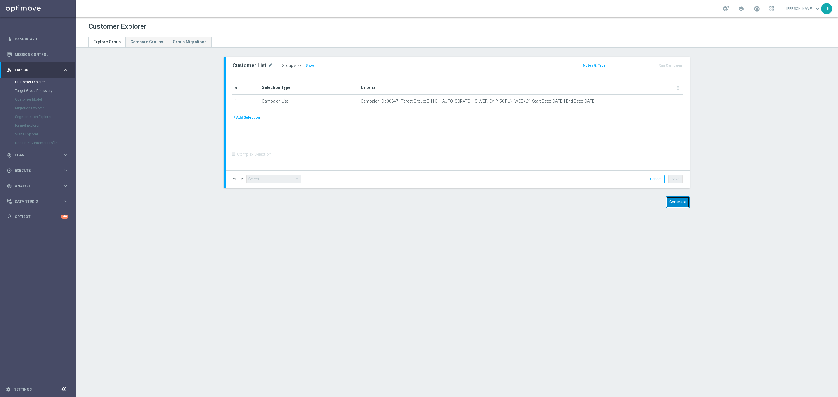
click at [673, 202] on button "Generate" at bounding box center [678, 202] width 24 height 11
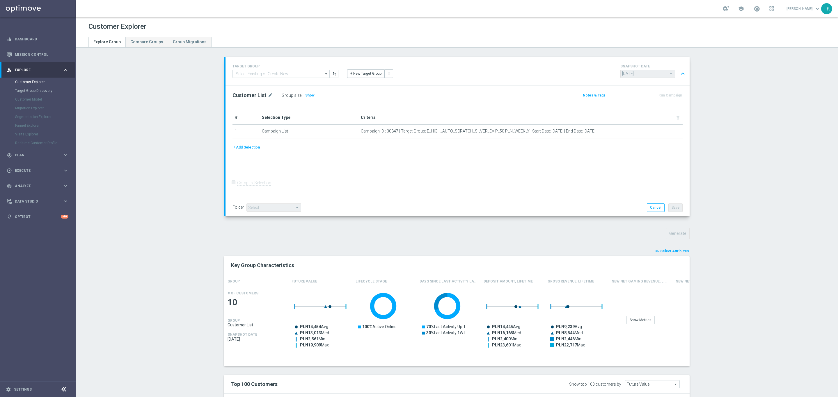
scroll to position [154, 0]
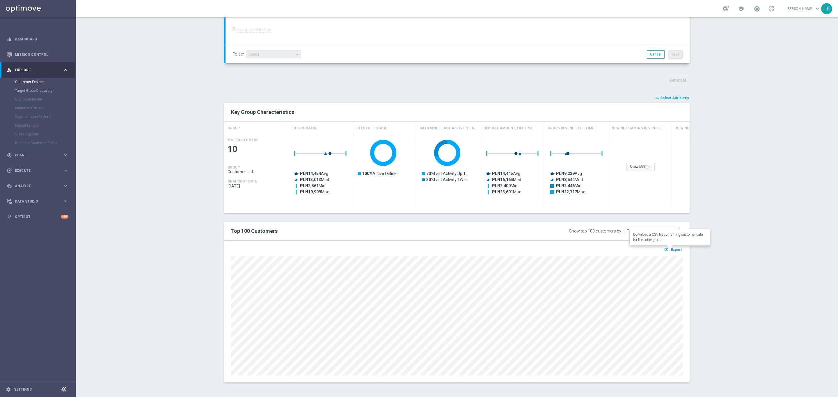
click at [673, 249] on span "Export" at bounding box center [676, 250] width 11 height 4
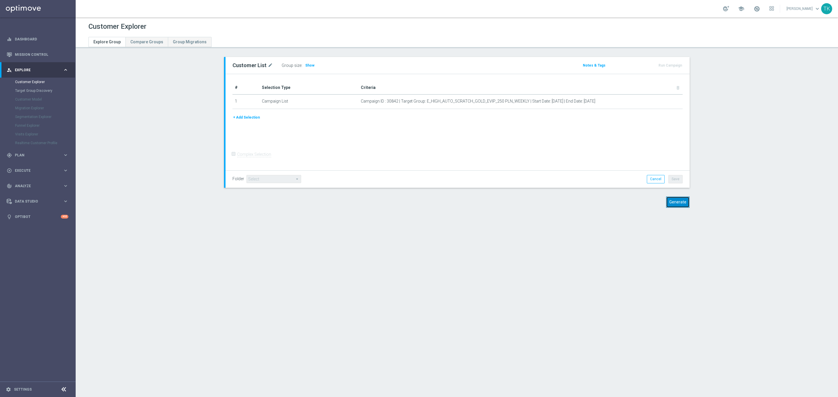
click at [668, 205] on button "Generate" at bounding box center [678, 202] width 24 height 11
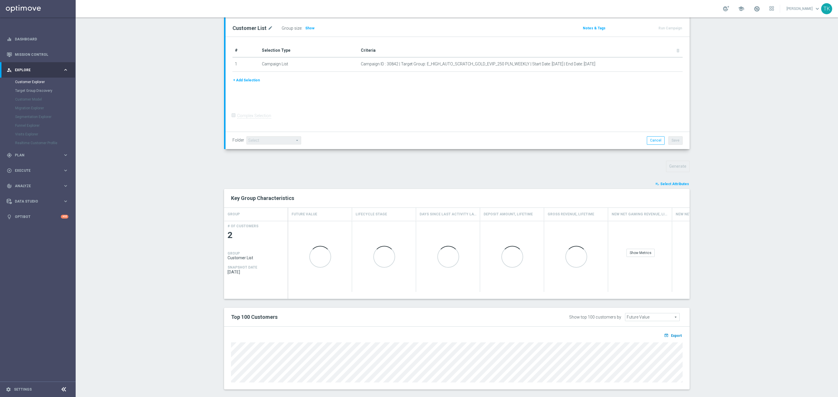
scroll to position [75, 0]
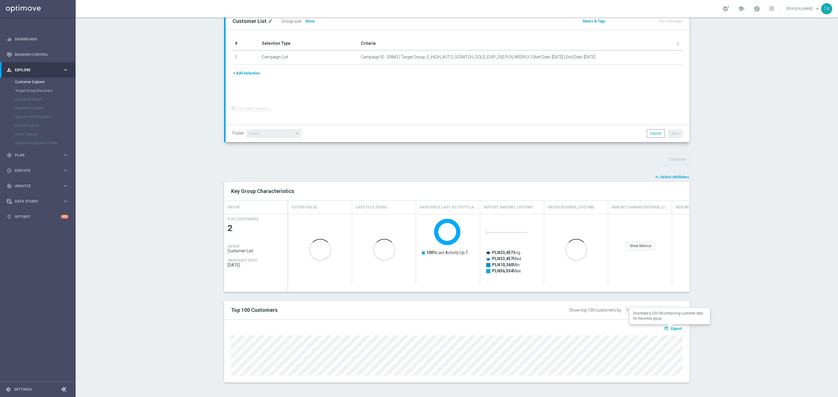
click at [672, 327] on span "Export" at bounding box center [676, 329] width 11 height 4
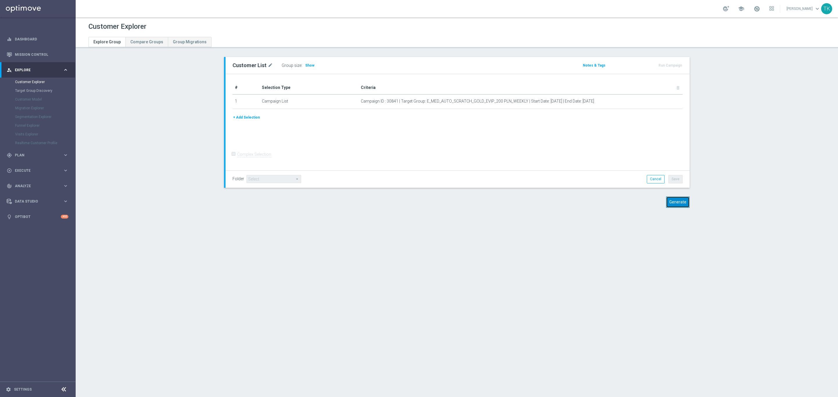
click at [679, 204] on button "Generate" at bounding box center [678, 202] width 24 height 11
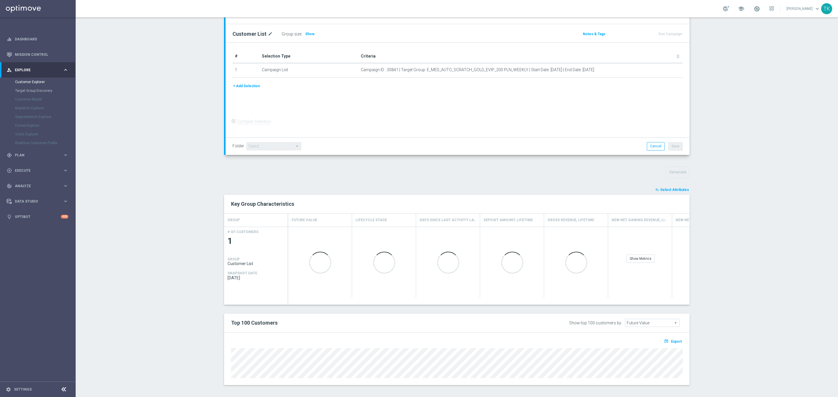
scroll to position [65, 0]
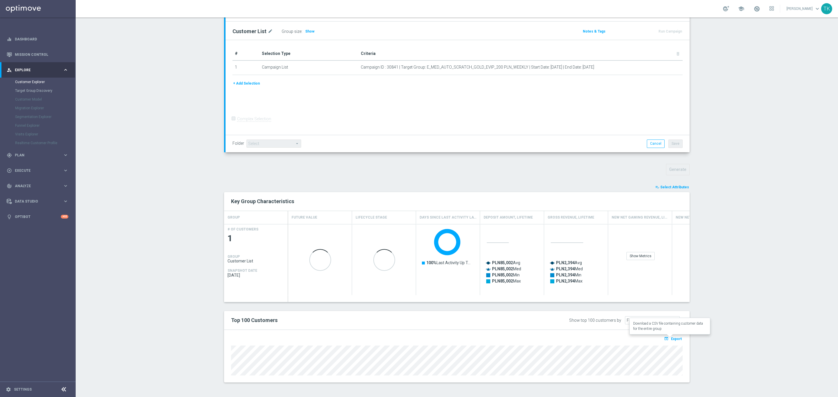
click at [671, 337] on span "Export" at bounding box center [676, 339] width 11 height 4
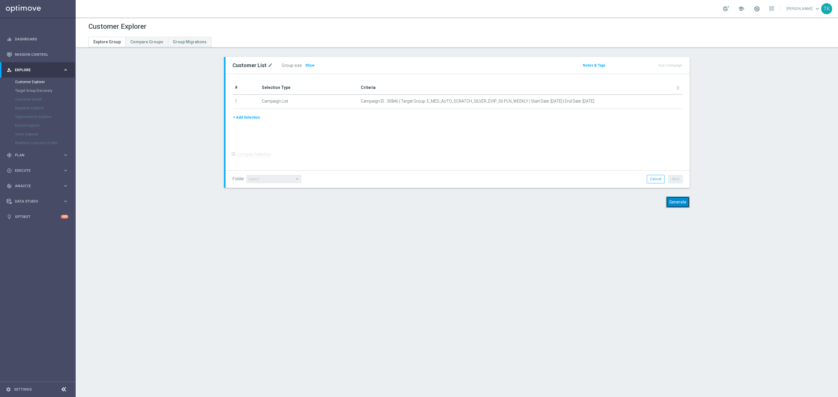
click at [681, 201] on button "Generate" at bounding box center [678, 202] width 24 height 11
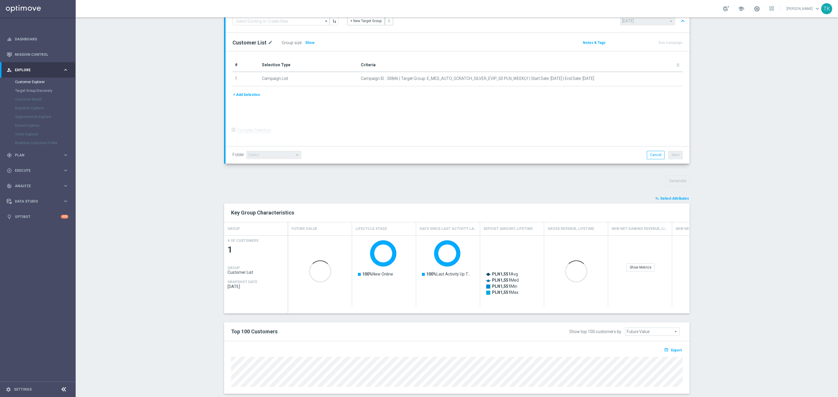
scroll to position [65, 0]
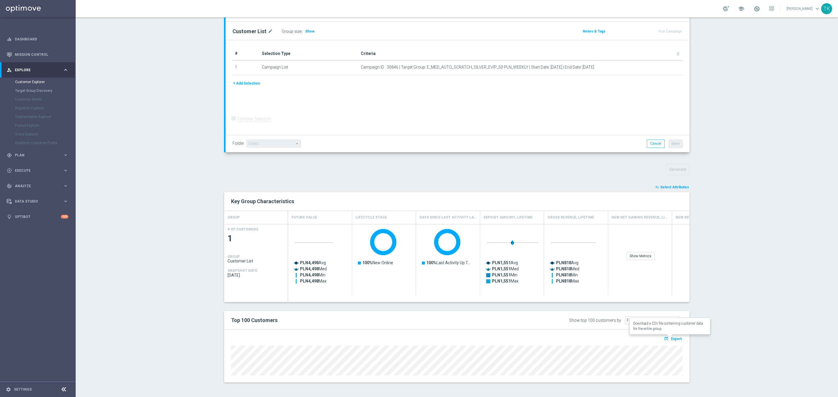
click at [674, 339] on span "Export" at bounding box center [676, 339] width 11 height 4
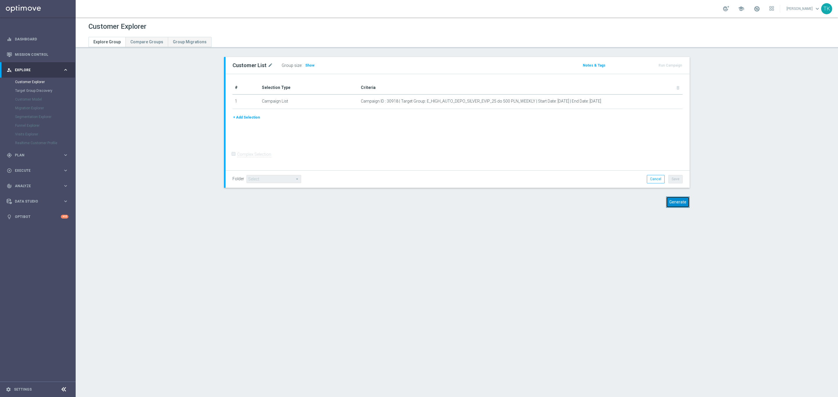
click at [667, 204] on button "Generate" at bounding box center [678, 202] width 24 height 11
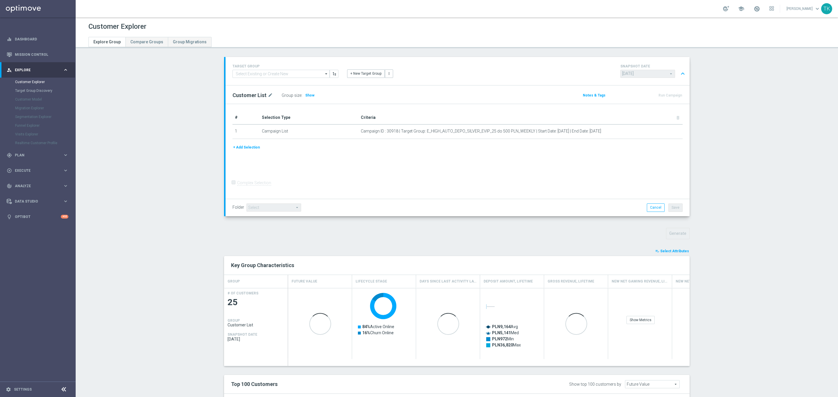
scroll to position [154, 0]
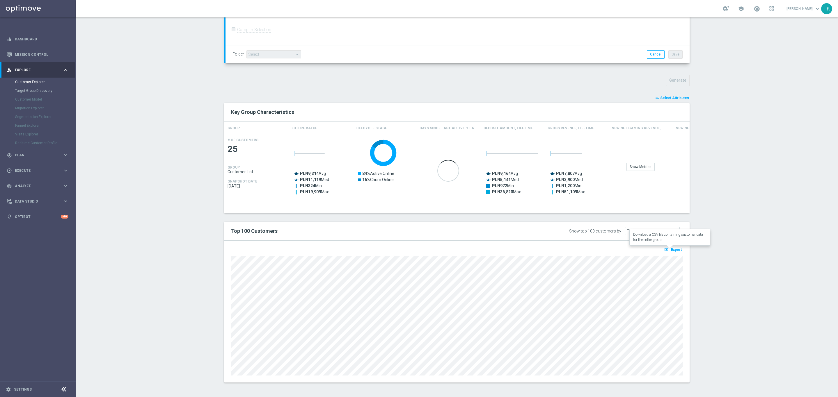
click at [675, 252] on span "Export" at bounding box center [676, 250] width 11 height 4
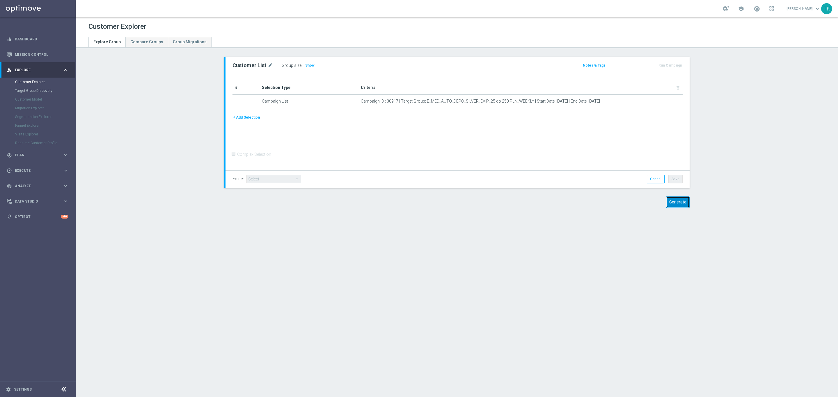
click at [670, 204] on button "Generate" at bounding box center [678, 202] width 24 height 11
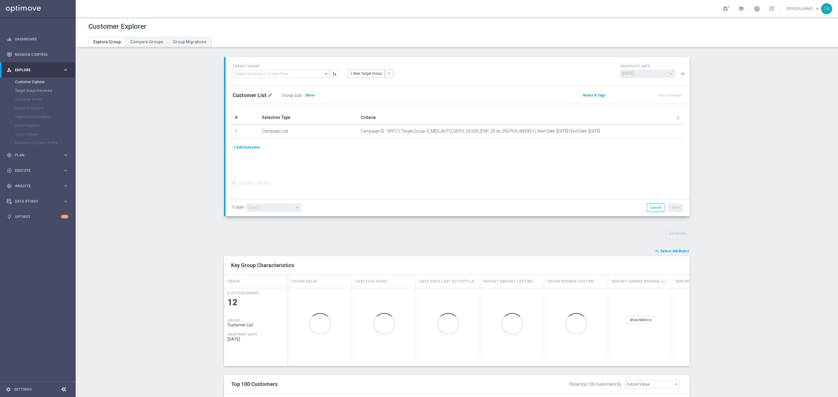
scroll to position [154, 0]
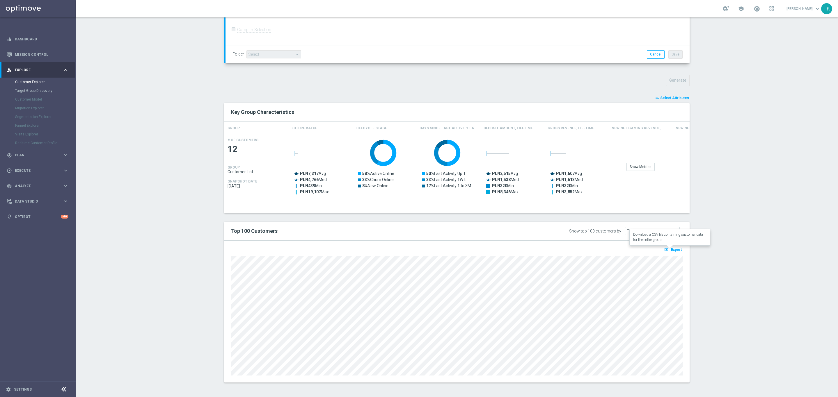
click at [671, 251] on span "Export" at bounding box center [676, 250] width 11 height 4
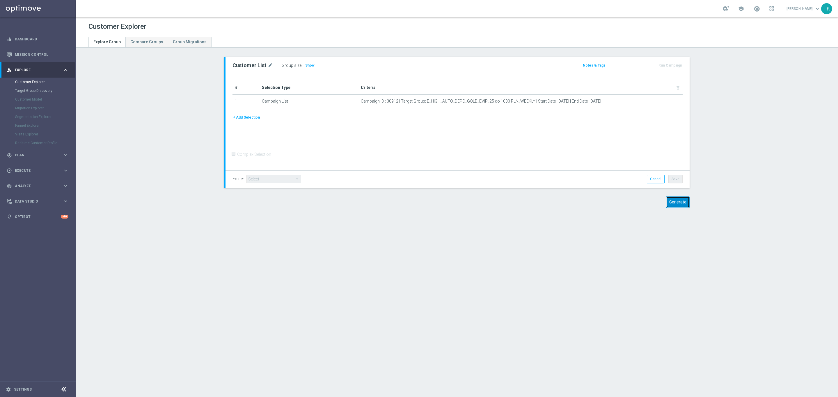
click at [674, 202] on button "Generate" at bounding box center [678, 202] width 24 height 11
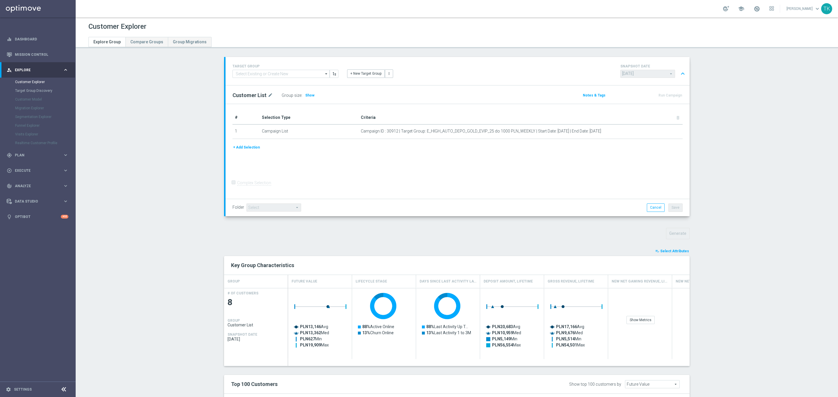
scroll to position [136, 0]
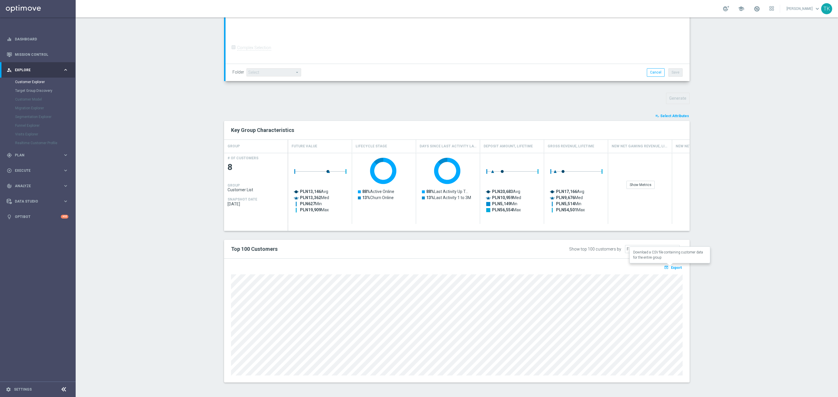
click at [672, 268] on span "Export" at bounding box center [676, 268] width 11 height 4
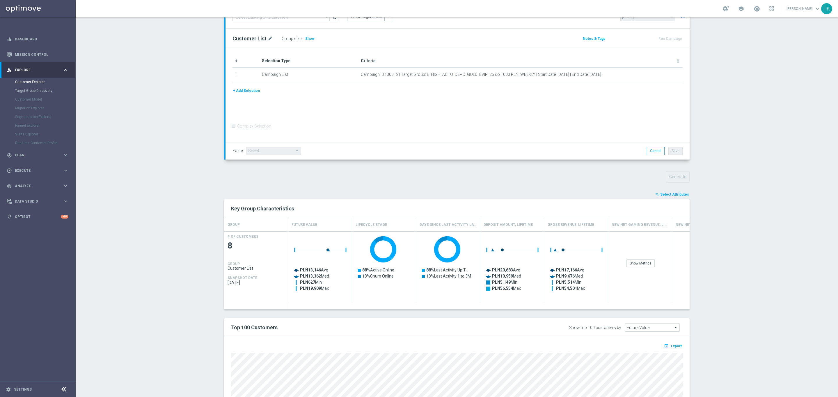
scroll to position [0, 0]
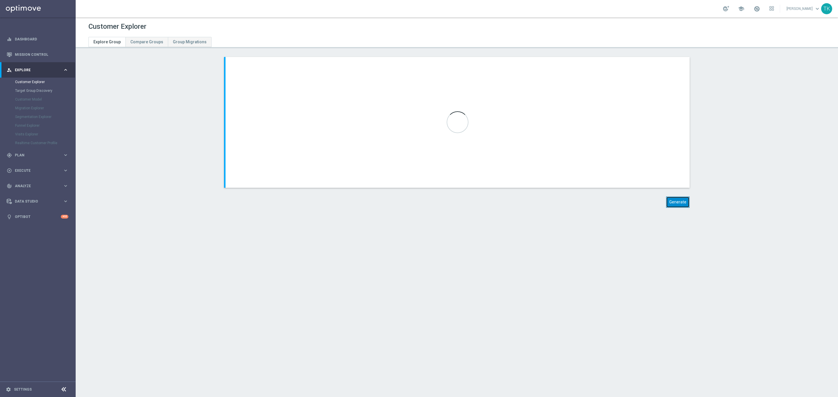
click at [676, 200] on button "Generate" at bounding box center [678, 202] width 24 height 11
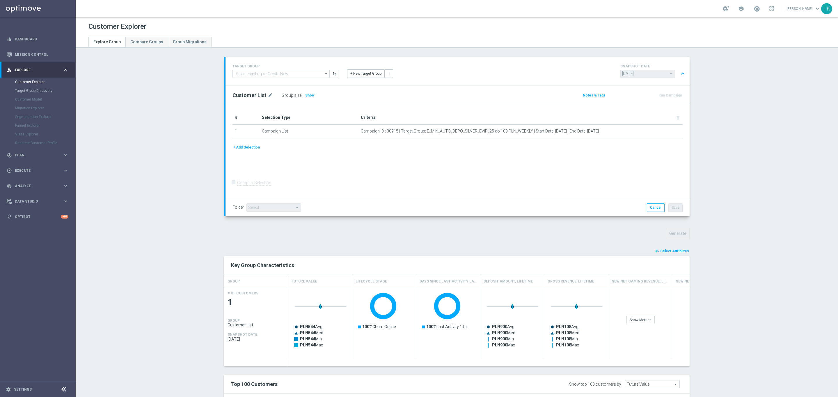
scroll to position [65, 0]
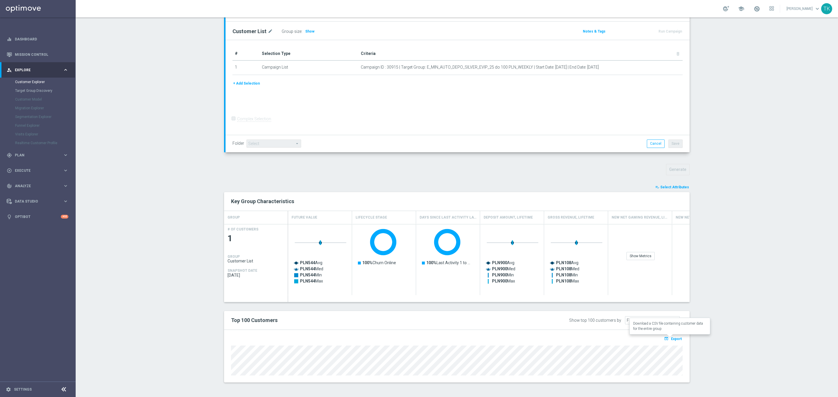
click at [671, 336] on button "open_in_browser Export" at bounding box center [672, 339] width 19 height 8
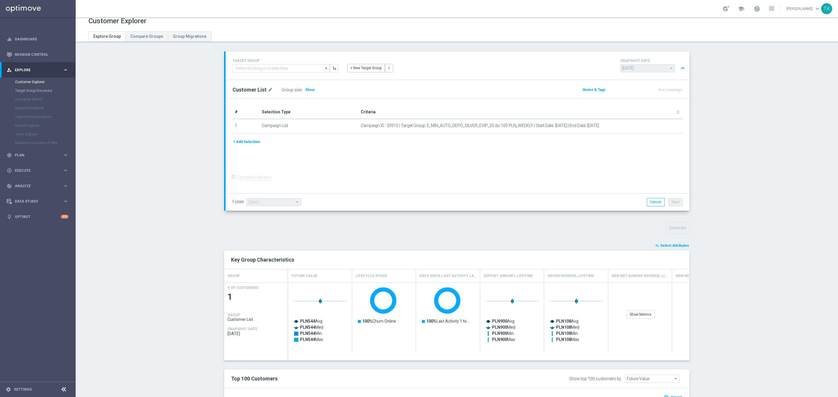
scroll to position [0, 0]
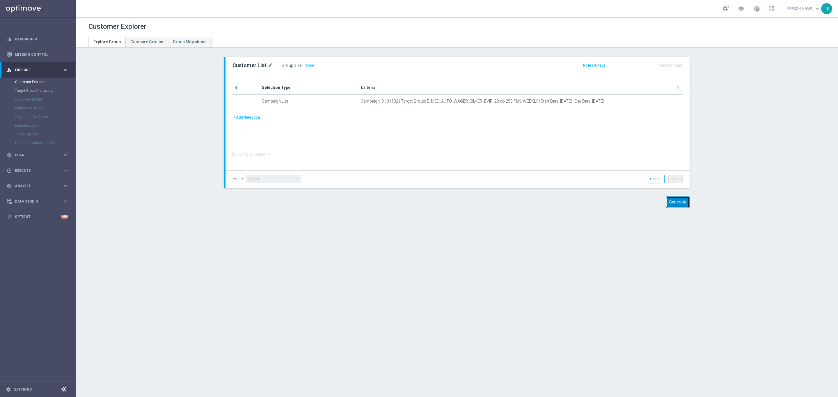
click at [669, 200] on button "Generate" at bounding box center [678, 202] width 24 height 11
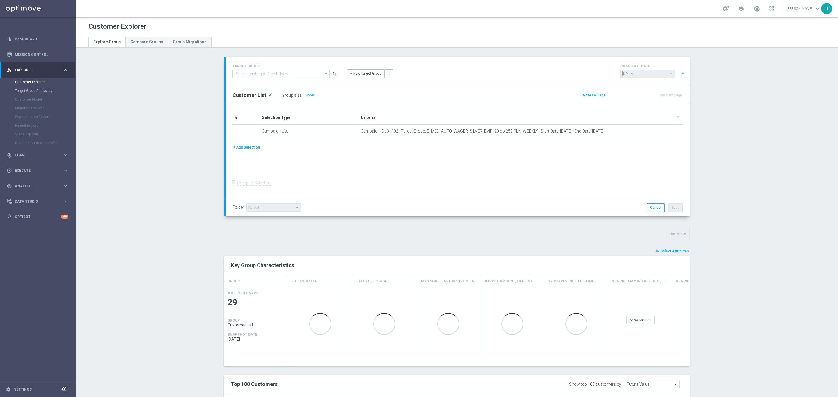
scroll to position [154, 0]
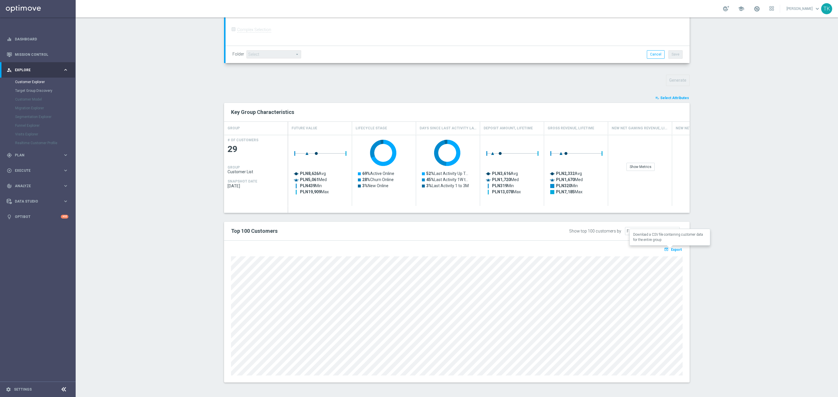
click at [671, 249] on span "Export" at bounding box center [676, 250] width 11 height 4
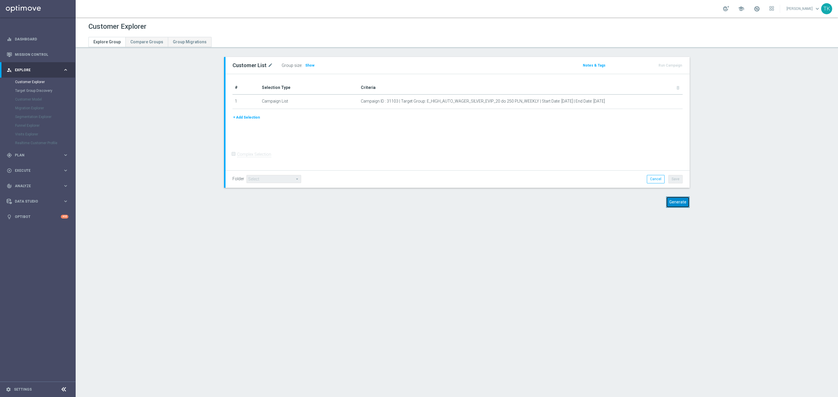
click at [676, 203] on button "Generate" at bounding box center [678, 202] width 24 height 11
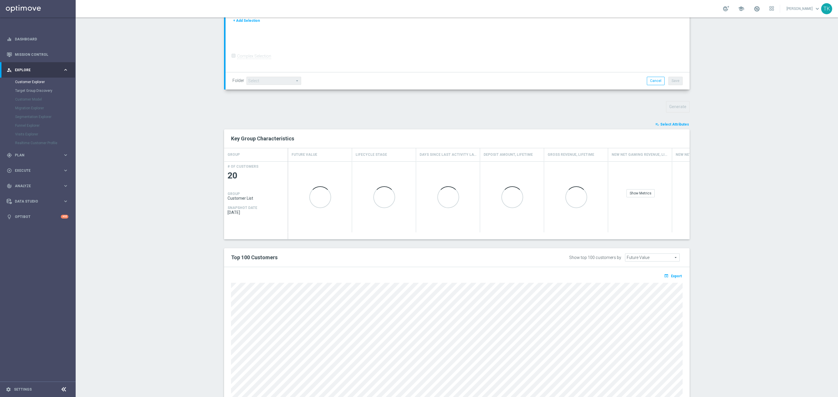
scroll to position [154, 0]
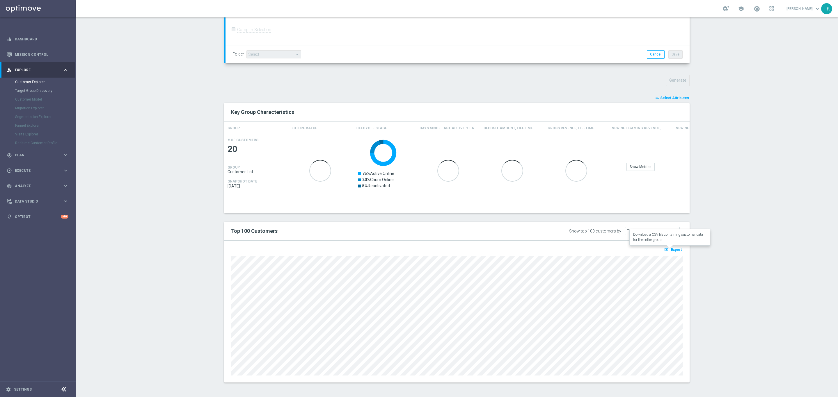
click at [671, 250] on span "Export" at bounding box center [676, 250] width 11 height 4
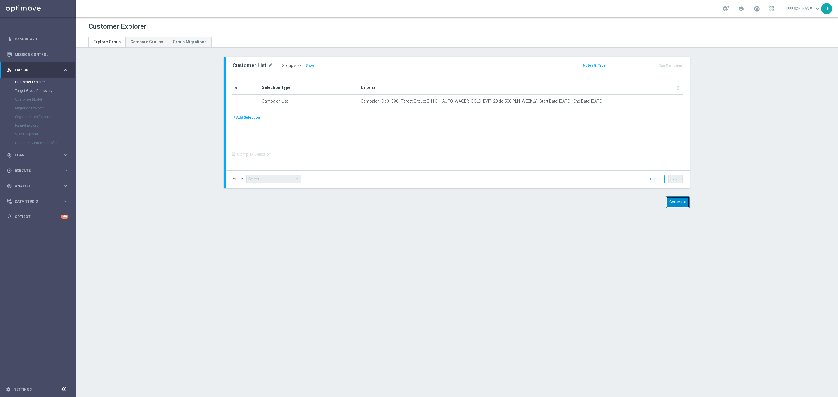
click at [672, 202] on button "Generate" at bounding box center [678, 202] width 24 height 11
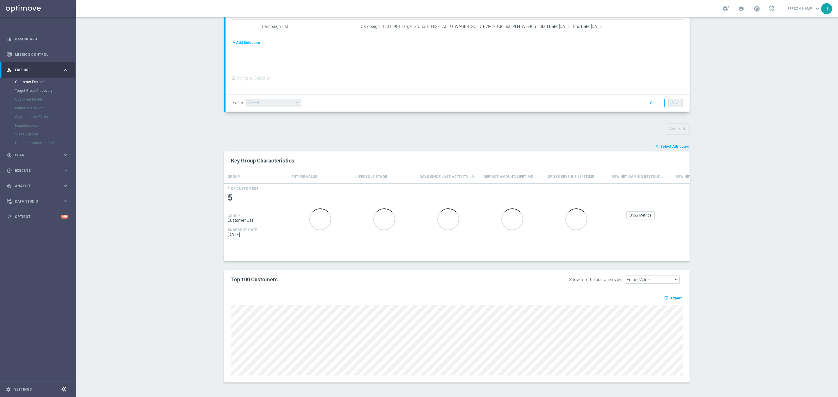
scroll to position [106, 0]
click at [671, 298] on span "Export" at bounding box center [676, 298] width 11 height 4
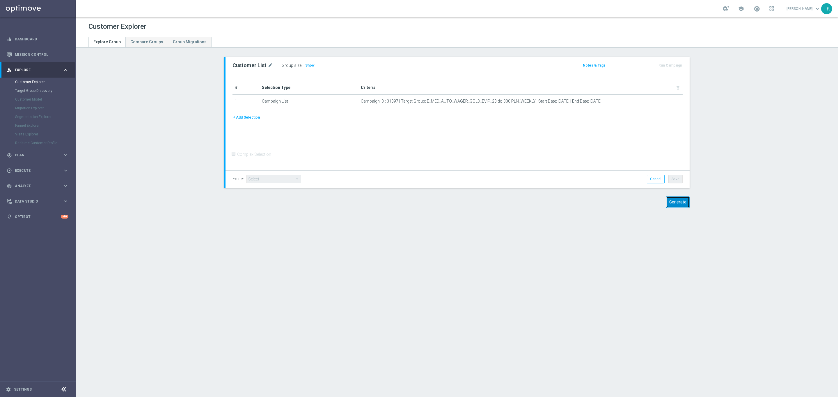
click at [673, 200] on button "Generate" at bounding box center [678, 202] width 24 height 11
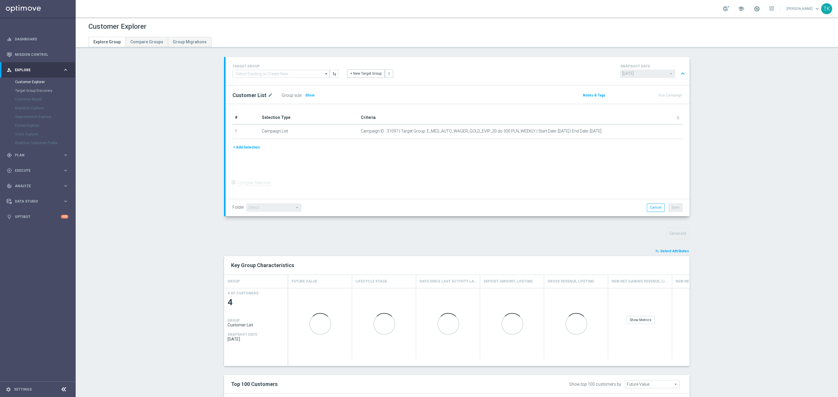
scroll to position [95, 0]
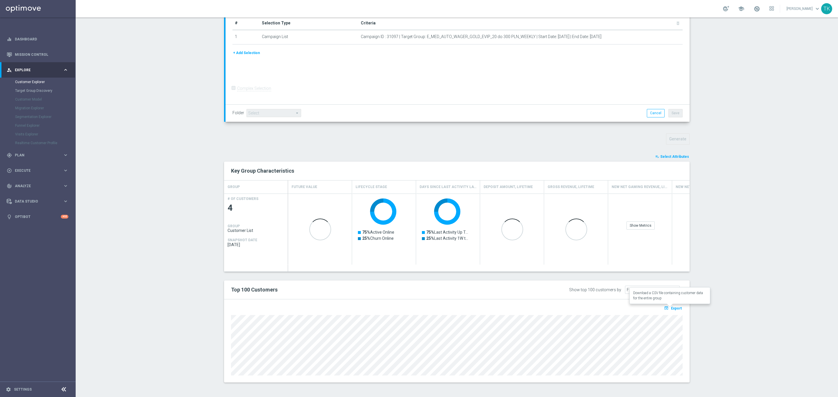
click at [674, 308] on span "Export" at bounding box center [676, 309] width 11 height 4
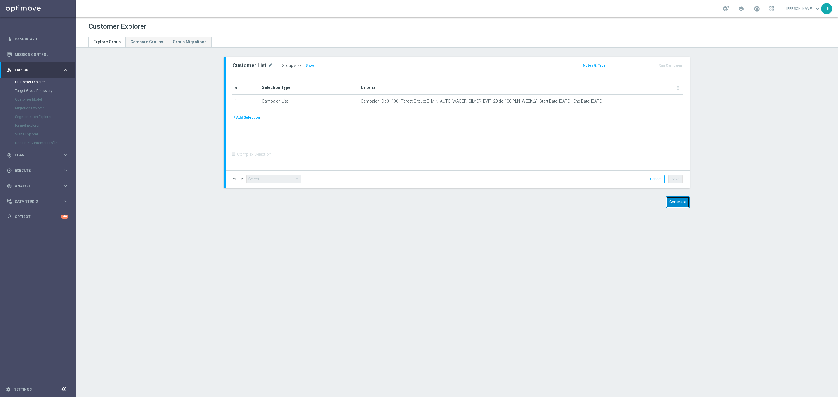
click at [673, 202] on button "Generate" at bounding box center [678, 202] width 24 height 11
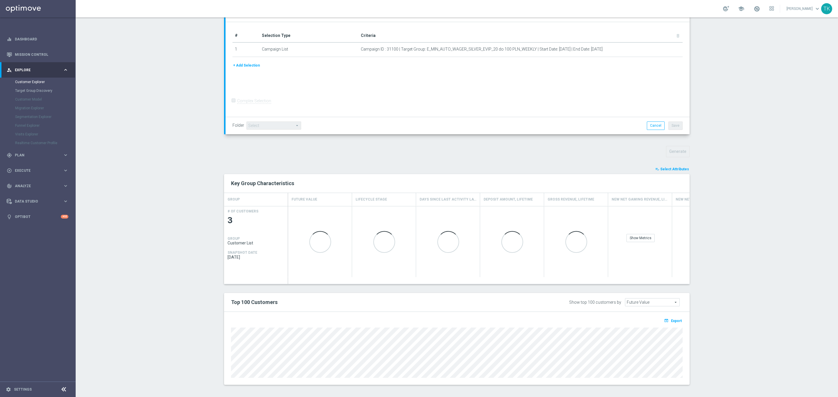
scroll to position [85, 0]
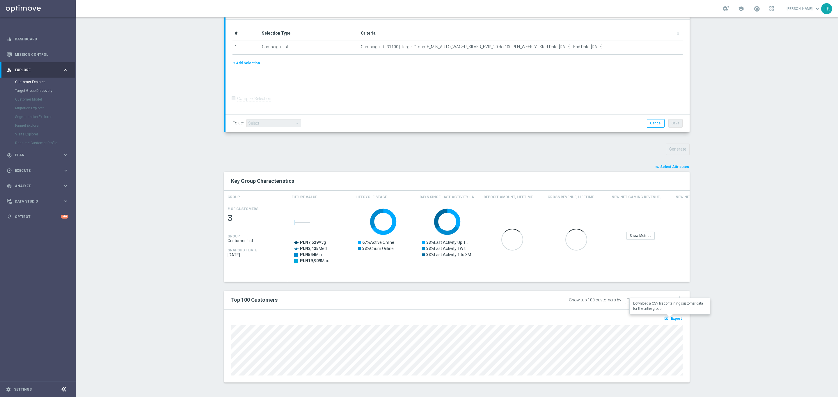
click at [673, 318] on span "Export" at bounding box center [676, 319] width 11 height 4
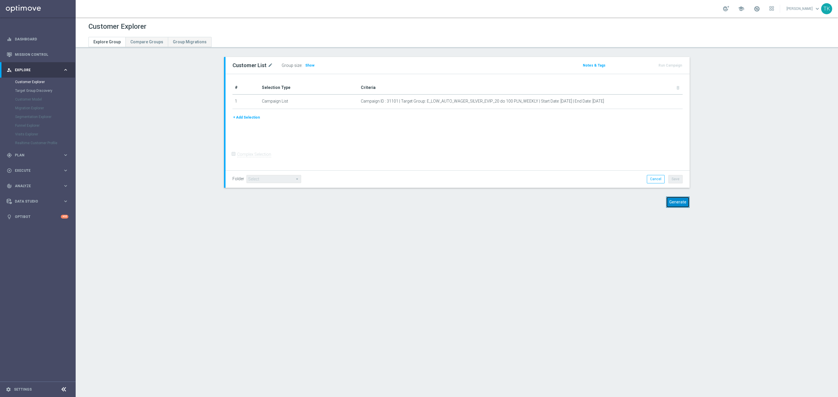
click at [671, 201] on button "Generate" at bounding box center [678, 202] width 24 height 11
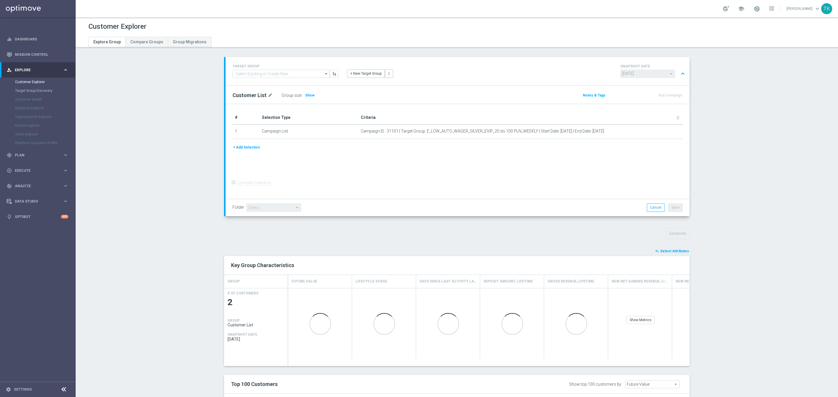
scroll to position [75, 0]
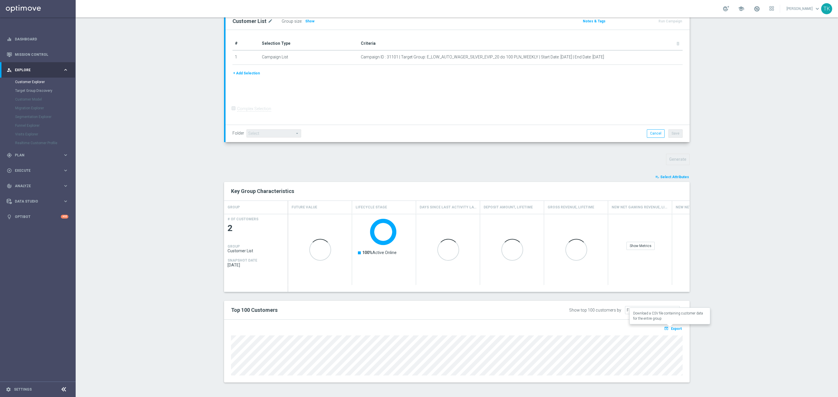
click at [675, 327] on span "Export" at bounding box center [676, 329] width 11 height 4
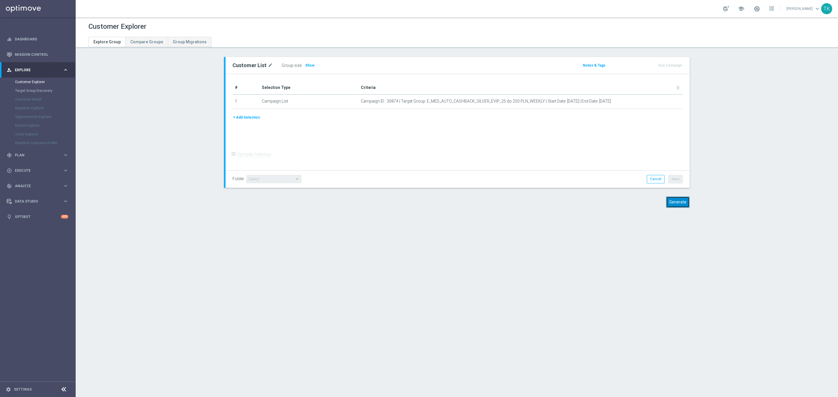
click at [676, 207] on button "Generate" at bounding box center [678, 202] width 24 height 11
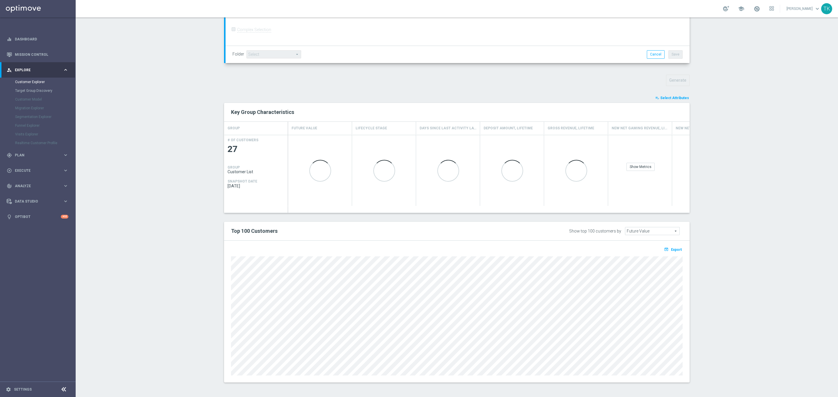
scroll to position [154, 0]
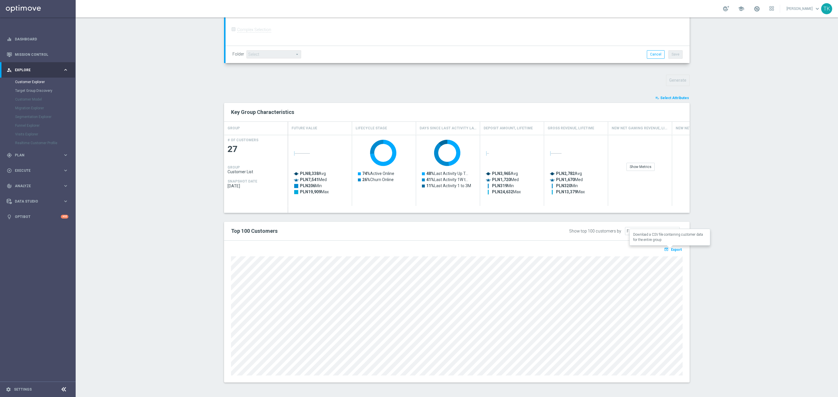
click at [676, 251] on span "Export" at bounding box center [676, 250] width 11 height 4
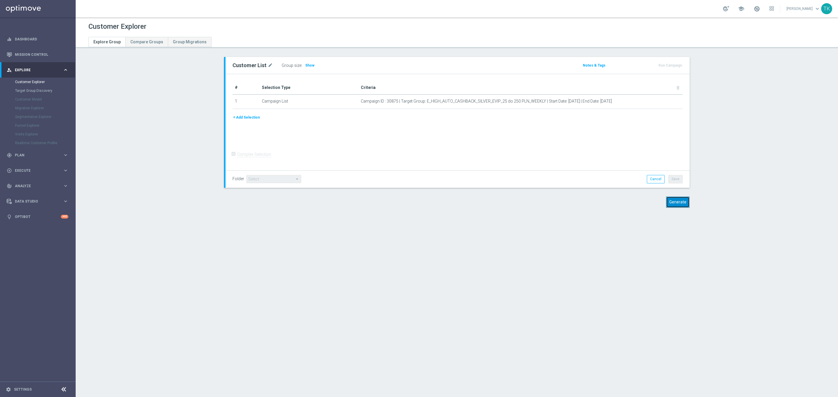
click at [673, 201] on button "Generate" at bounding box center [678, 202] width 24 height 11
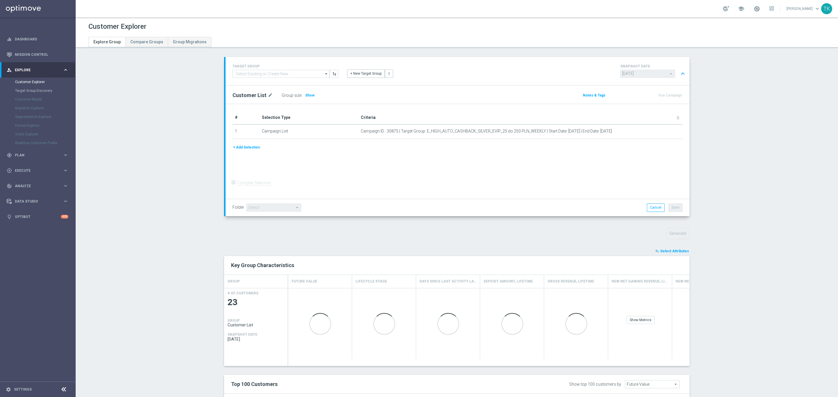
scroll to position [154, 0]
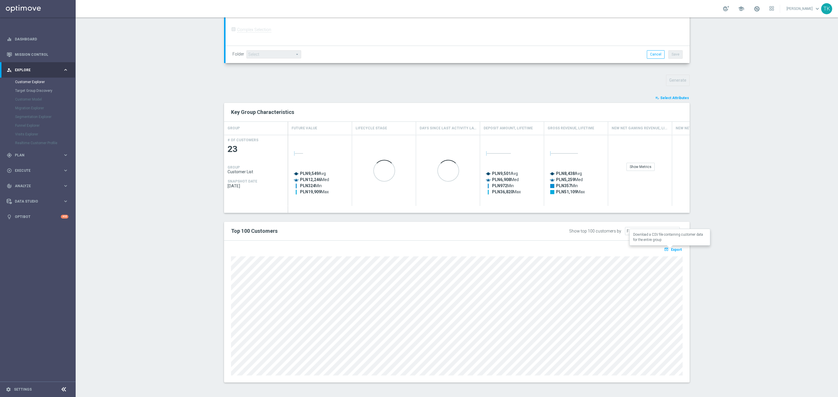
click at [671, 249] on span "Export" at bounding box center [676, 250] width 11 height 4
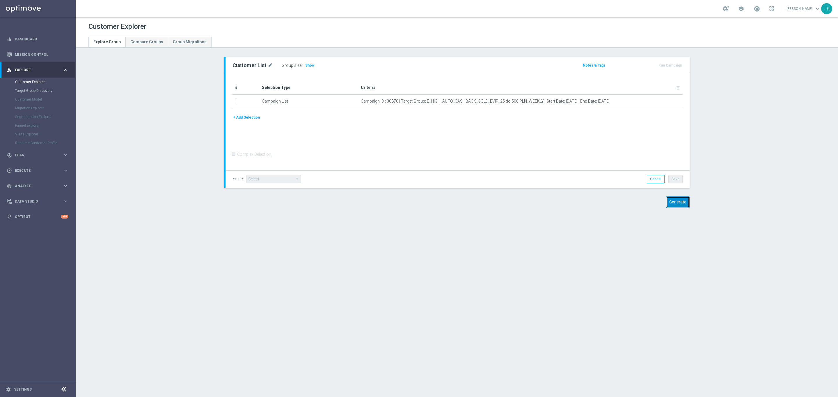
click at [672, 198] on button "Generate" at bounding box center [678, 202] width 24 height 11
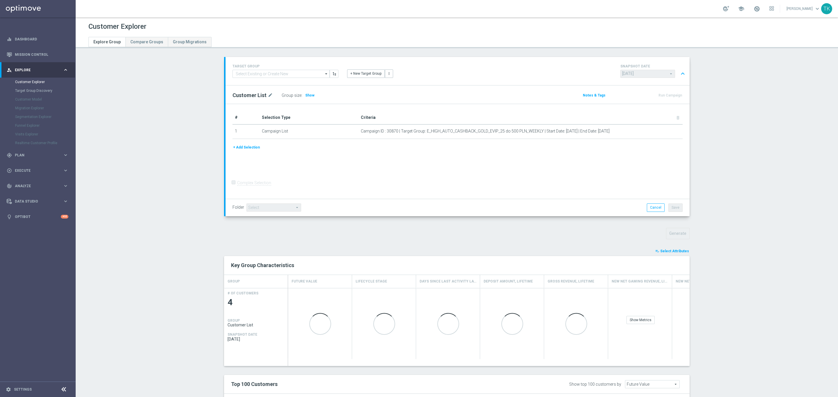
scroll to position [95, 0]
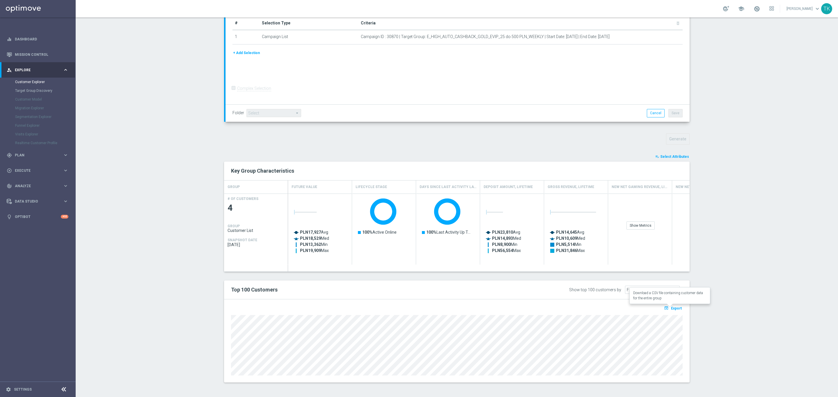
click at [674, 308] on span "Export" at bounding box center [676, 309] width 11 height 4
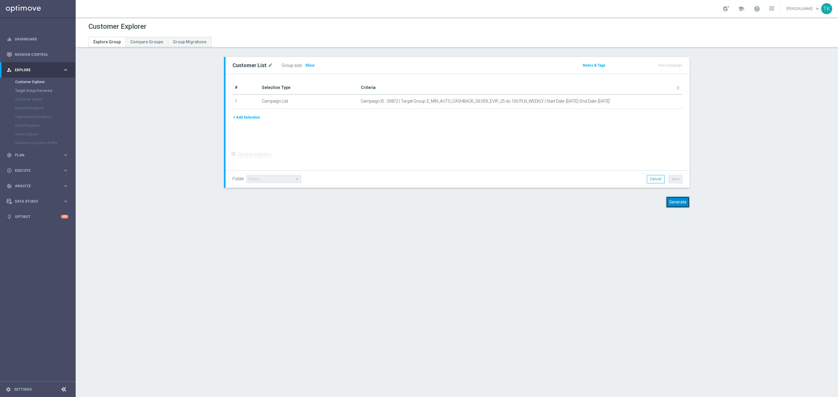
click at [671, 198] on button "Generate" at bounding box center [678, 202] width 24 height 11
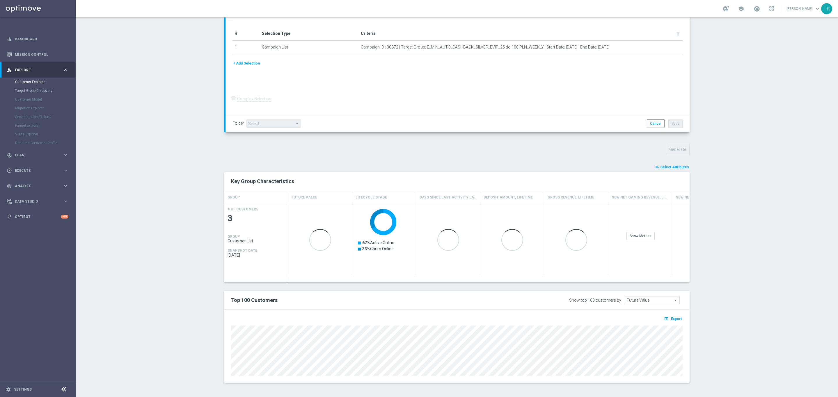
scroll to position [85, 0]
click at [672, 318] on span "Export" at bounding box center [676, 319] width 11 height 4
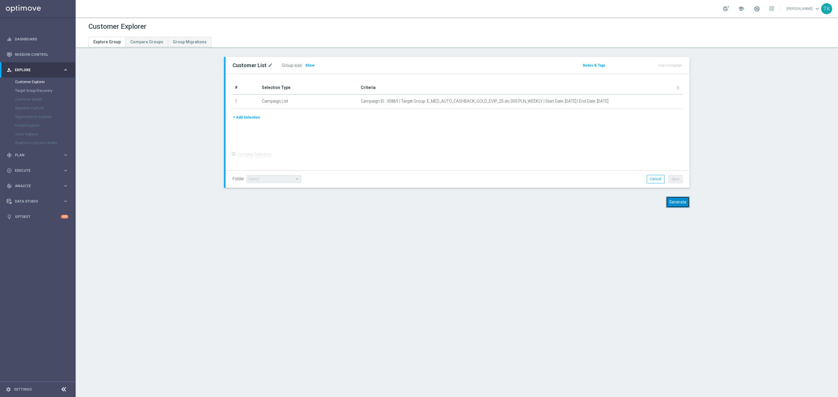
click at [673, 199] on button "Generate" at bounding box center [678, 202] width 24 height 11
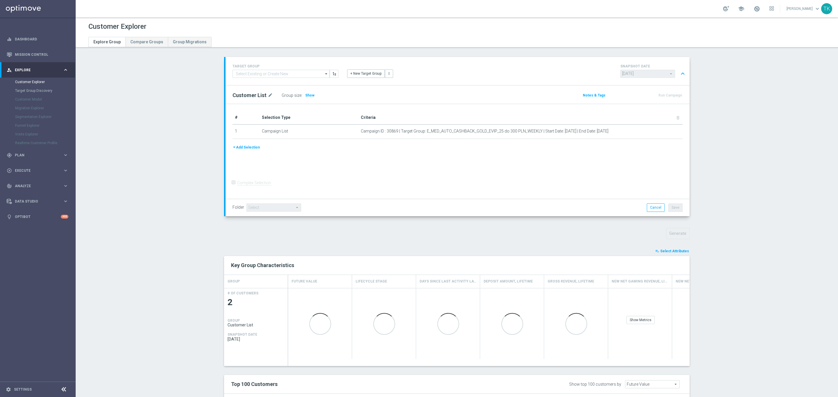
scroll to position [75, 0]
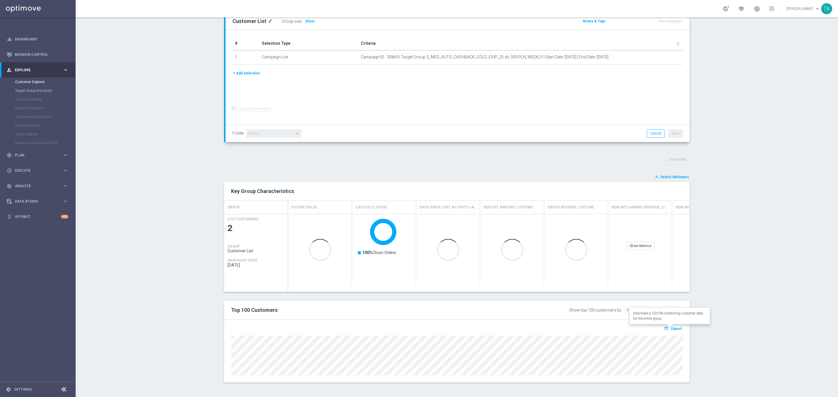
click at [675, 331] on button "open_in_browser Export" at bounding box center [672, 329] width 19 height 8
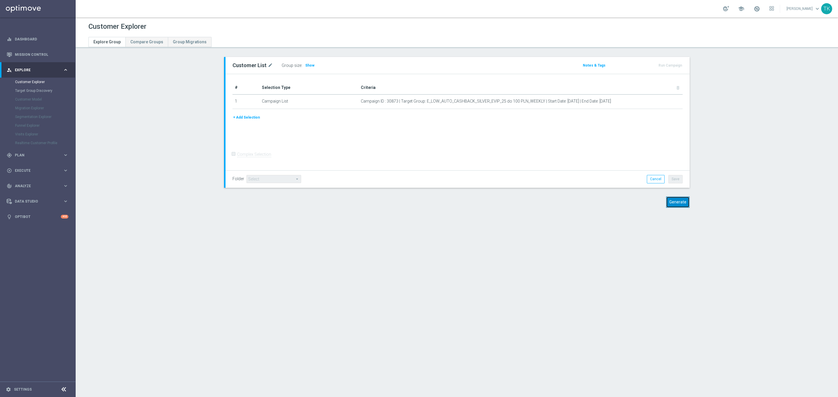
click at [677, 202] on button "Generate" at bounding box center [678, 202] width 24 height 11
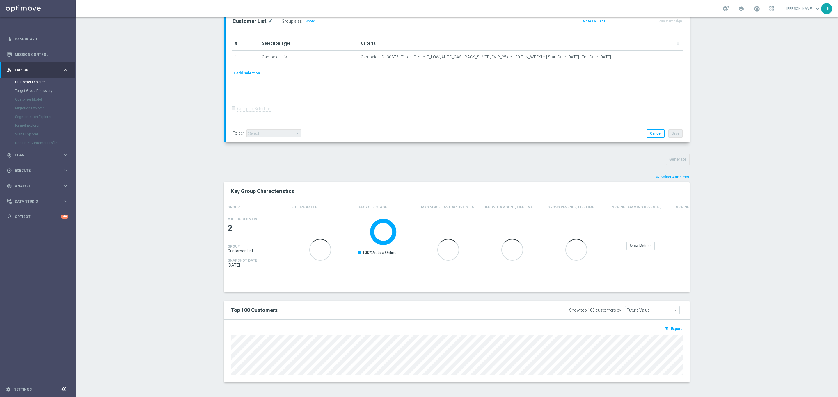
scroll to position [75, 0]
click at [674, 330] on span "Export" at bounding box center [676, 329] width 11 height 4
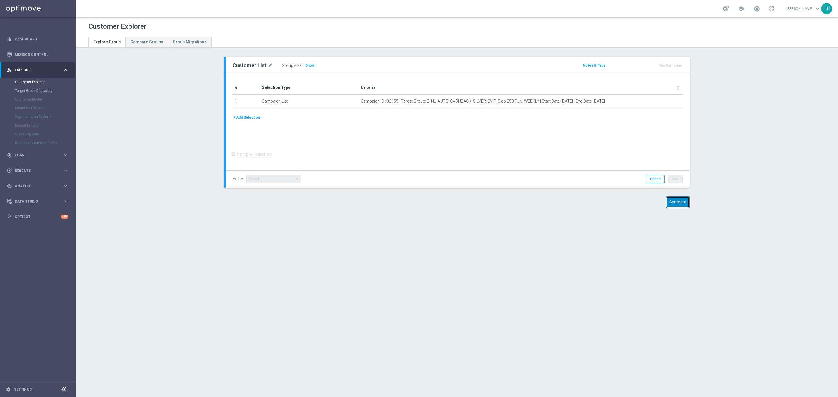
click at [672, 198] on button "Generate" at bounding box center [678, 202] width 24 height 11
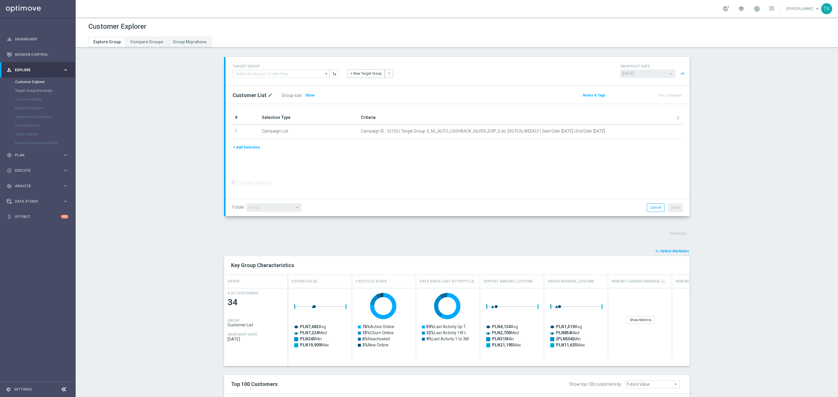
scroll to position [154, 0]
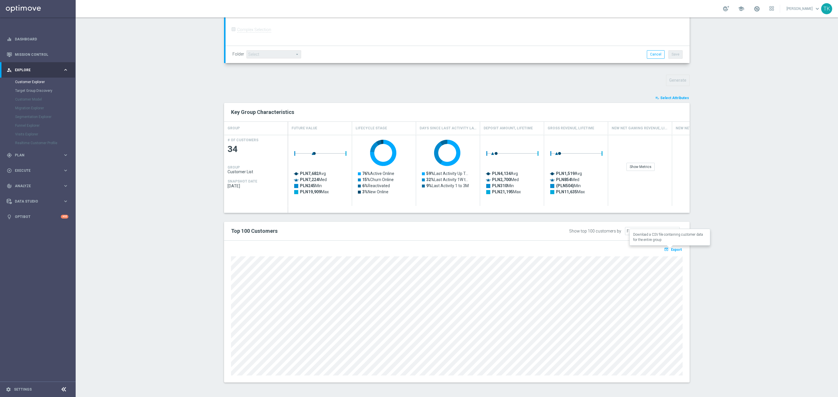
click at [671, 250] on span "Export" at bounding box center [676, 250] width 11 height 4
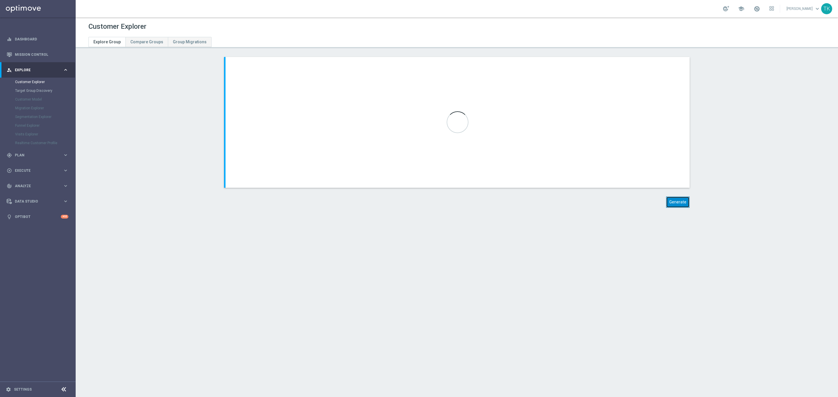
click at [672, 203] on button "Generate" at bounding box center [678, 202] width 24 height 11
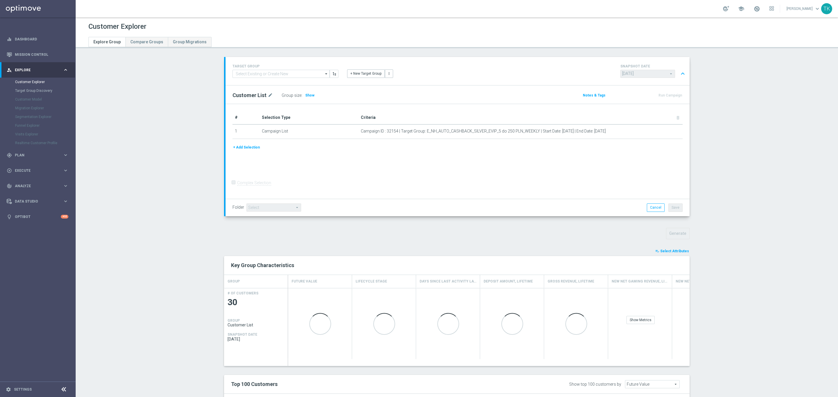
scroll to position [154, 0]
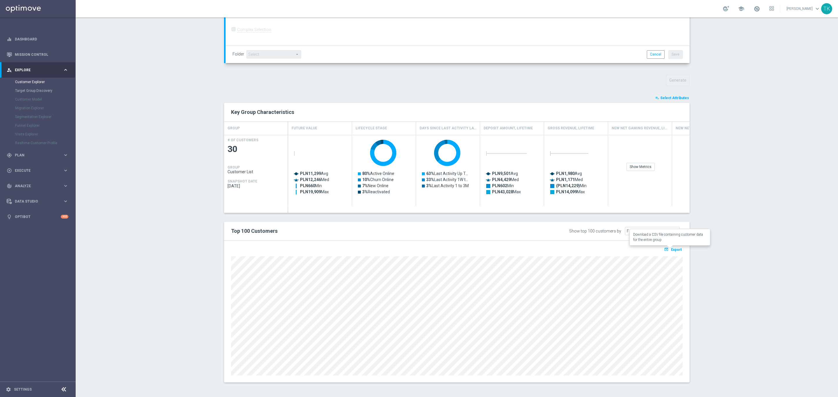
click at [671, 250] on span "Export" at bounding box center [676, 250] width 11 height 4
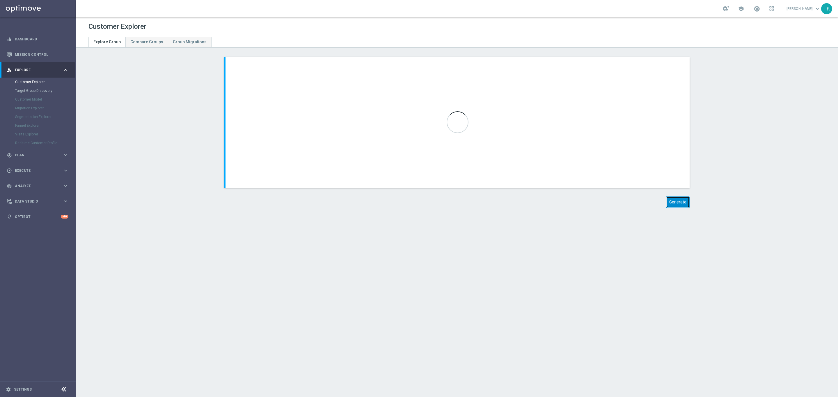
click at [674, 205] on button "Generate" at bounding box center [678, 202] width 24 height 11
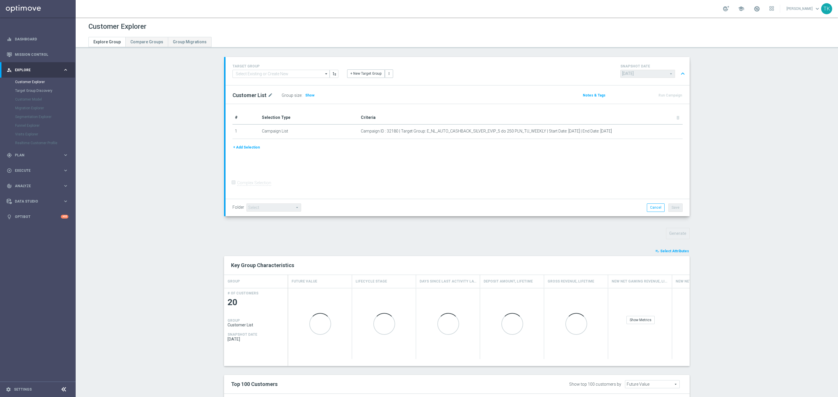
scroll to position [154, 0]
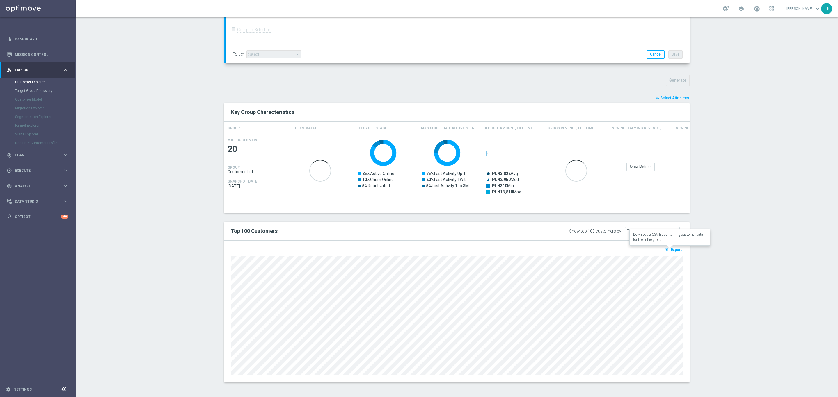
click at [673, 248] on span "Export" at bounding box center [676, 250] width 11 height 4
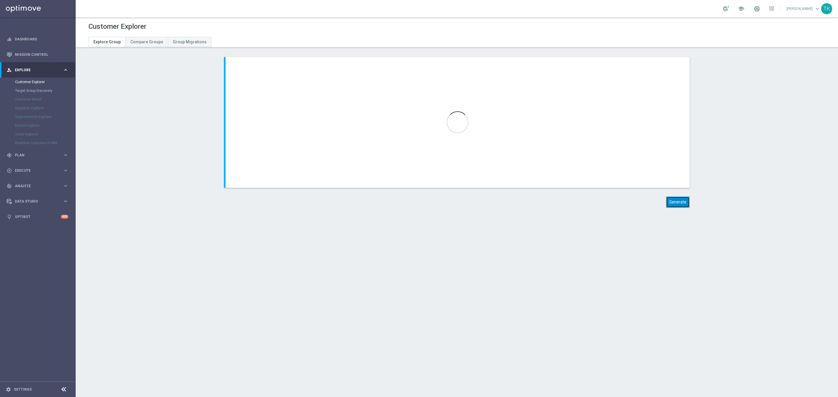
click at [671, 202] on button "Generate" at bounding box center [678, 202] width 24 height 11
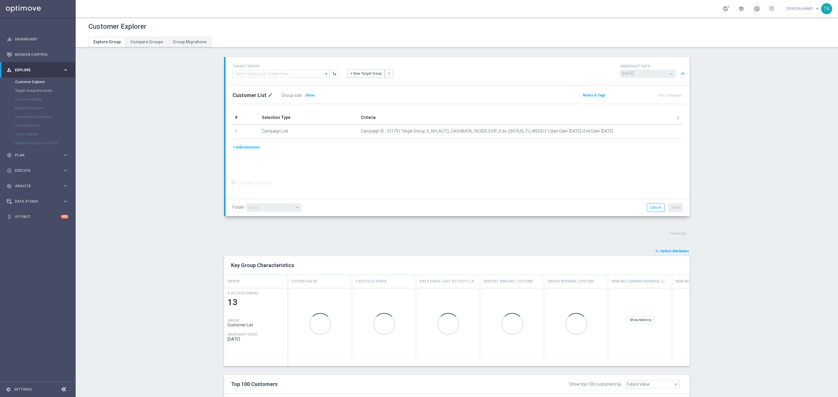
scroll to position [154, 0]
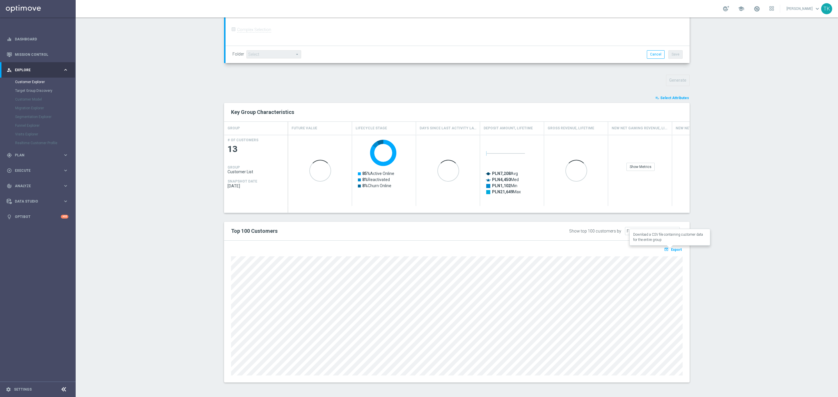
click at [674, 250] on span "Export" at bounding box center [676, 250] width 11 height 4
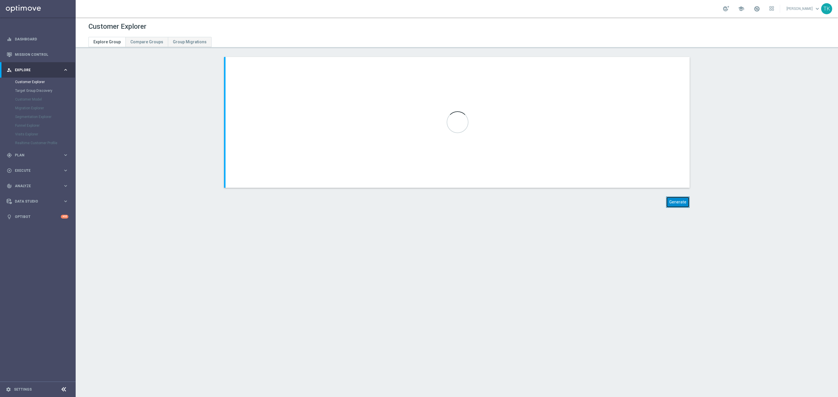
click at [673, 203] on button "Generate" at bounding box center [678, 202] width 24 height 11
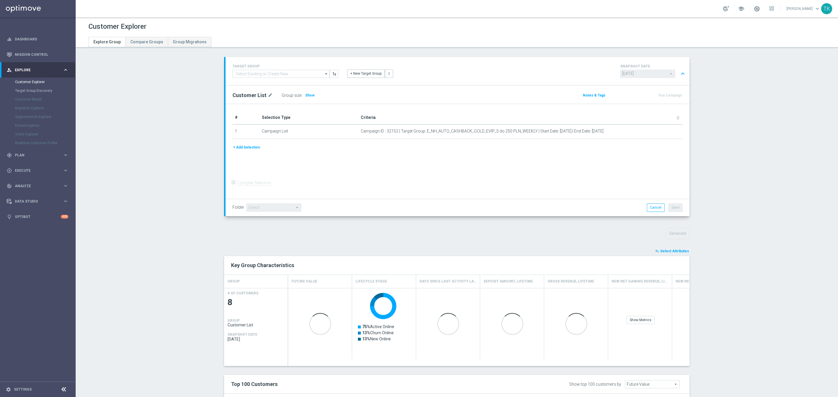
scroll to position [136, 0]
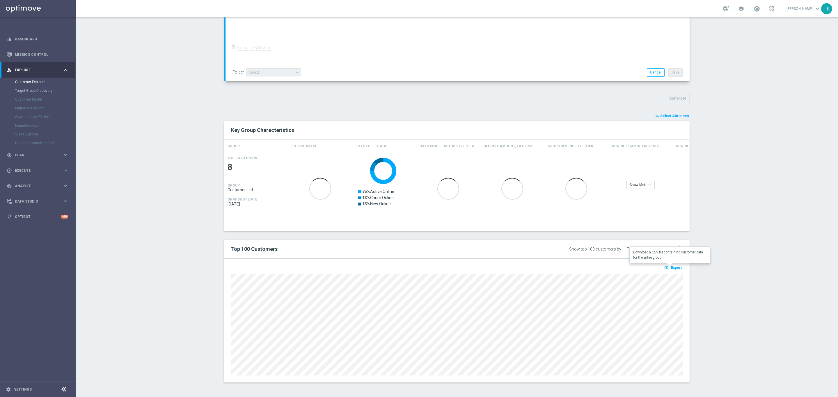
click at [671, 268] on span "Export" at bounding box center [676, 268] width 11 height 4
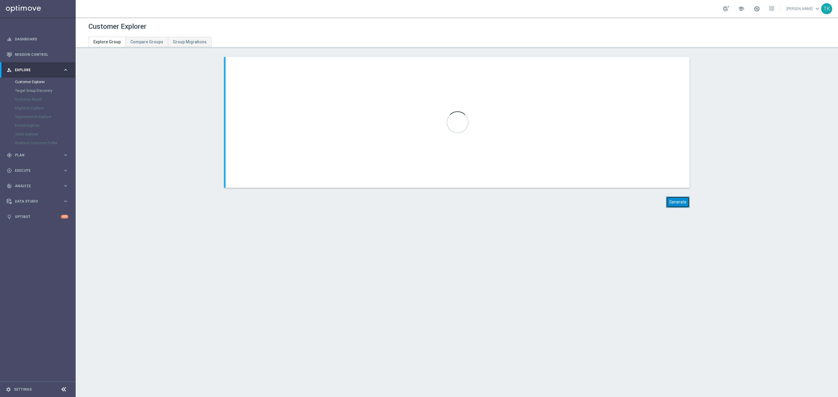
click at [672, 202] on button "Generate" at bounding box center [678, 202] width 24 height 11
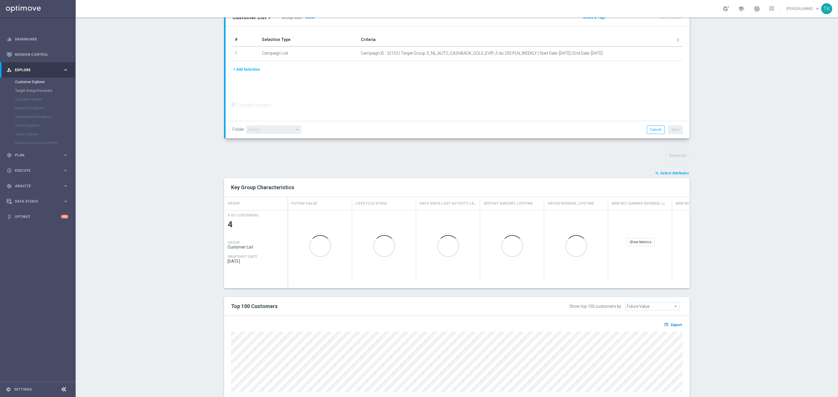
scroll to position [95, 0]
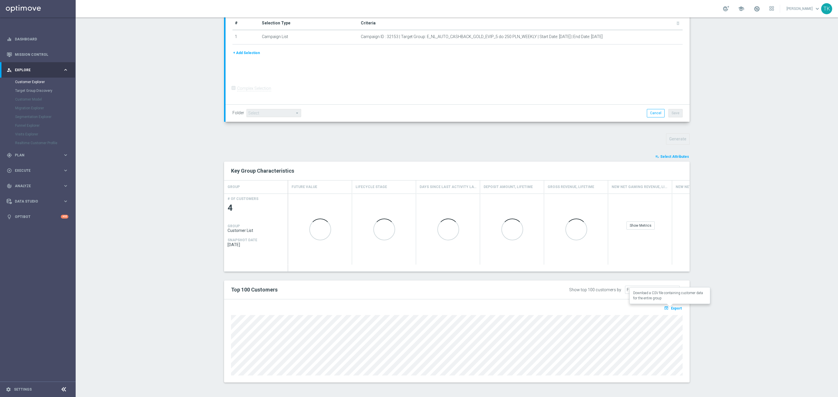
click at [674, 307] on span "Export" at bounding box center [676, 309] width 11 height 4
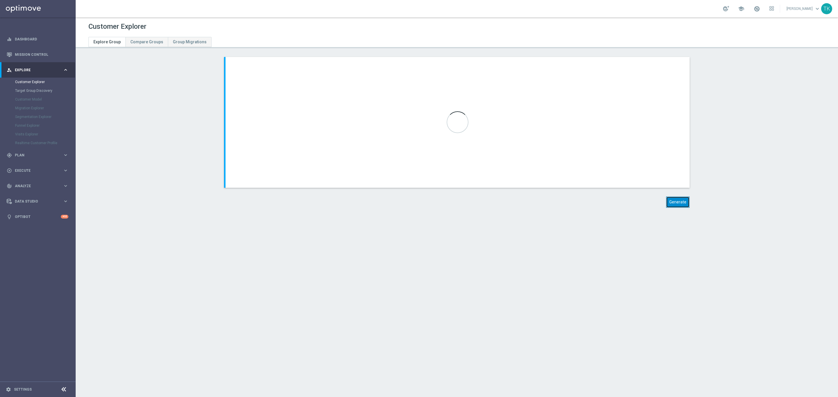
click at [673, 198] on button "Generate" at bounding box center [678, 202] width 24 height 11
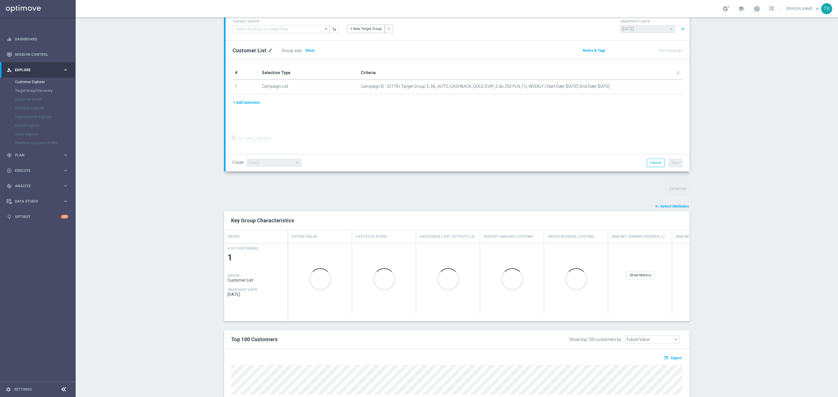
scroll to position [65, 0]
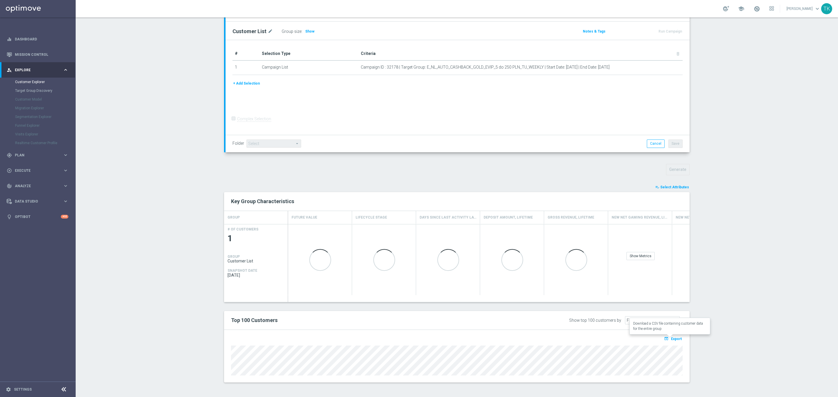
click at [675, 339] on span "Export" at bounding box center [676, 339] width 11 height 4
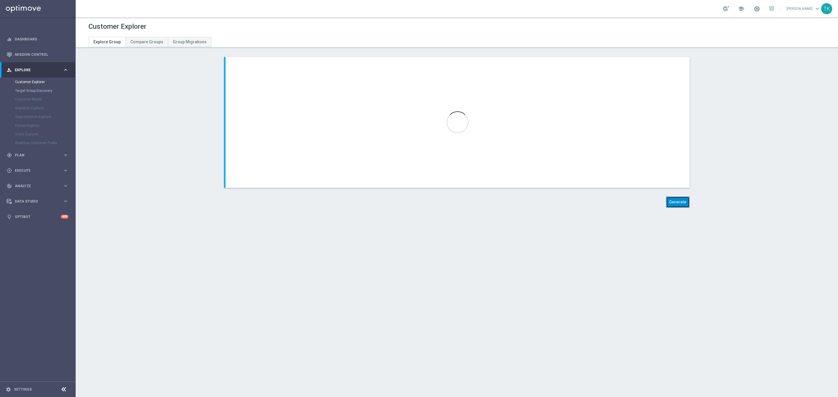
click at [679, 201] on button "Generate" at bounding box center [678, 202] width 24 height 11
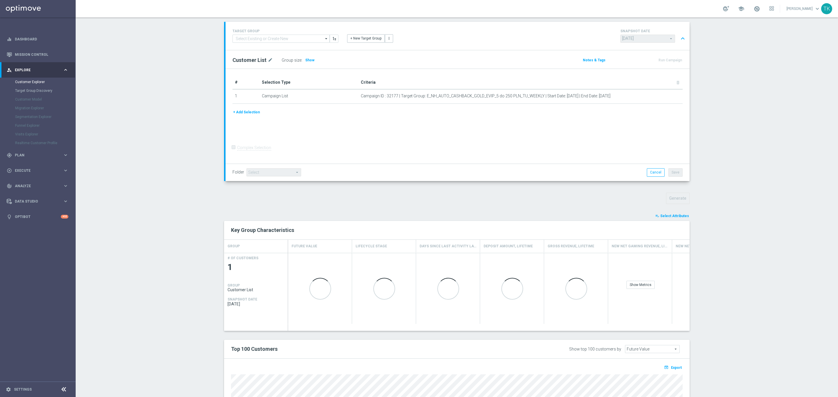
scroll to position [65, 0]
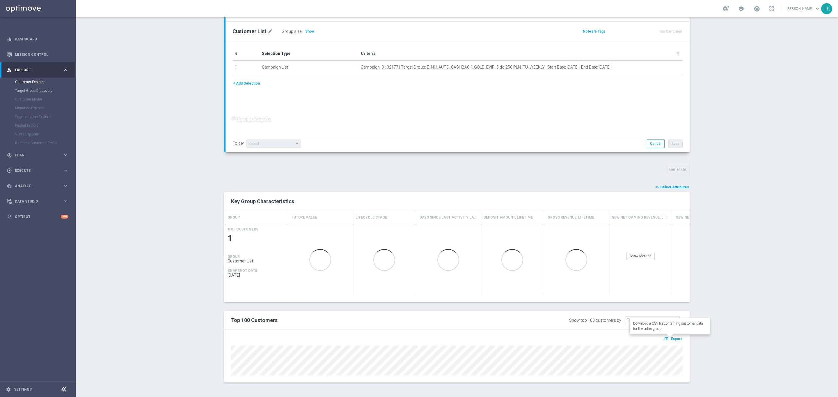
click at [673, 339] on span "Export" at bounding box center [676, 339] width 11 height 4
